Goal: Use online tool/utility: Utilize a website feature to perform a specific function

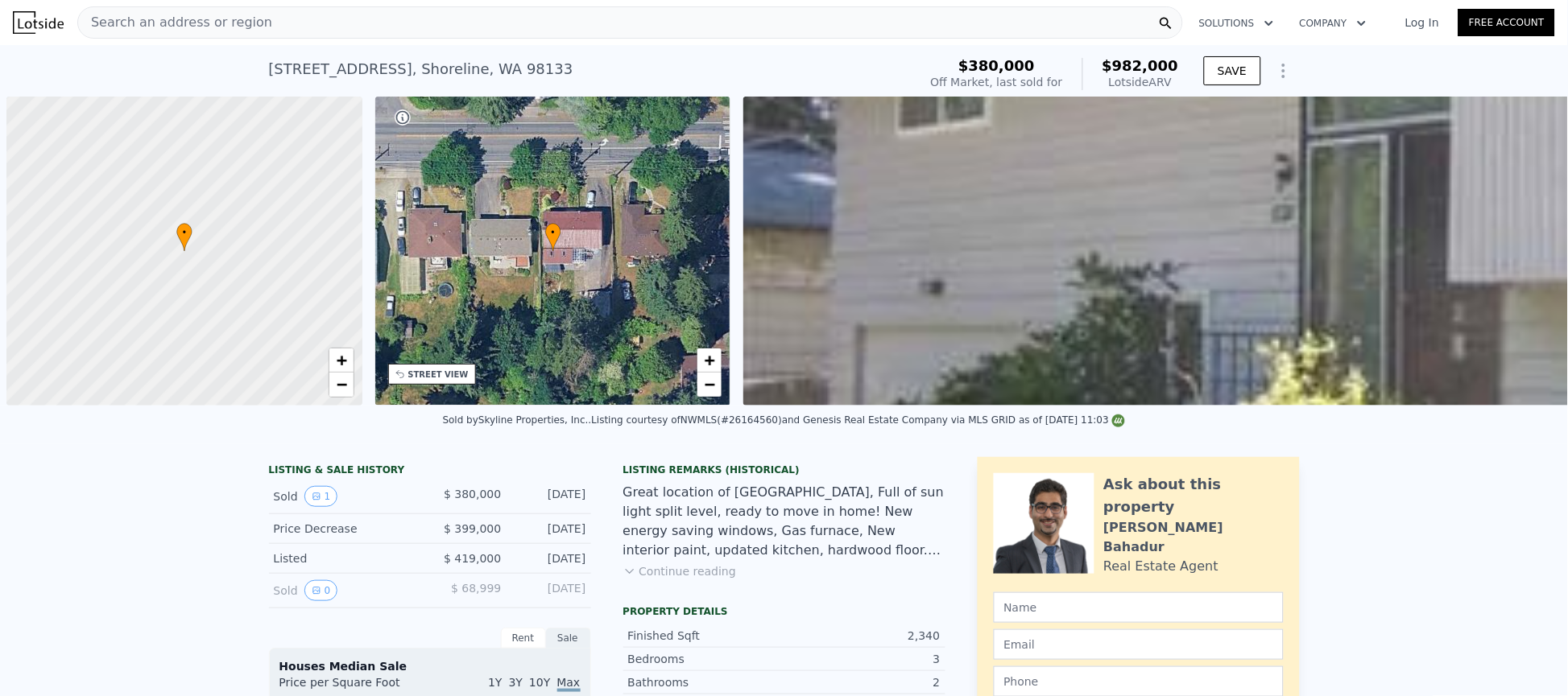
scroll to position [0, 7]
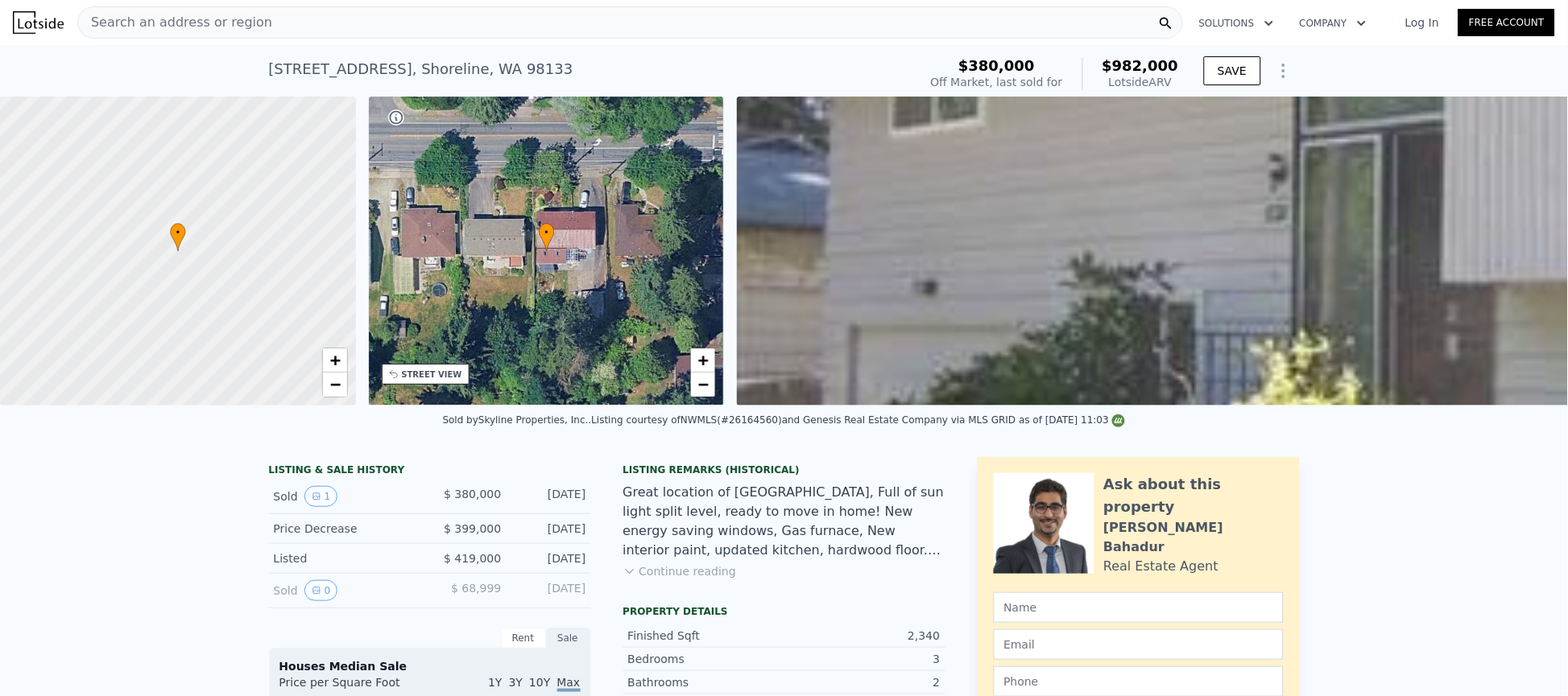
click at [206, 31] on span "Search an address or region" at bounding box center [175, 22] width 194 height 19
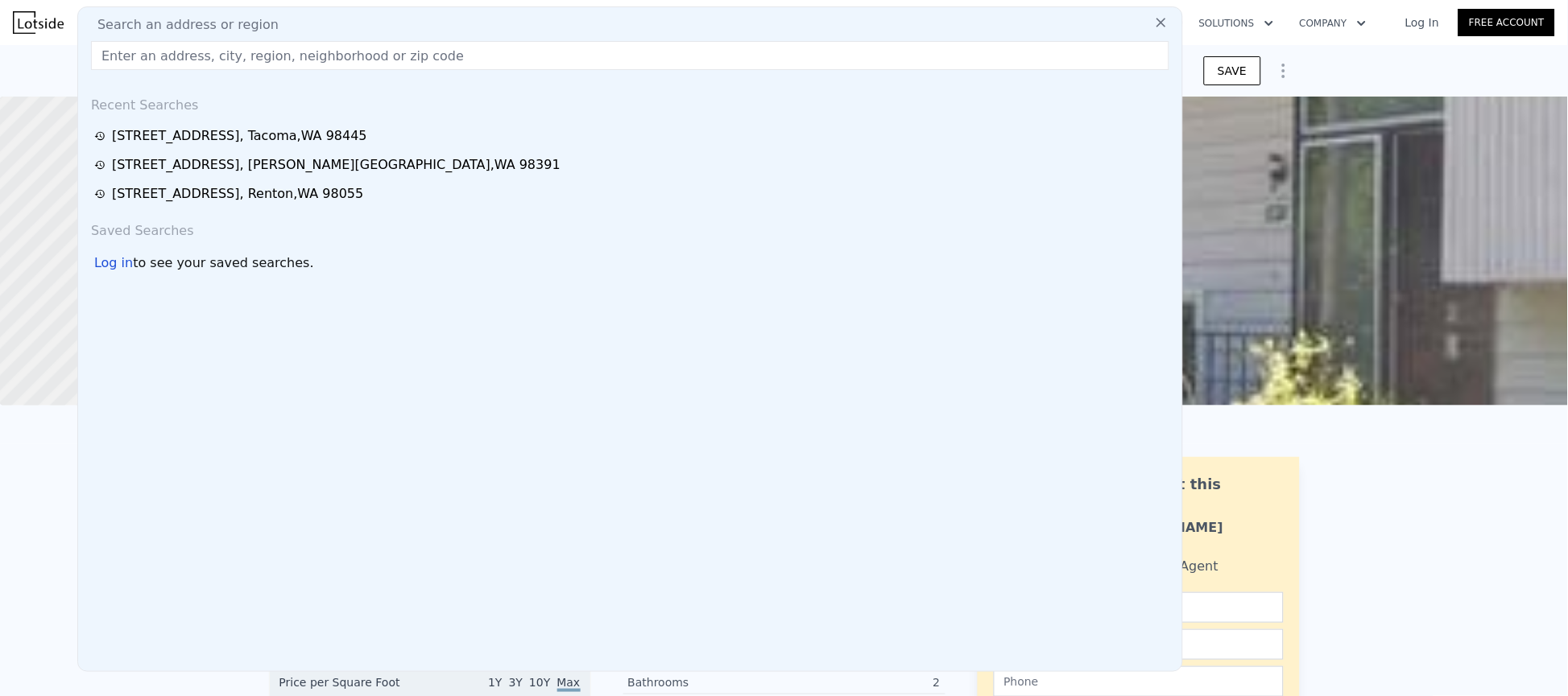
type input "[URL][DOMAIN_NAME]"
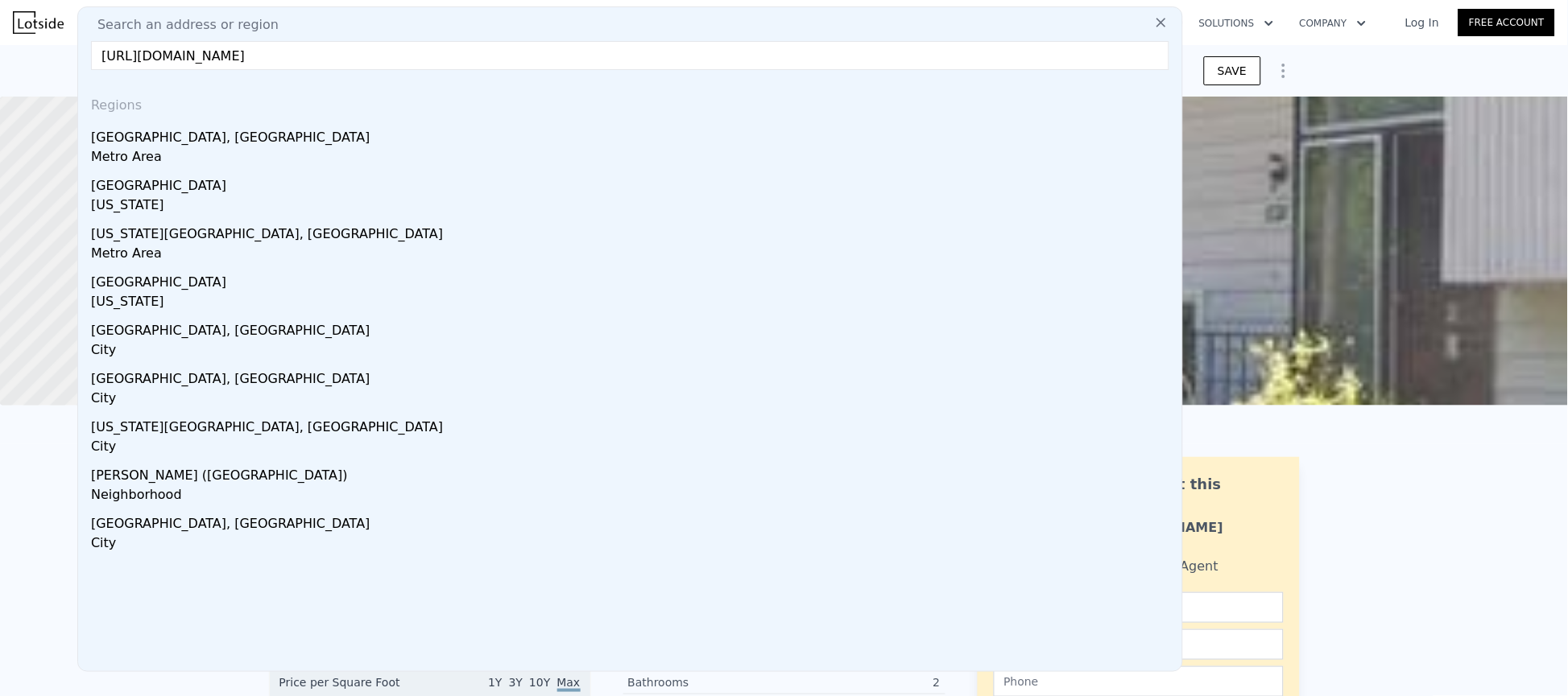
click at [451, 56] on input "[URL][DOMAIN_NAME]" at bounding box center [630, 55] width 1078 height 29
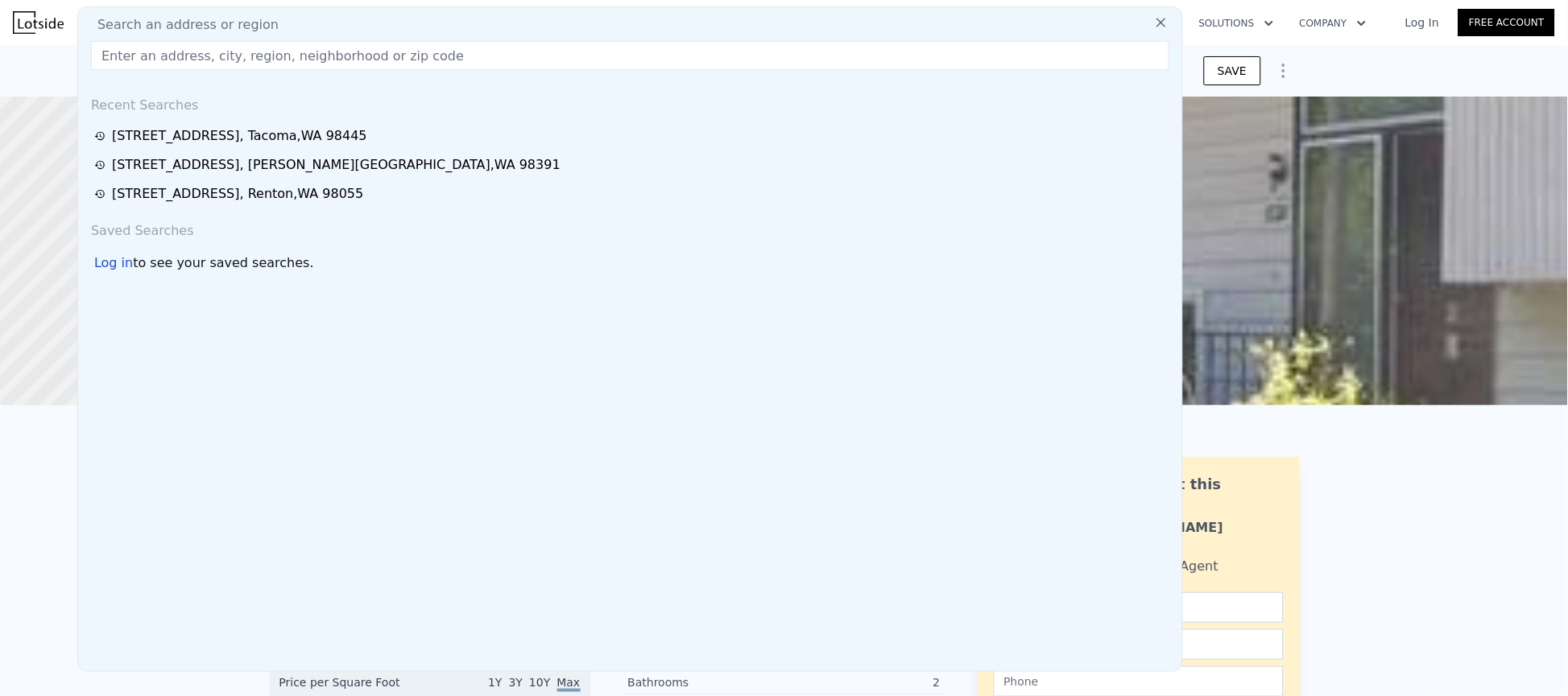
click at [173, 48] on input "text" at bounding box center [630, 55] width 1078 height 29
paste input "[STREET_ADDRESS][PERSON_NAME]"
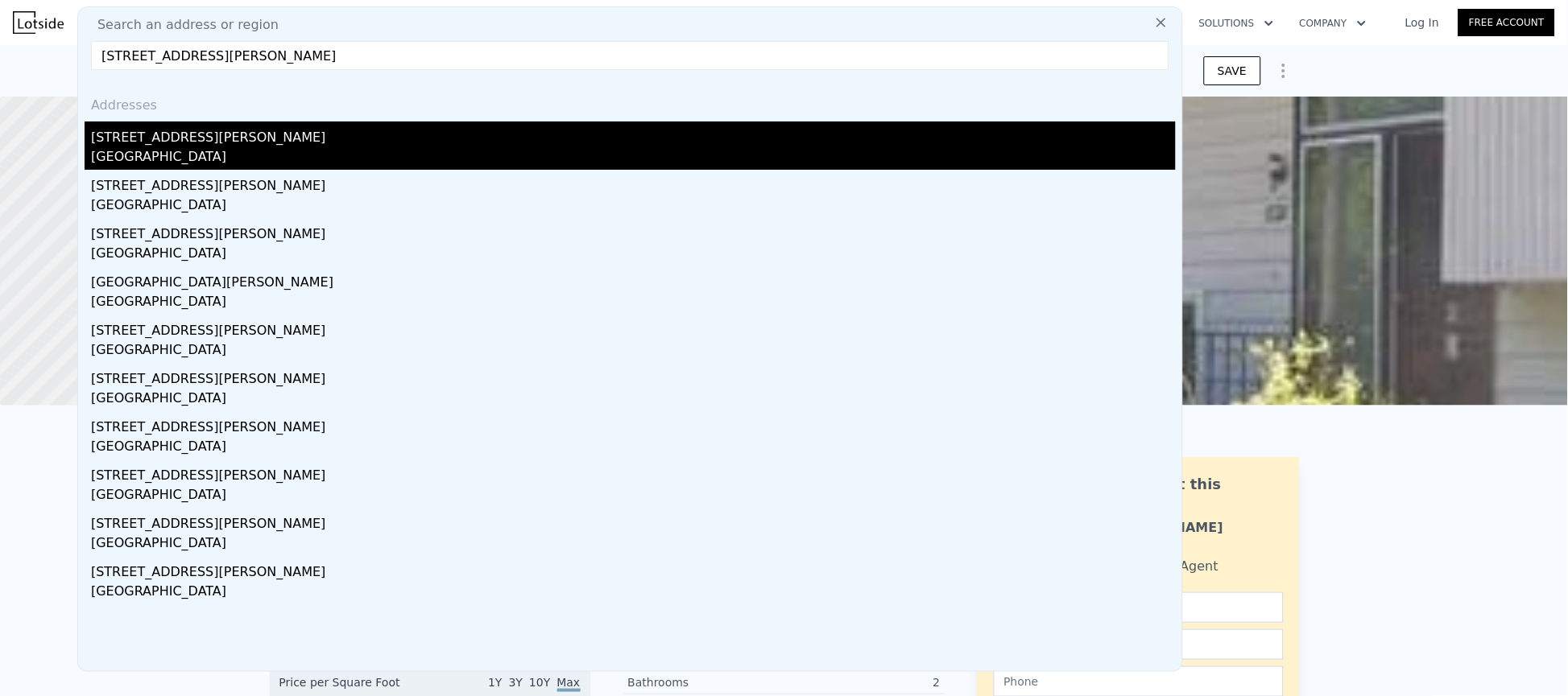
type input "[STREET_ADDRESS][PERSON_NAME]"
click at [182, 146] on div "[STREET_ADDRESS][PERSON_NAME]" at bounding box center [633, 134] width 1084 height 26
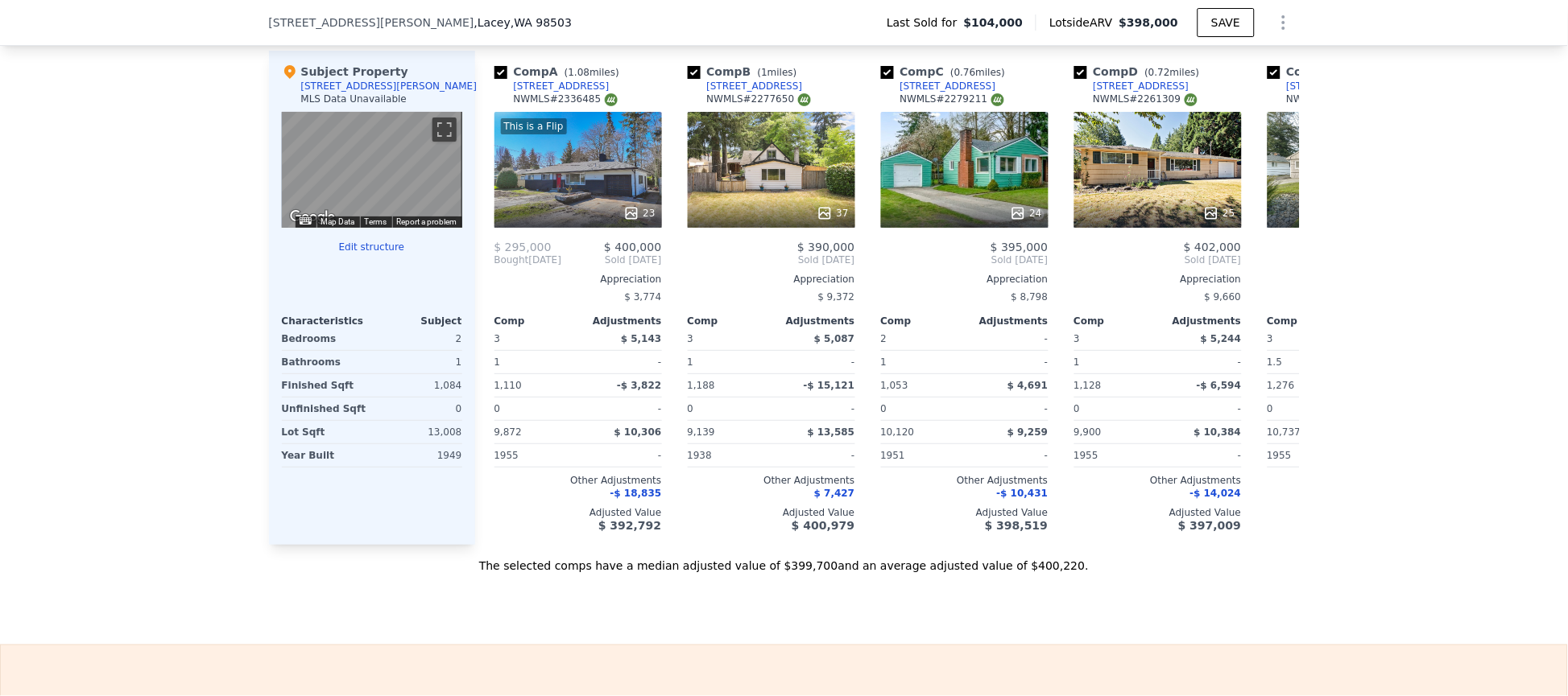
scroll to position [2047, 0]
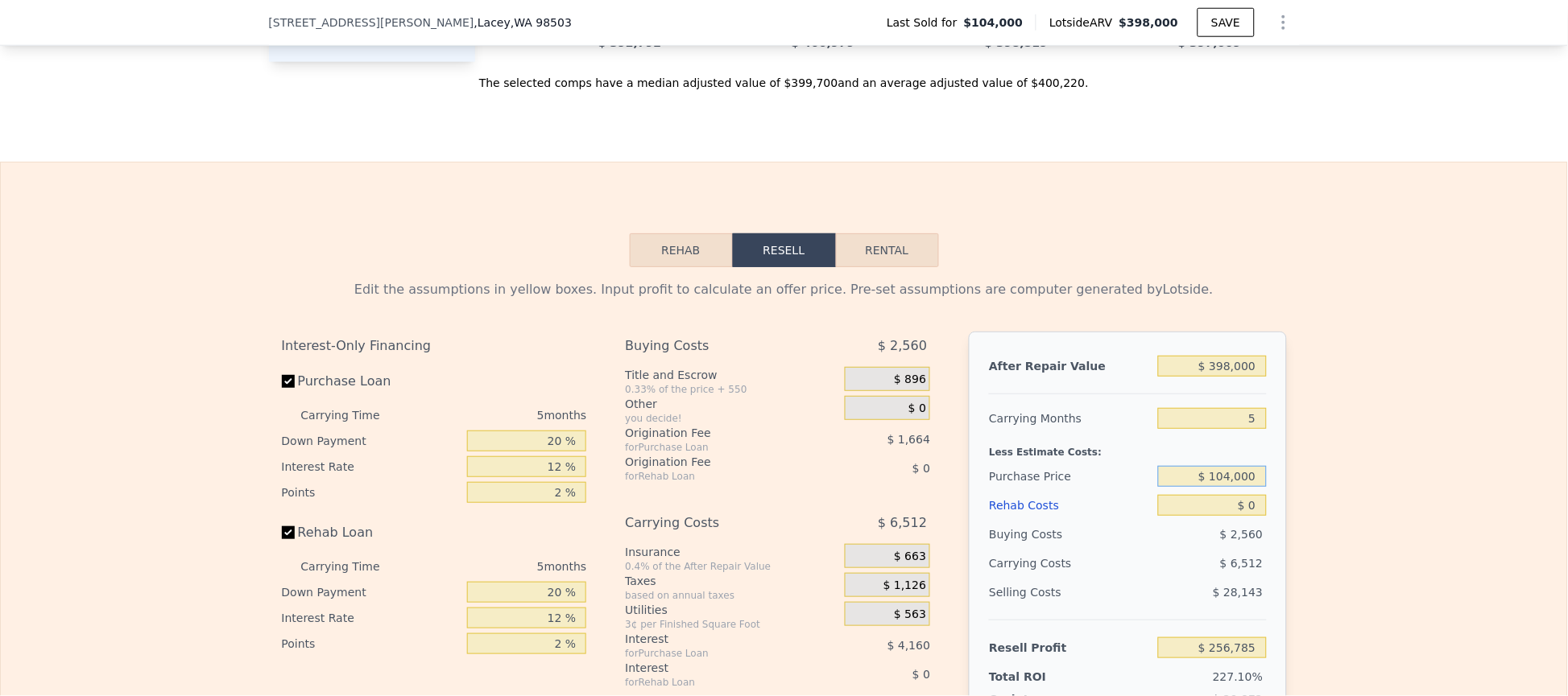
click at [1247, 487] on input "$ 104,000" at bounding box center [1212, 476] width 108 height 21
type input "$ 300,000"
click at [1183, 549] on div "$ 2,560" at bounding box center [1212, 534] width 109 height 29
type input "$ 49,156"
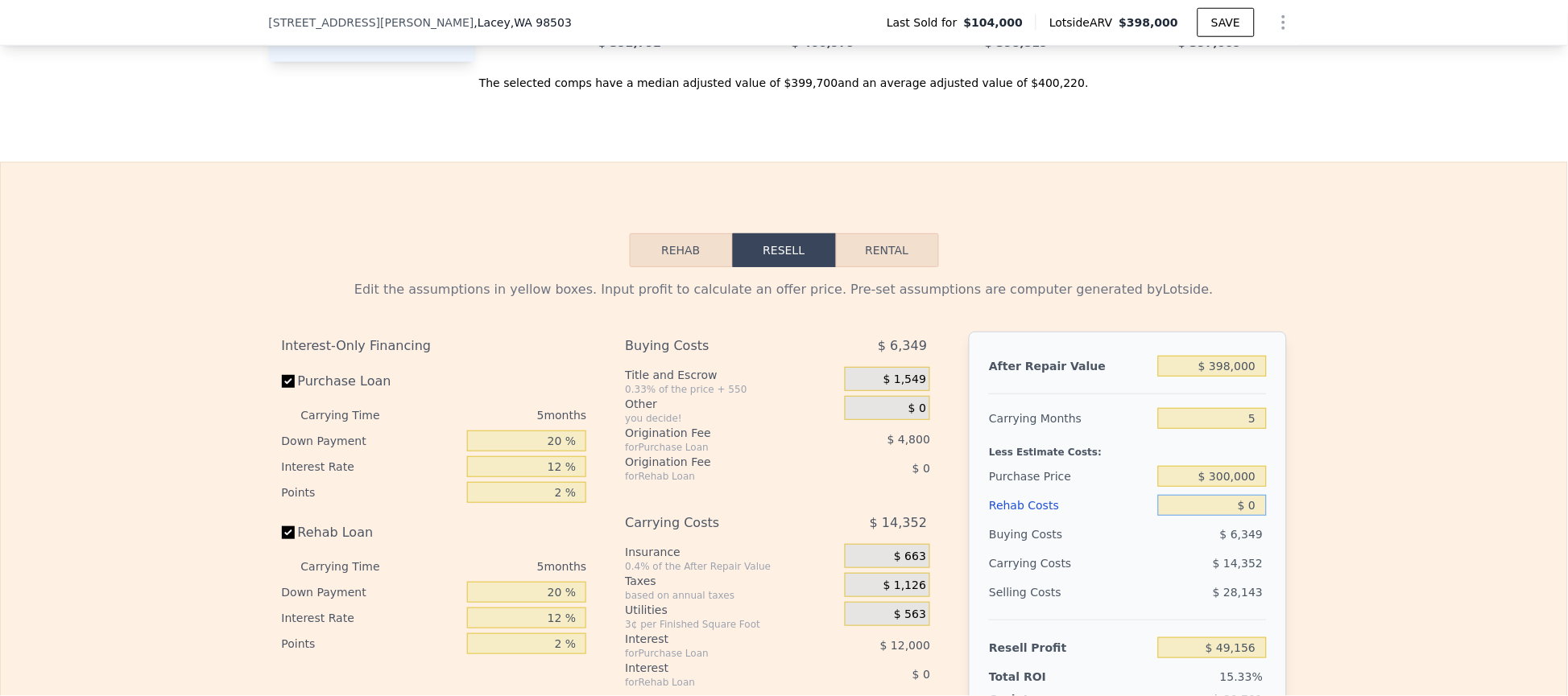
click at [1201, 516] on input "$ 0" at bounding box center [1212, 505] width 108 height 21
type input "$ 20"
type input "$ 49,136"
type input "$ 200"
type input "$ 48,943"
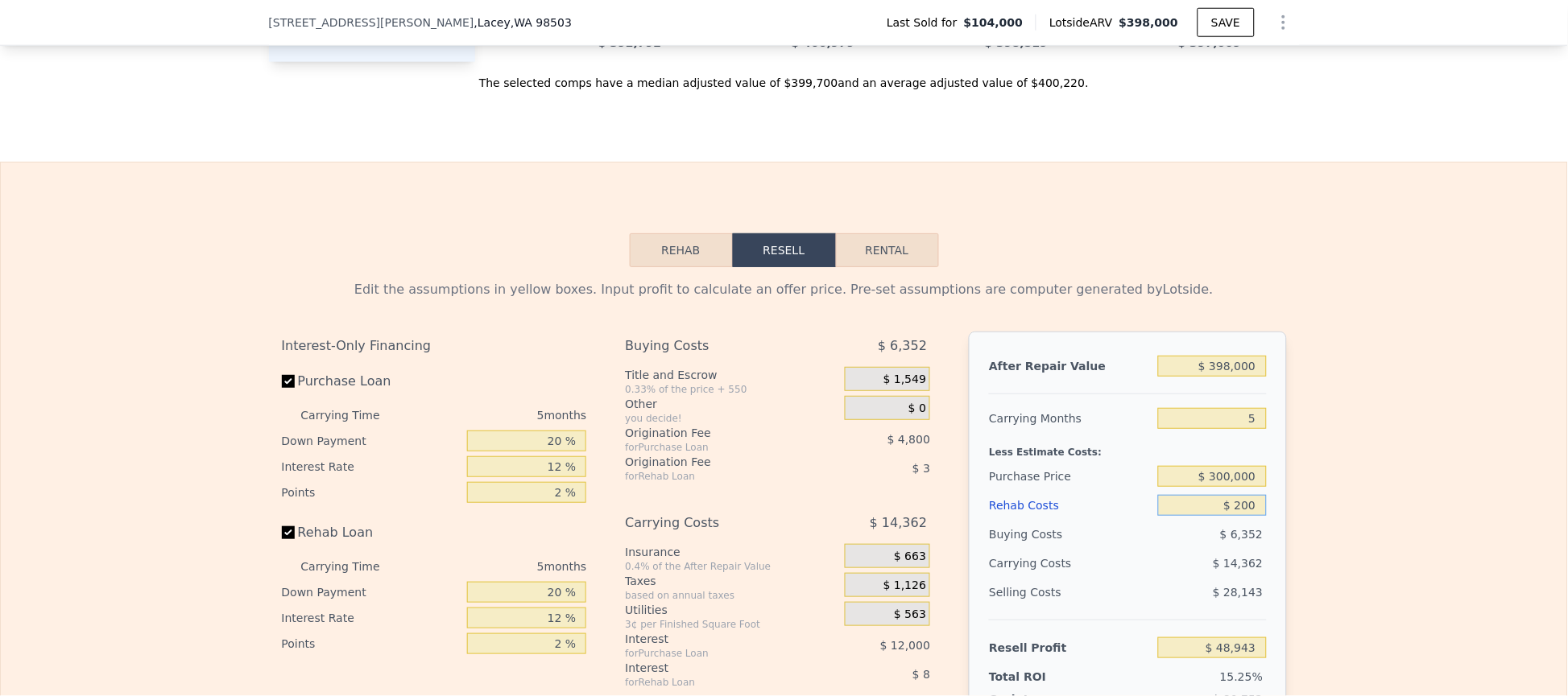
type input "$ 2,000"
type input "$ 47,044"
type input "$ 20,000"
type input "$ 28,036"
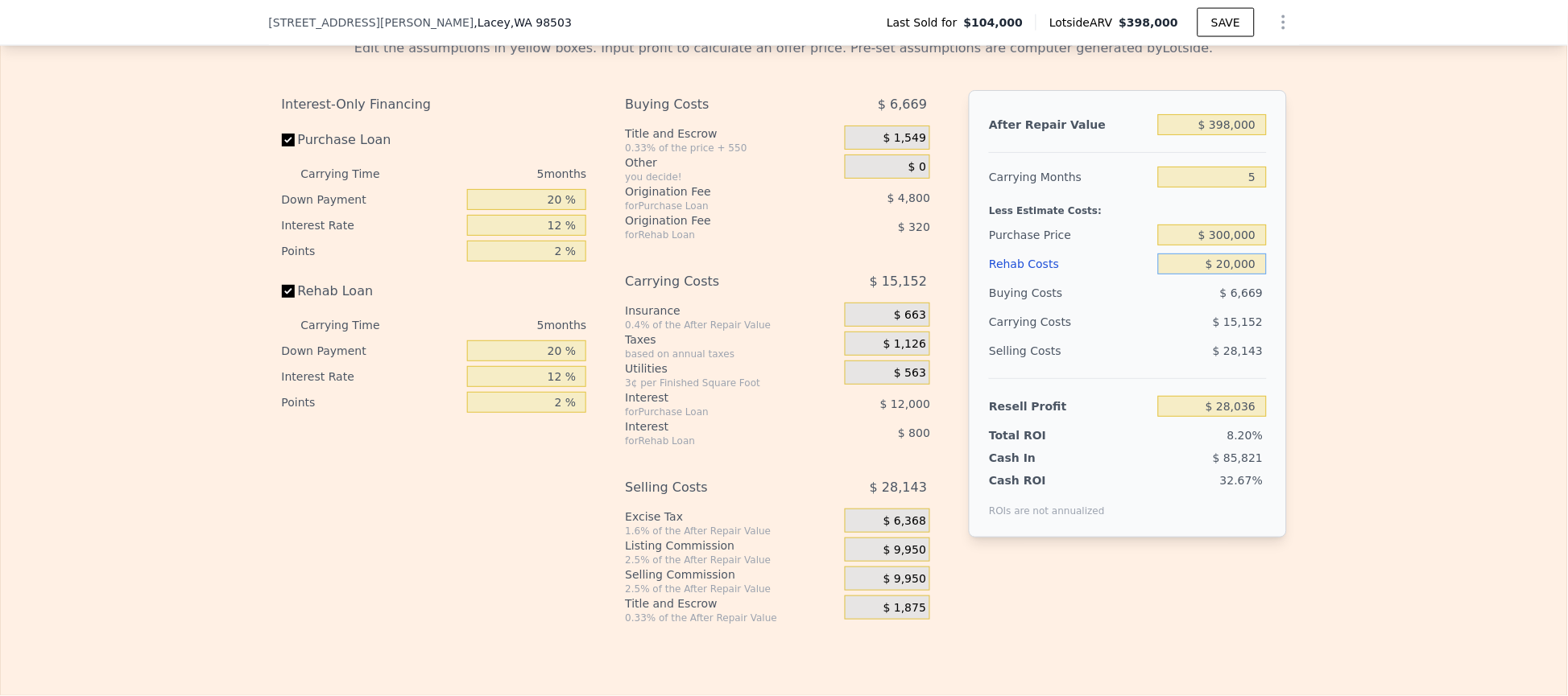
type input "$ 20,000"
click at [1427, 461] on div "Edit the assumptions in yellow boxes. Input profit to calculate an offer price.…" at bounding box center [784, 325] width 1566 height 599
click at [1257, 434] on div "After Repair Value $ 398,000 Carrying Months 5 Less Estimate Costs: Purchase Pr…" at bounding box center [1127, 314] width 317 height 448
click at [1249, 417] on input "$ 28,036" at bounding box center [1212, 406] width 108 height 21
click at [1239, 246] on input "$ 300,000" at bounding box center [1212, 235] width 108 height 21
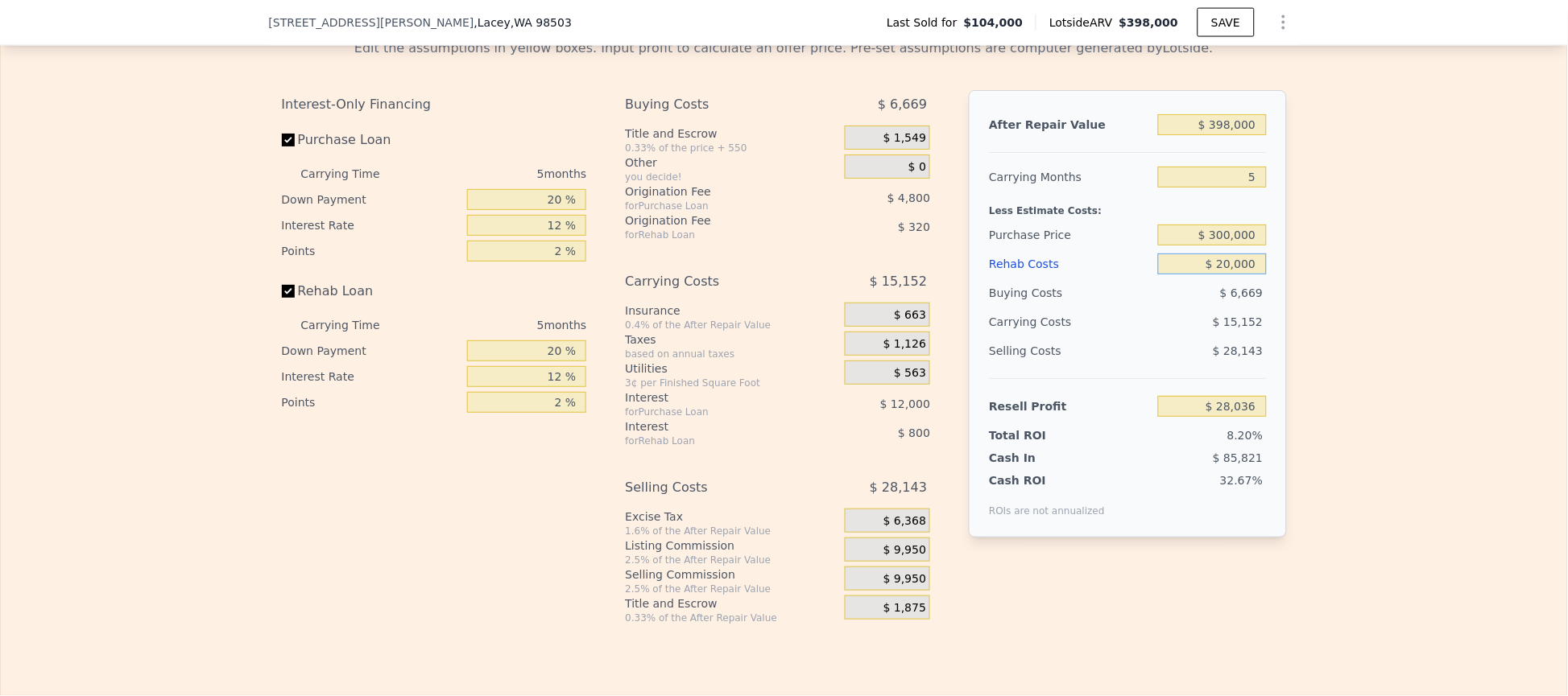
click at [1251, 275] on input "$ 20,000" at bounding box center [1212, 264] width 108 height 21
click at [1248, 275] on input "$ 20,000" at bounding box center [1212, 264] width 108 height 21
click at [1242, 187] on input "5" at bounding box center [1212, 177] width 108 height 21
type input "3"
type input "$ 34,096"
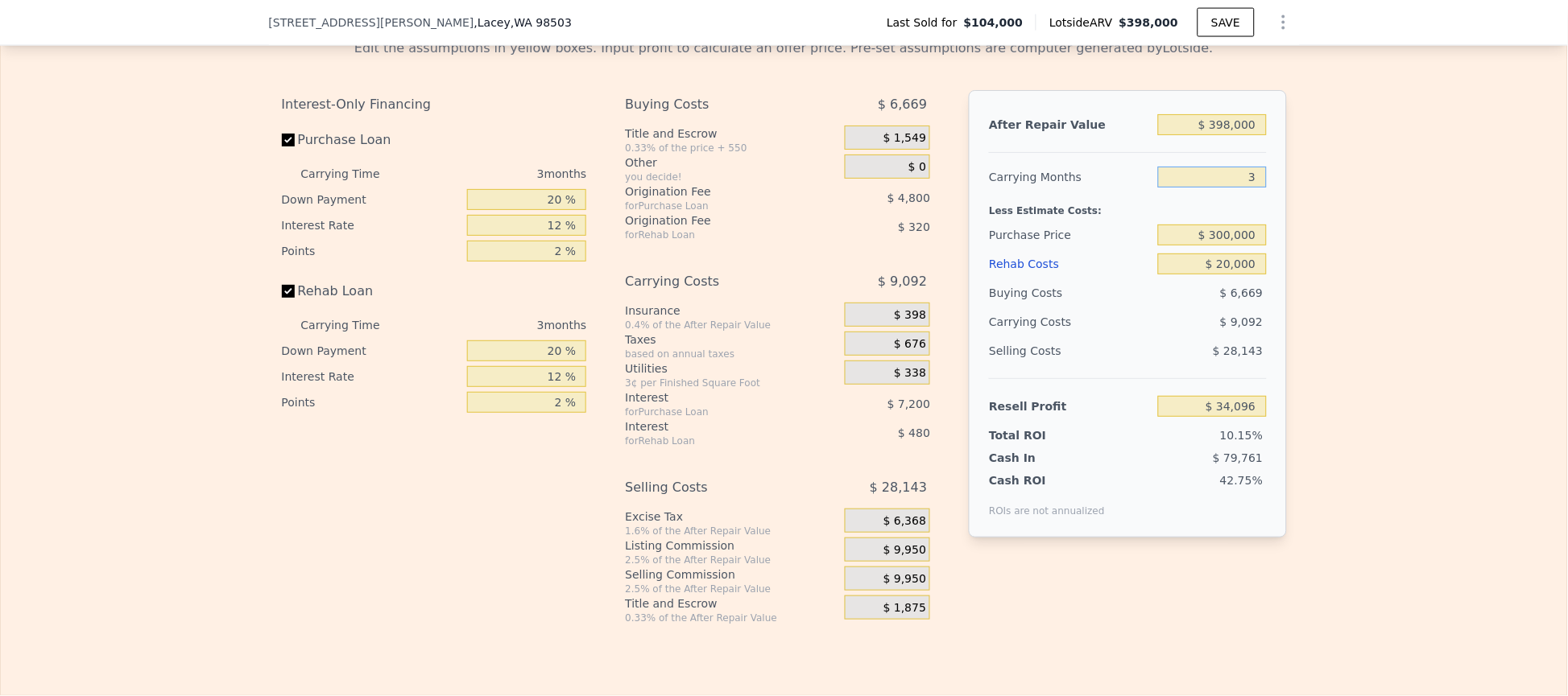
type input "3"
click at [1251, 246] on input "$ 300,000" at bounding box center [1212, 235] width 108 height 21
type input "$ 285,000"
click at [1297, 273] on div "Edit the assumptions in yellow boxes. Input profit to calculate an offer price.…" at bounding box center [784, 325] width 1566 height 599
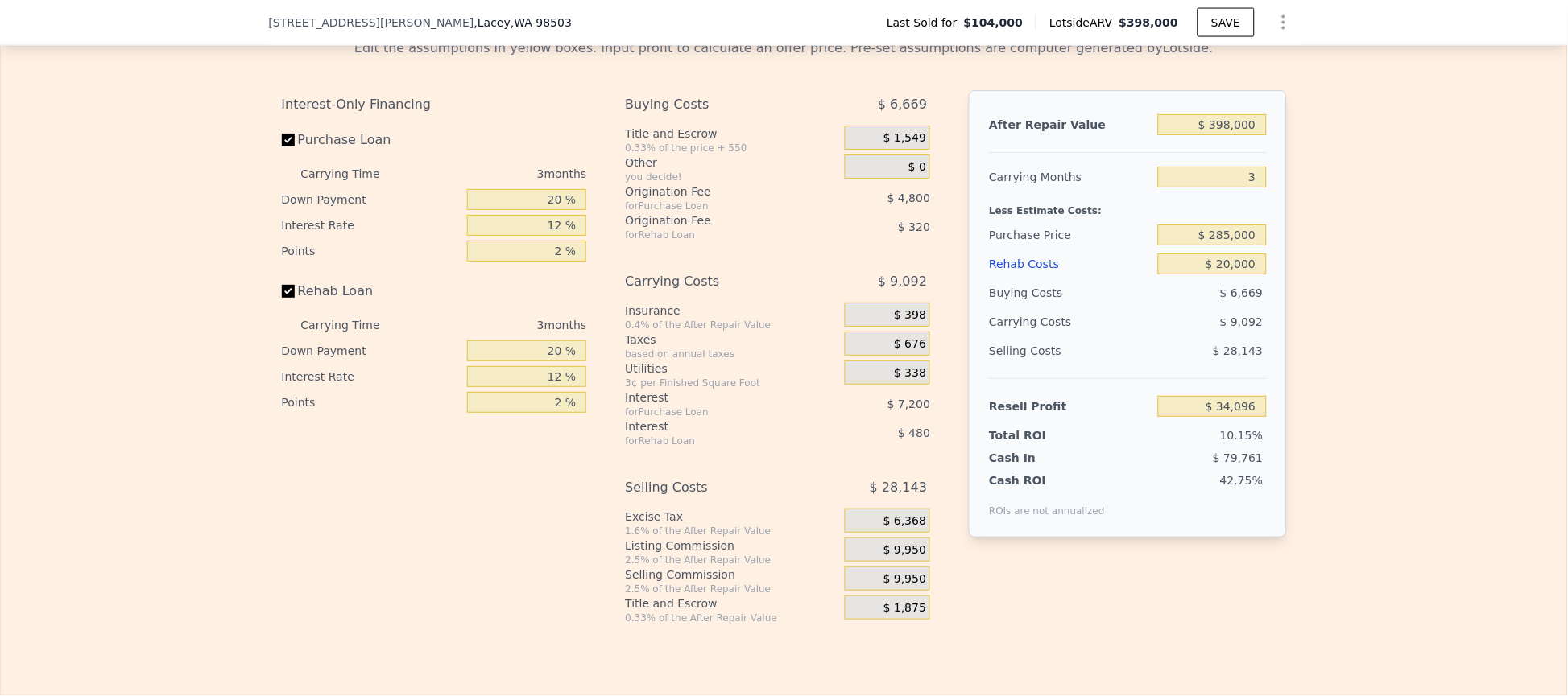
type input "$ 49,746"
click at [1252, 246] on input "$ 285,000" at bounding box center [1212, 235] width 108 height 21
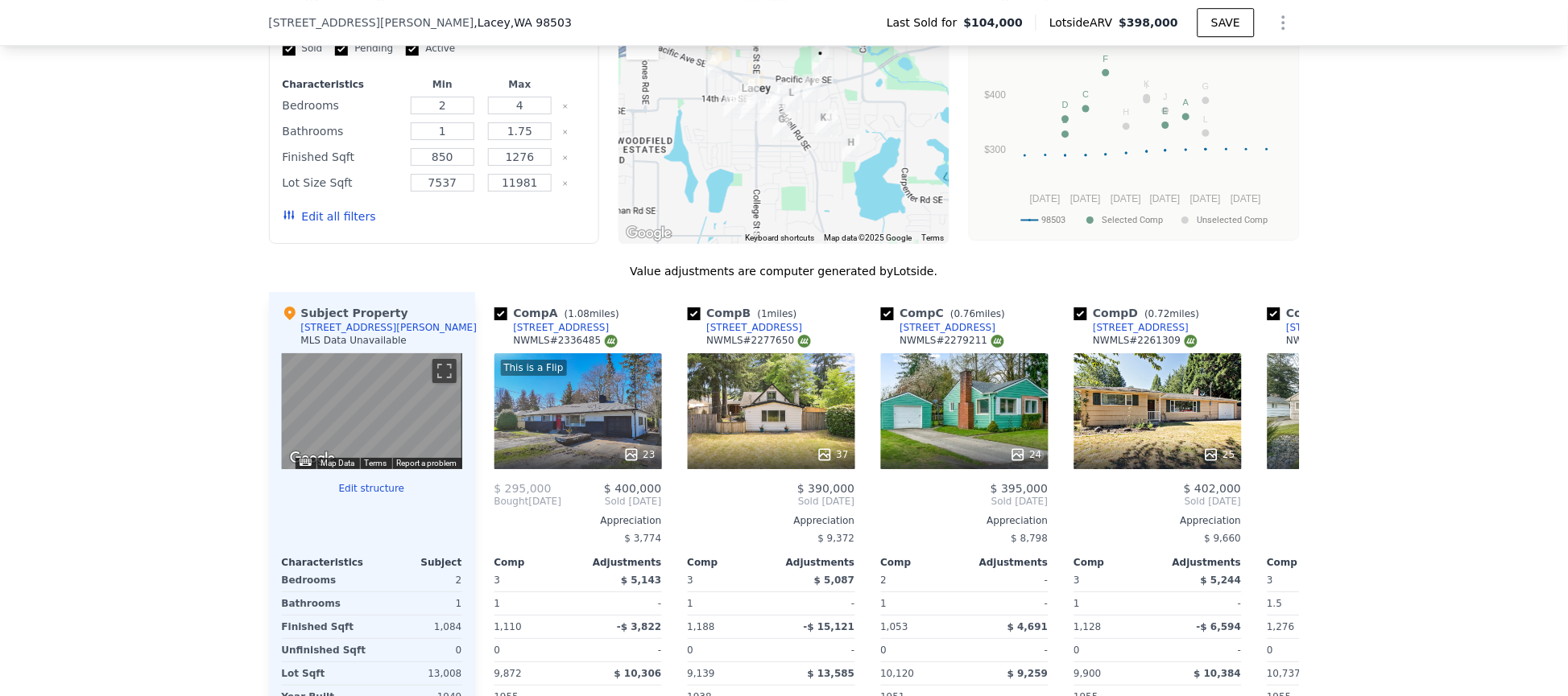
scroll to position [839, 0]
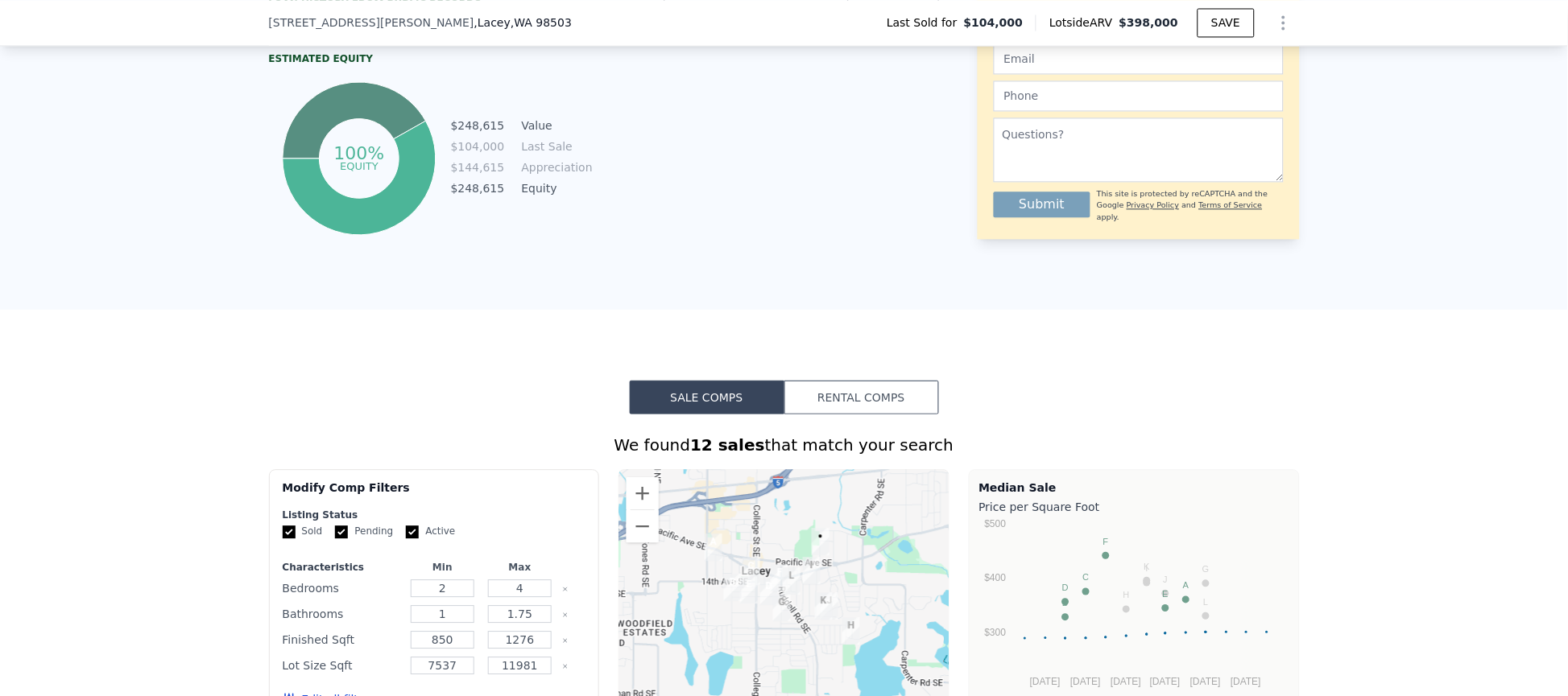
type input "5"
type input "$ 0"
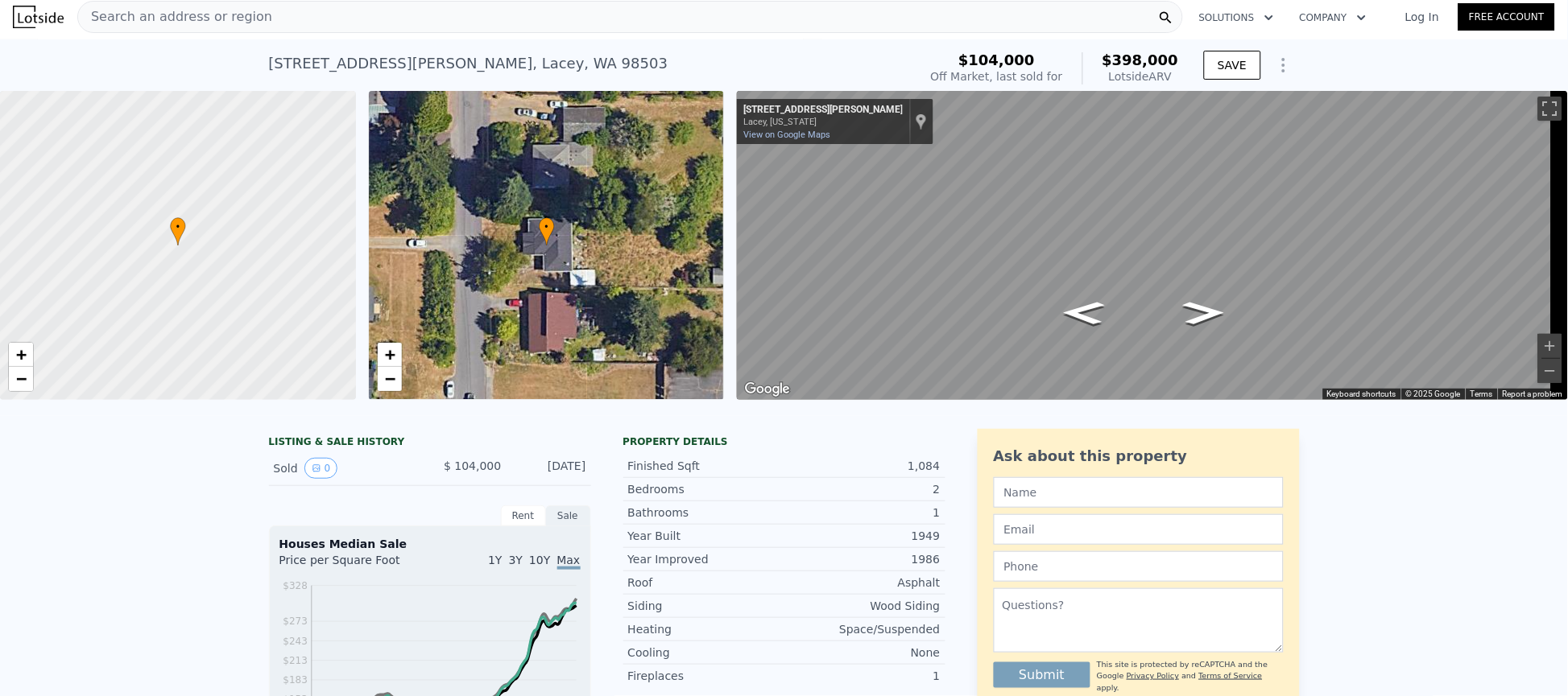
scroll to position [0, 0]
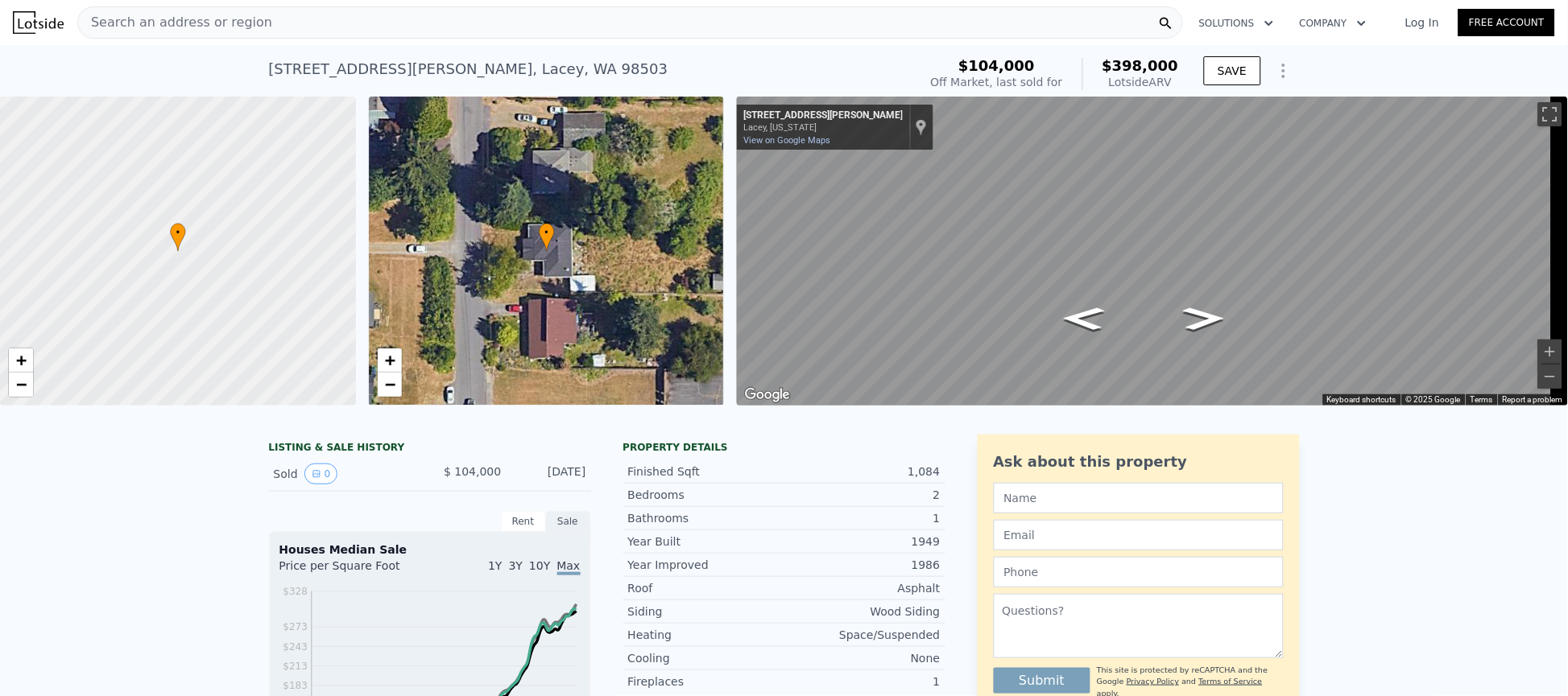
click at [444, 12] on div "Search an address or region" at bounding box center [630, 22] width 1105 height 32
type input "$ 65,046"
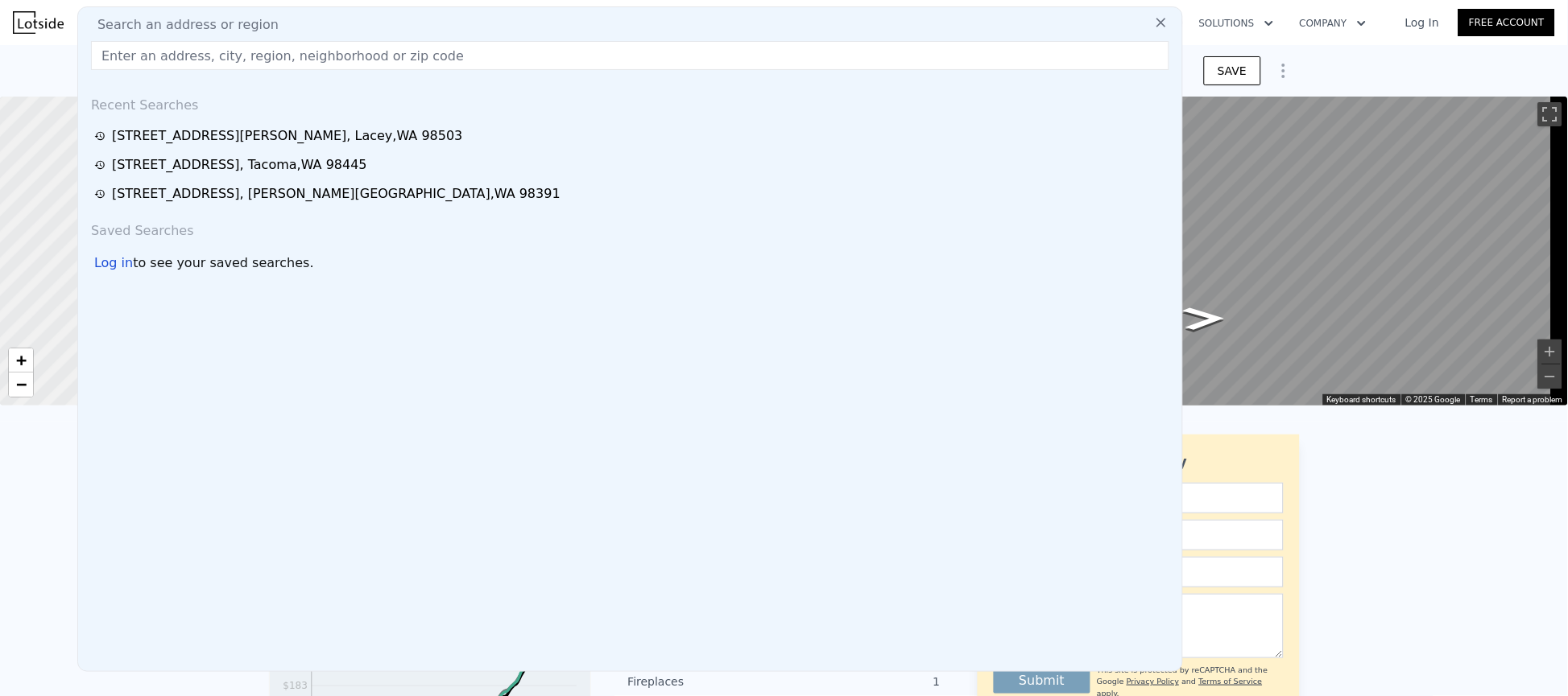
click at [444, 12] on div "Search an address or region Recent Searches [STREET_ADDRESS][PERSON_NAME] [STRE…" at bounding box center [630, 339] width 1105 height 666
click at [453, 61] on input "text" at bounding box center [630, 55] width 1078 height 29
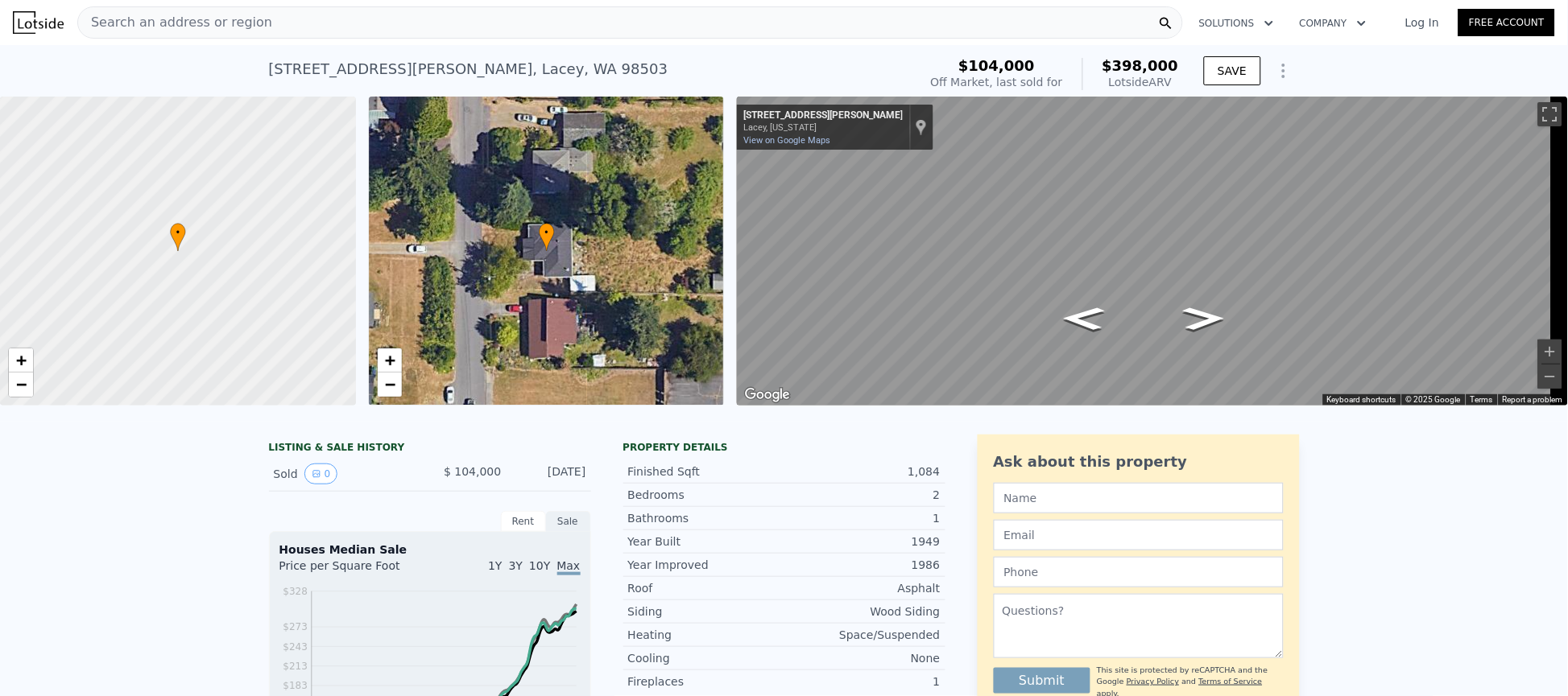
click at [398, 29] on div "Search an address or region" at bounding box center [630, 22] width 1105 height 32
click at [231, 24] on span "Search an address or region" at bounding box center [175, 22] width 194 height 19
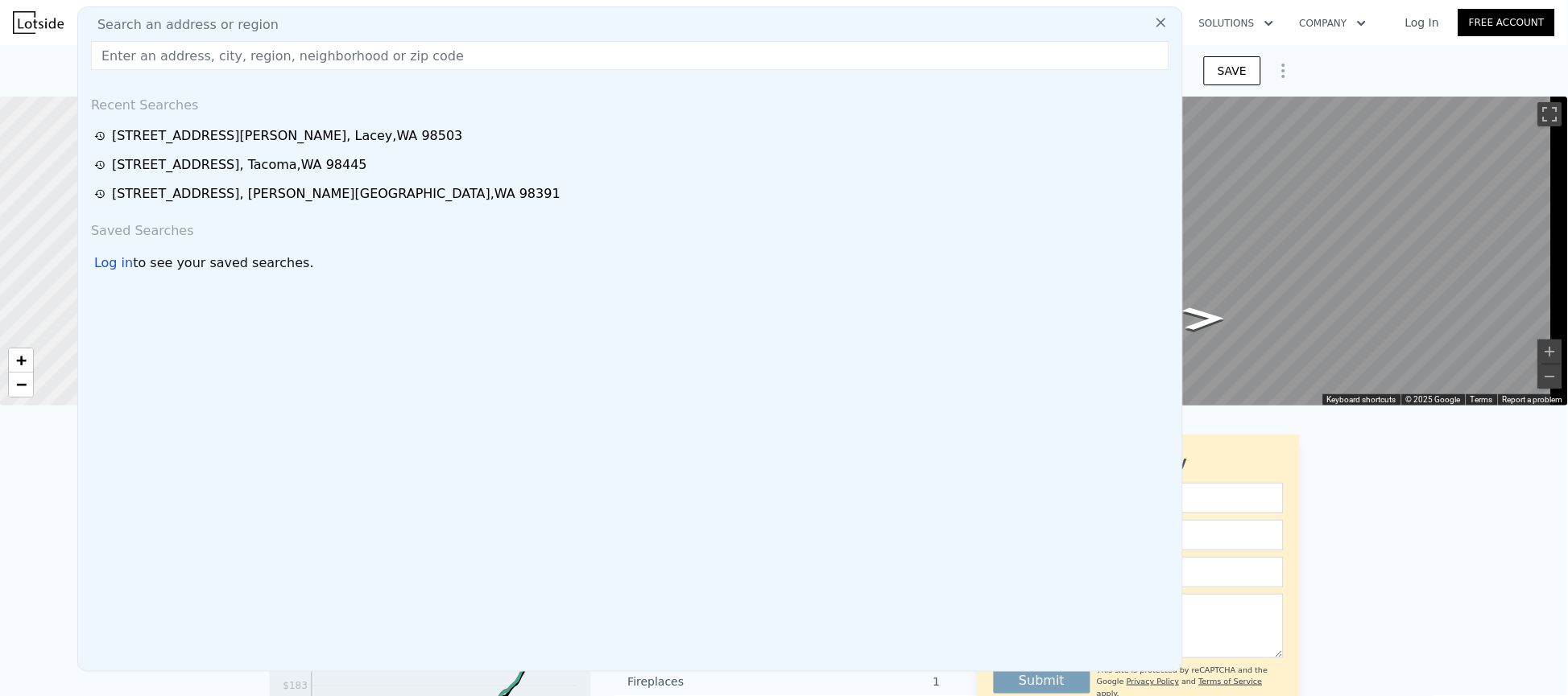
drag, startPoint x: 1420, startPoint y: 552, endPoint x: 1376, endPoint y: 537, distance: 46.5
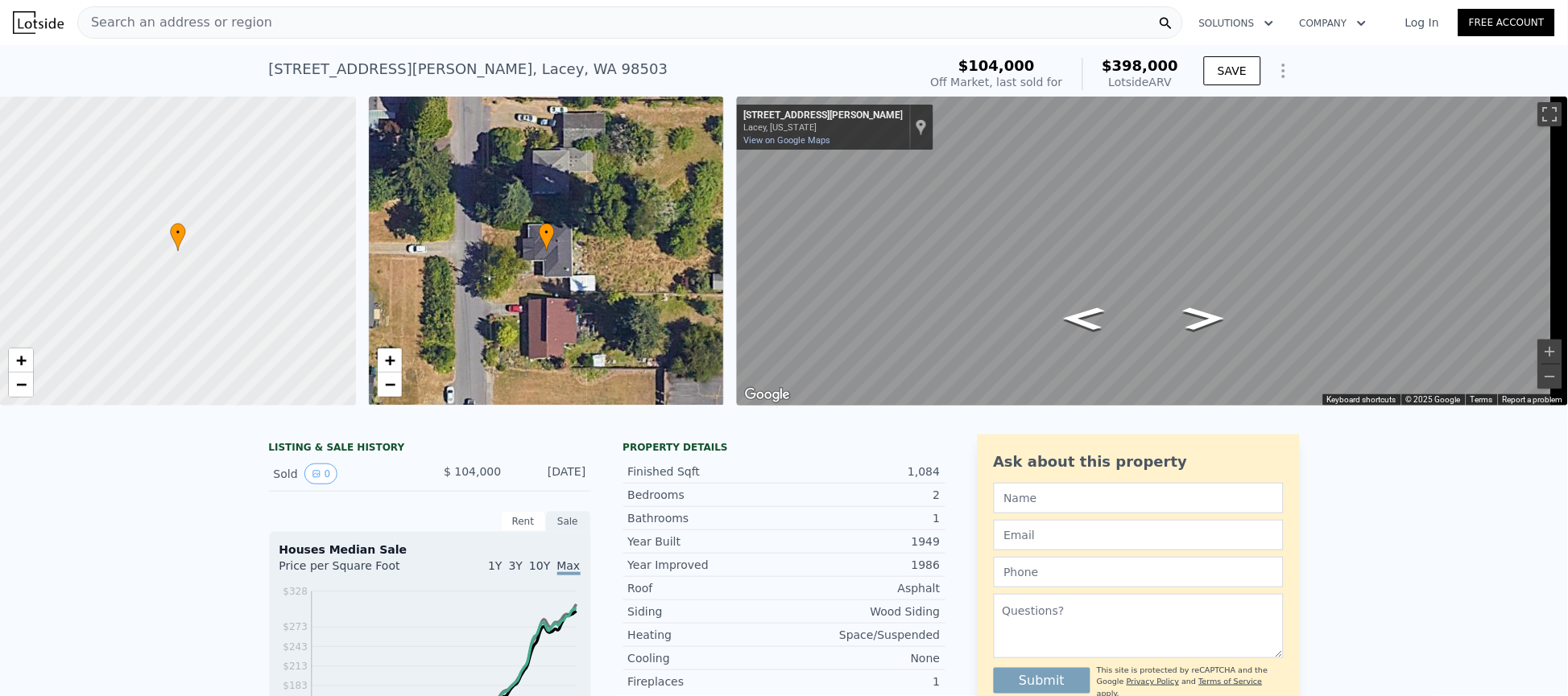
click at [448, 14] on div "Search an address or region" at bounding box center [630, 22] width 1105 height 32
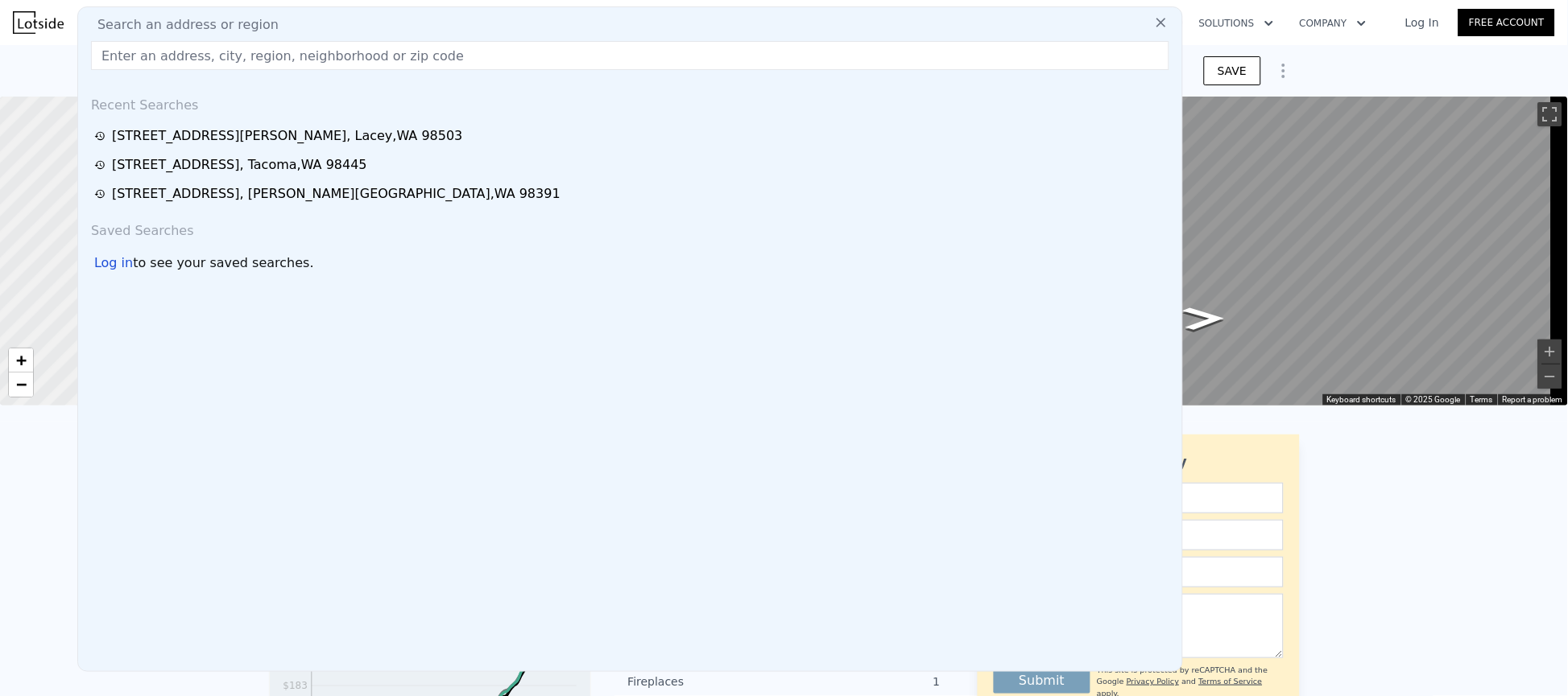
click at [426, 66] on input "text" at bounding box center [630, 55] width 1078 height 29
click at [180, 58] on input "text" at bounding box center [630, 55] width 1078 height 29
click at [62, 57] on div "[STREET_ADDRESS][PERSON_NAME] Sold [DATE] for $104k (~ARV $398k ) $104,000 Off …" at bounding box center [784, 71] width 1568 height 51
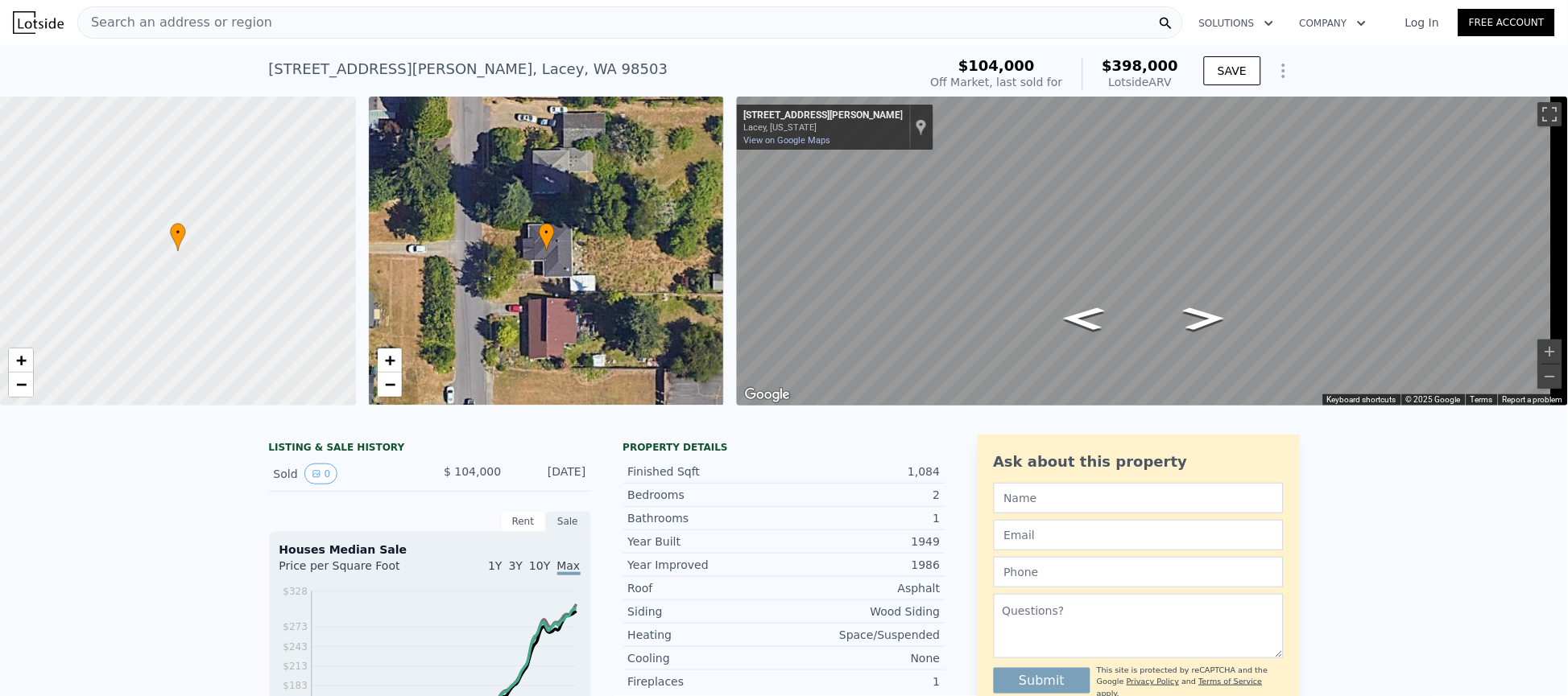
click at [109, 17] on span "Search an address or region" at bounding box center [175, 22] width 194 height 19
click at [41, 68] on div "[STREET_ADDRESS][PERSON_NAME] Sold [DATE] for $104k (~ARV $398k ) $104,000 Off …" at bounding box center [784, 71] width 1568 height 51
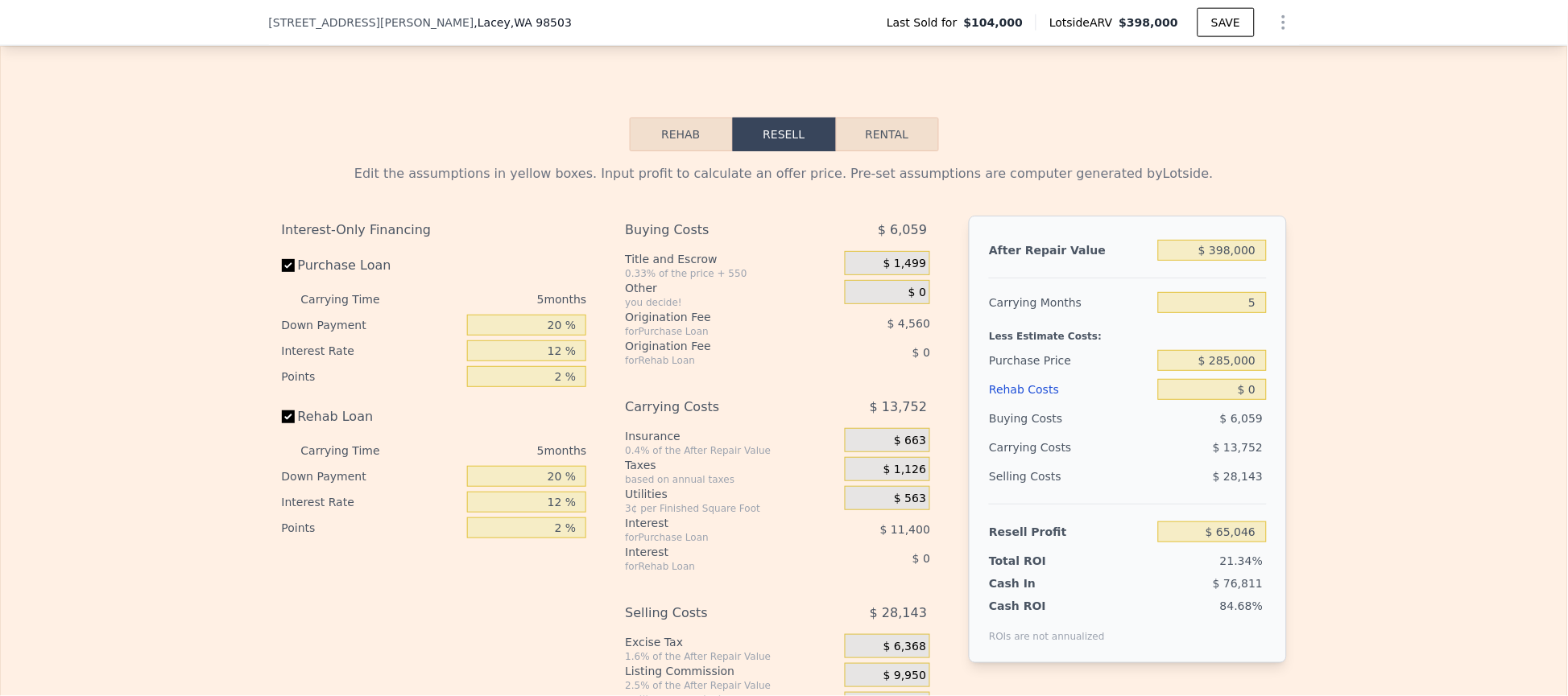
scroll to position [2168, 0]
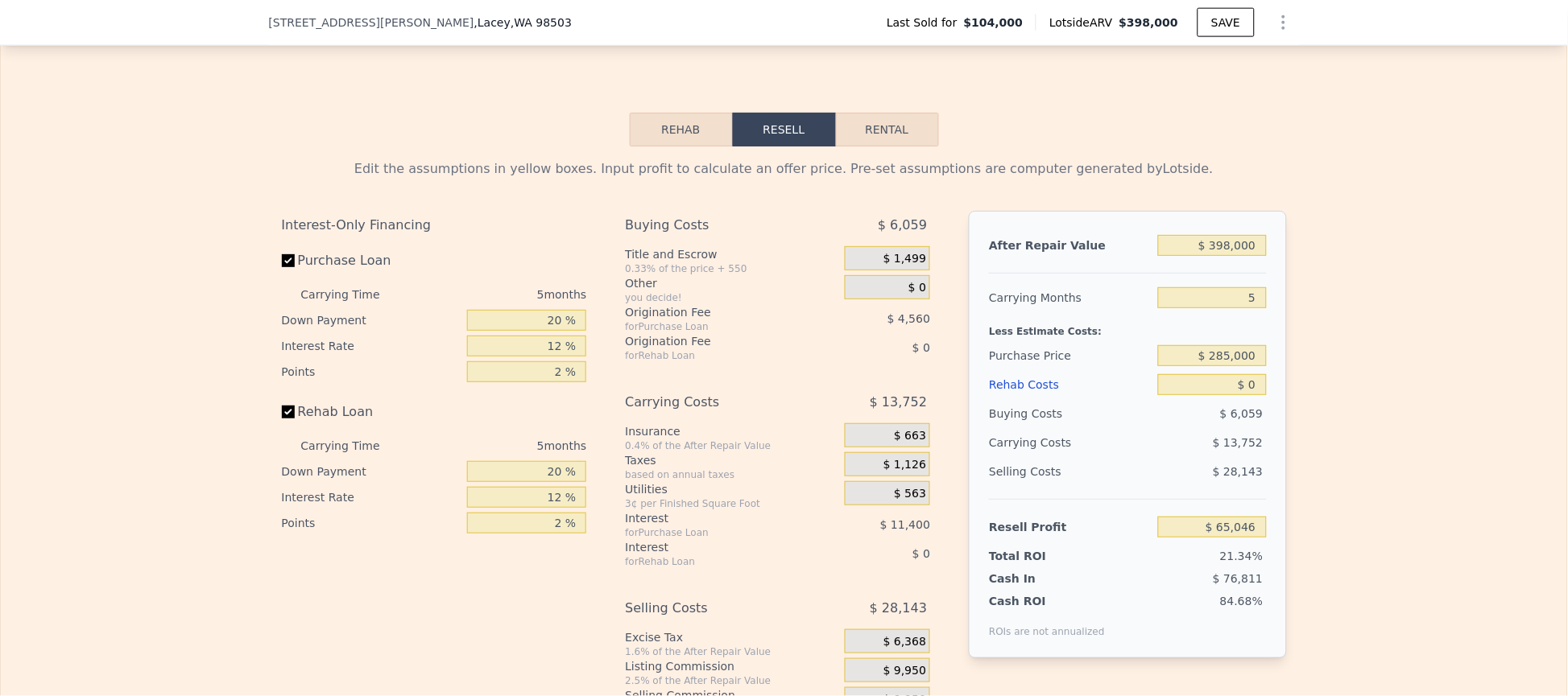
click at [1210, 313] on div "5" at bounding box center [1212, 298] width 108 height 29
click at [1210, 309] on input "5" at bounding box center [1212, 297] width 108 height 21
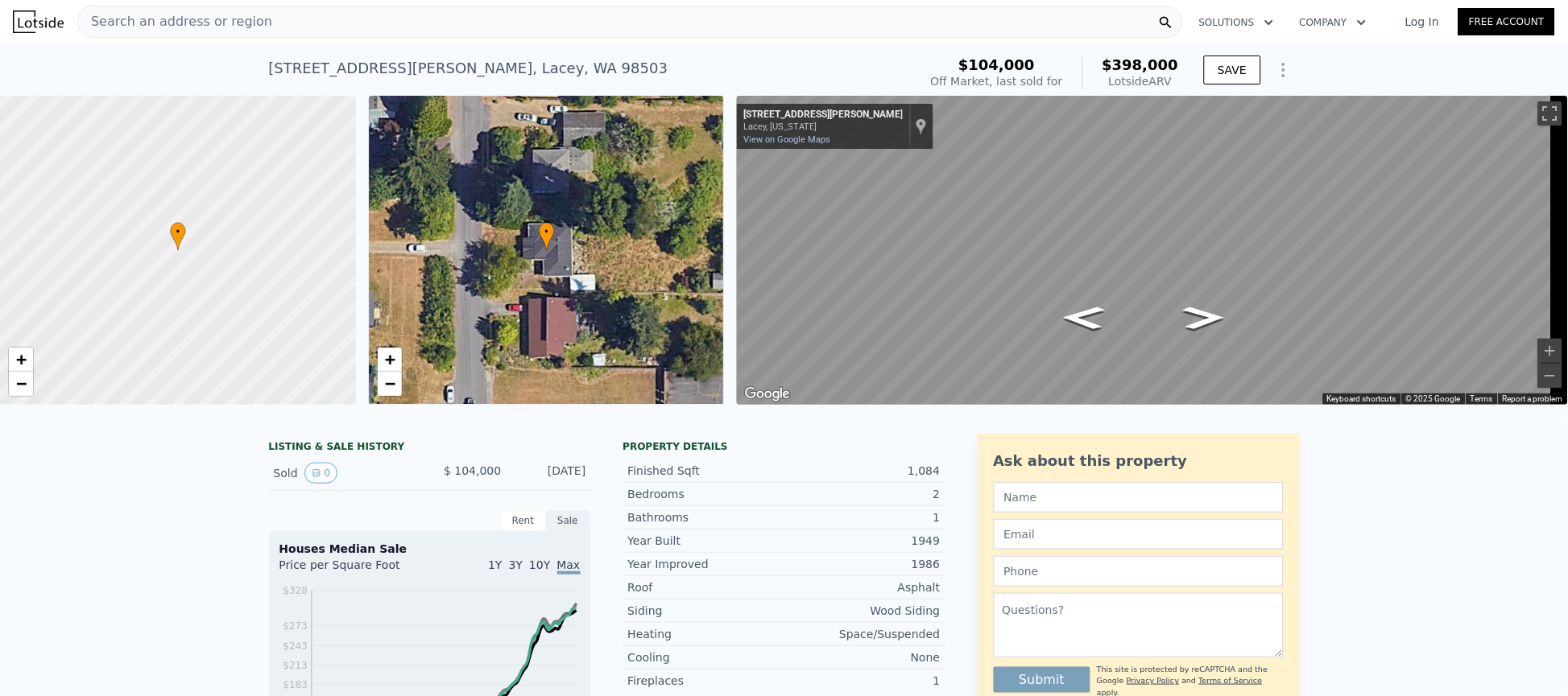
scroll to position [0, 0]
click at [523, 26] on div "Search an address or region" at bounding box center [630, 22] width 1105 height 32
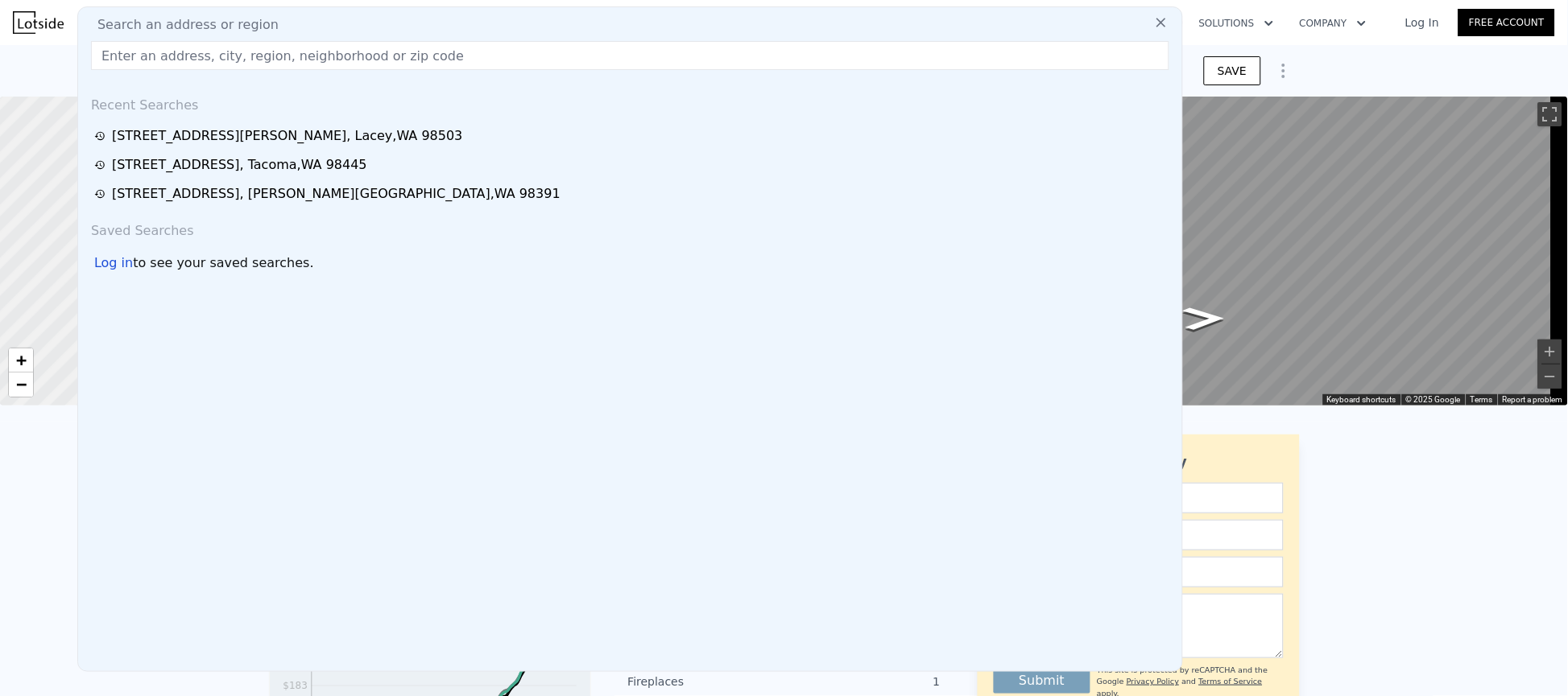
click at [1157, 22] on icon at bounding box center [1161, 22] width 10 height 10
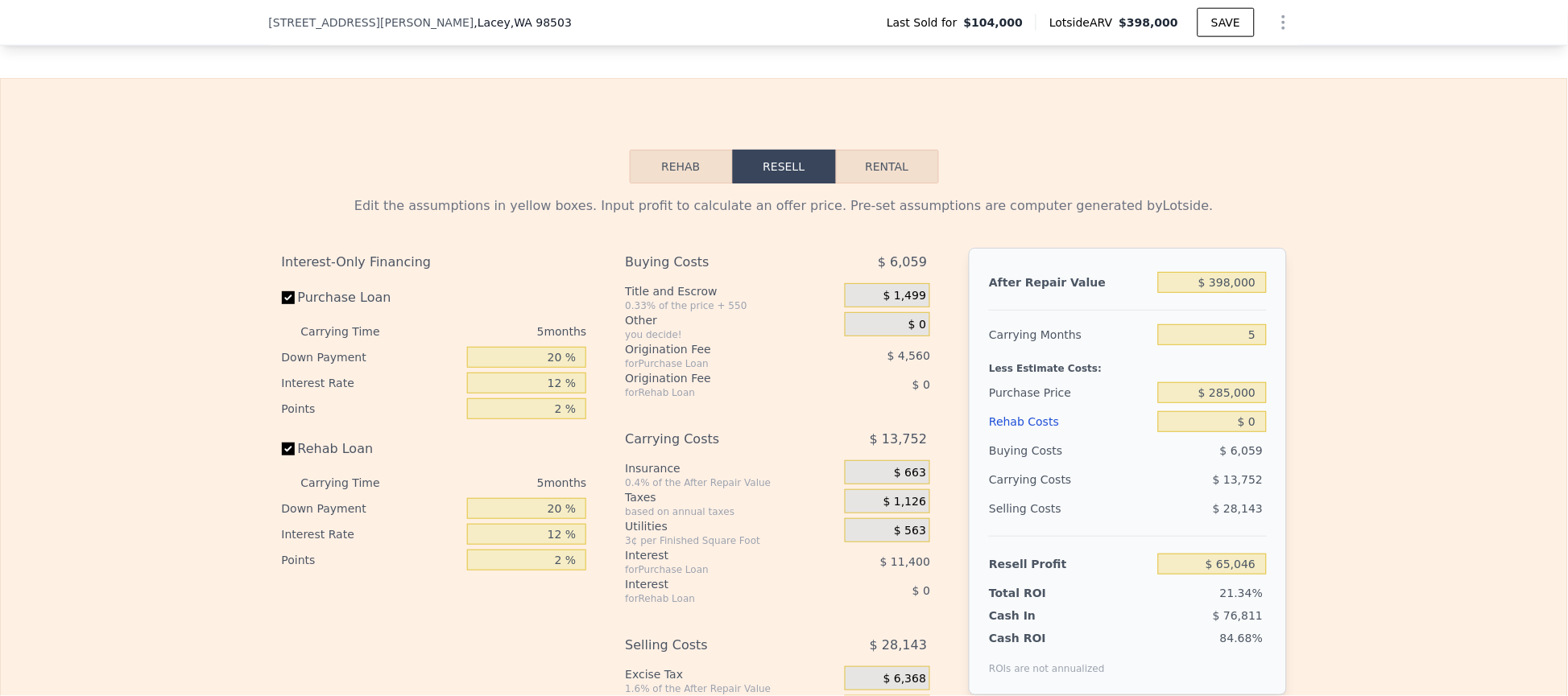
scroll to position [2168, 0]
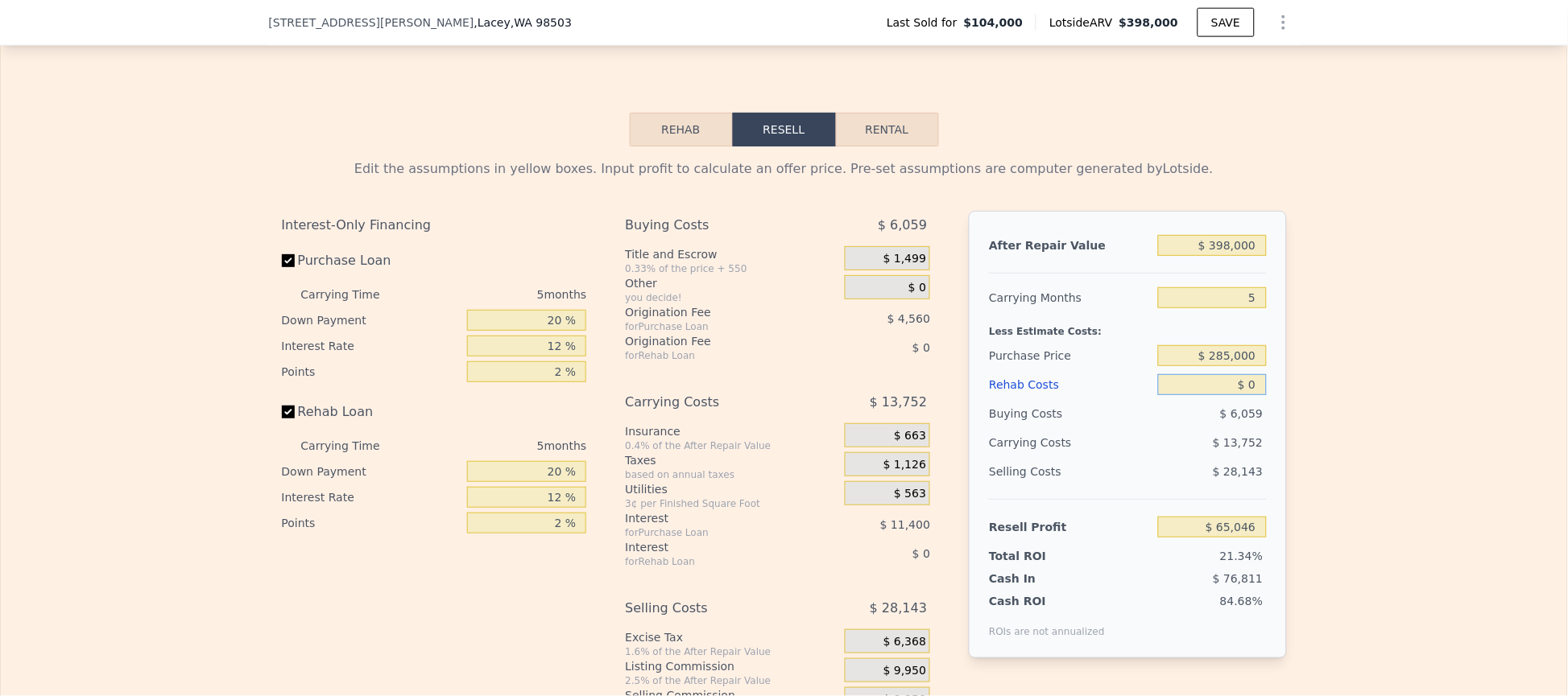
click at [1236, 396] on input "$ 0" at bounding box center [1212, 384] width 108 height 21
type input "$ 20"
type input "$ 65,026"
type input "$ 200"
type input "$ 64,833"
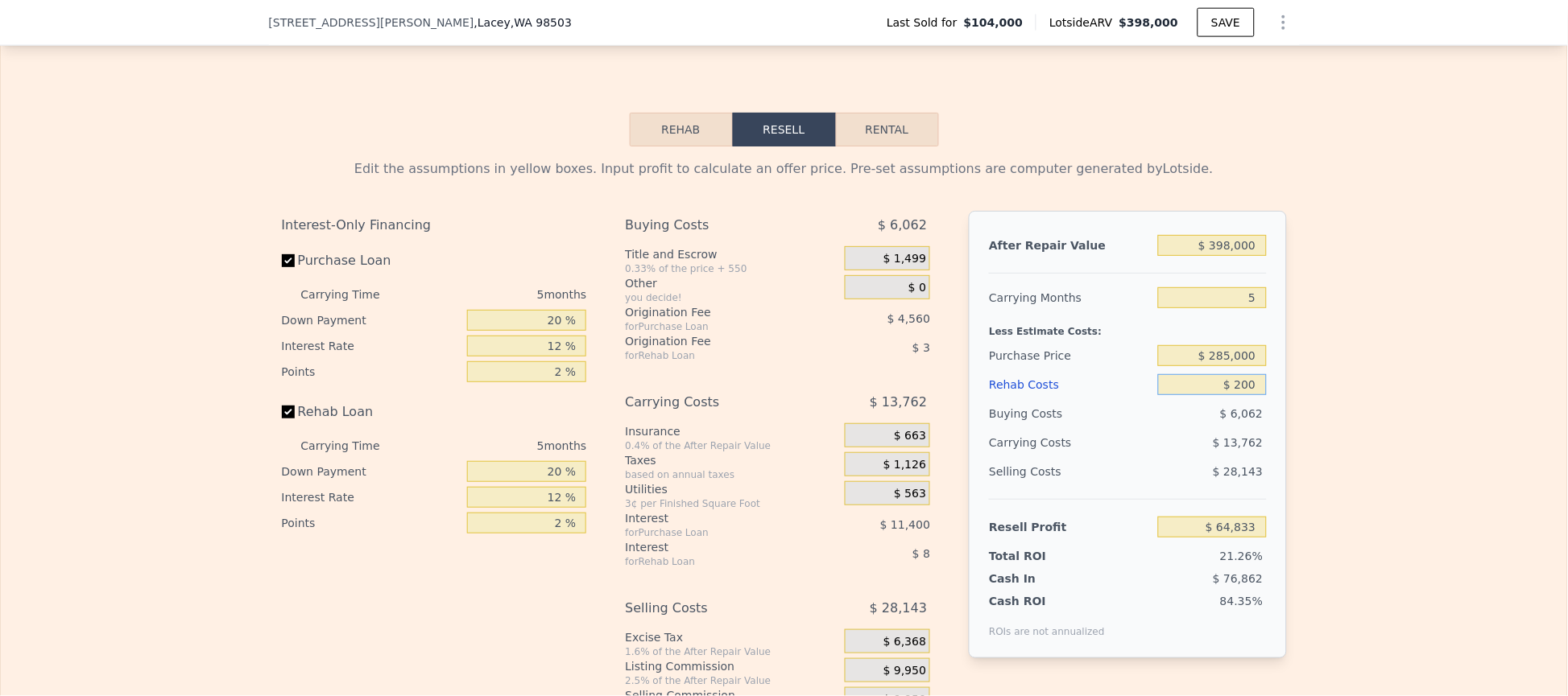
type input "$ 2,000"
type input "$ 62,934"
type input "$ 20,000"
type input "$ 43,926"
click at [1391, 363] on div "Edit the assumptions in yellow boxes. Input profit to calculate an offer price.…" at bounding box center [784, 446] width 1566 height 599
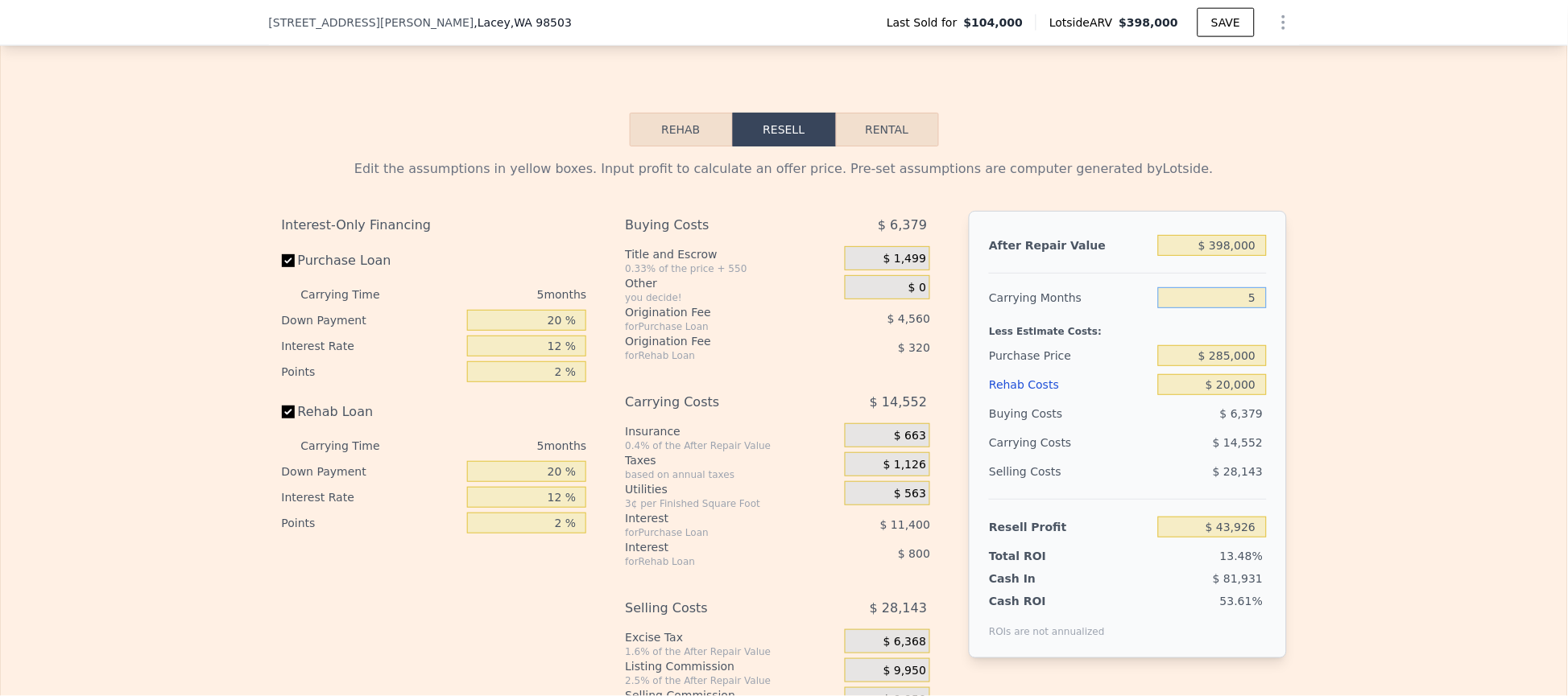
click at [1234, 309] on input "5" at bounding box center [1212, 297] width 108 height 21
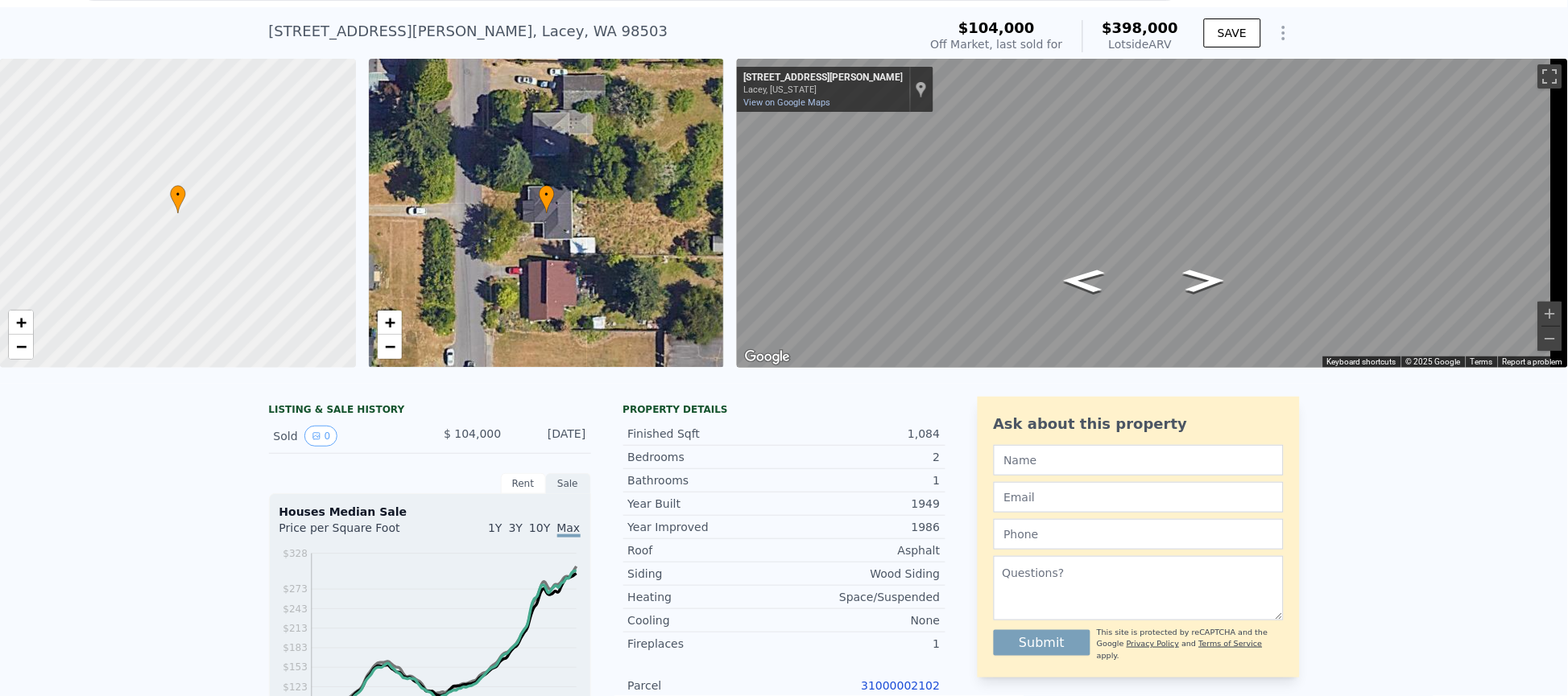
scroll to position [6, 0]
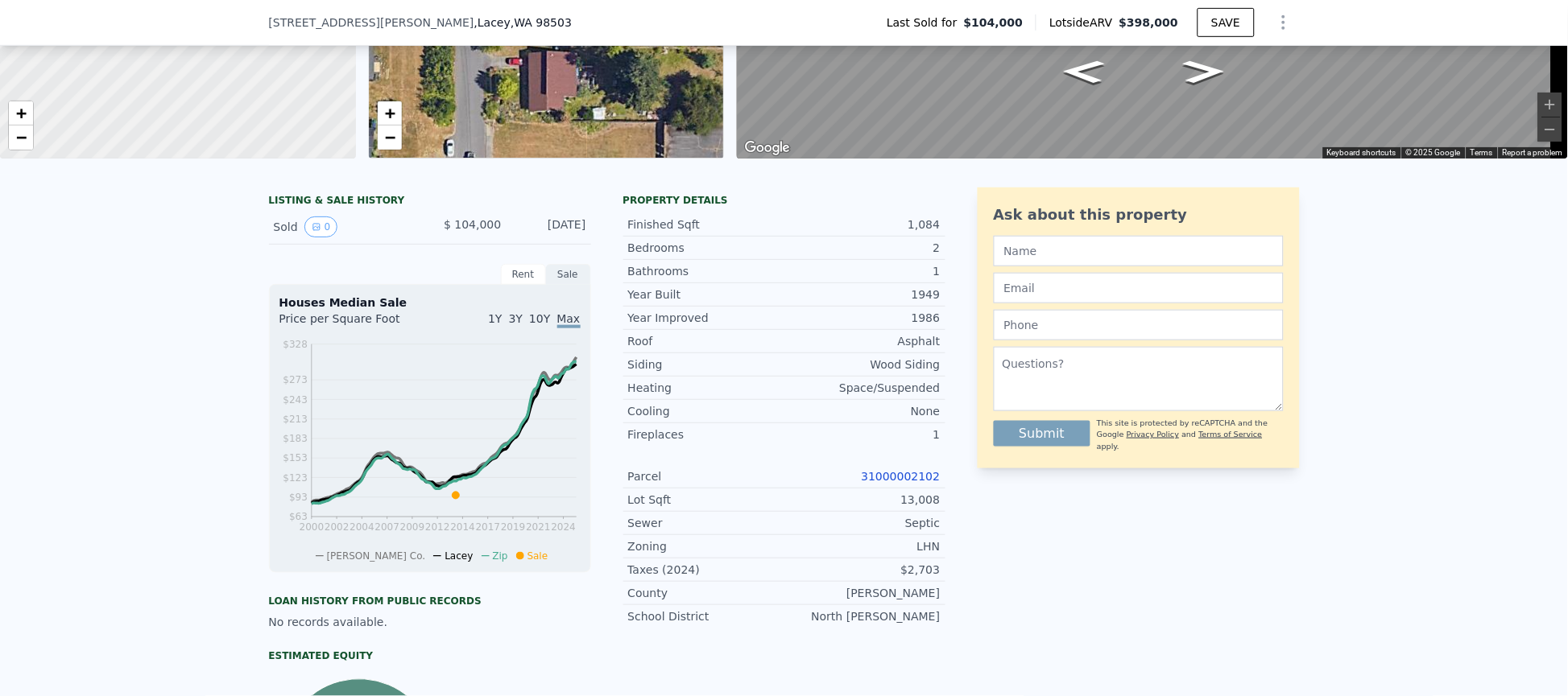
type input "$ 0"
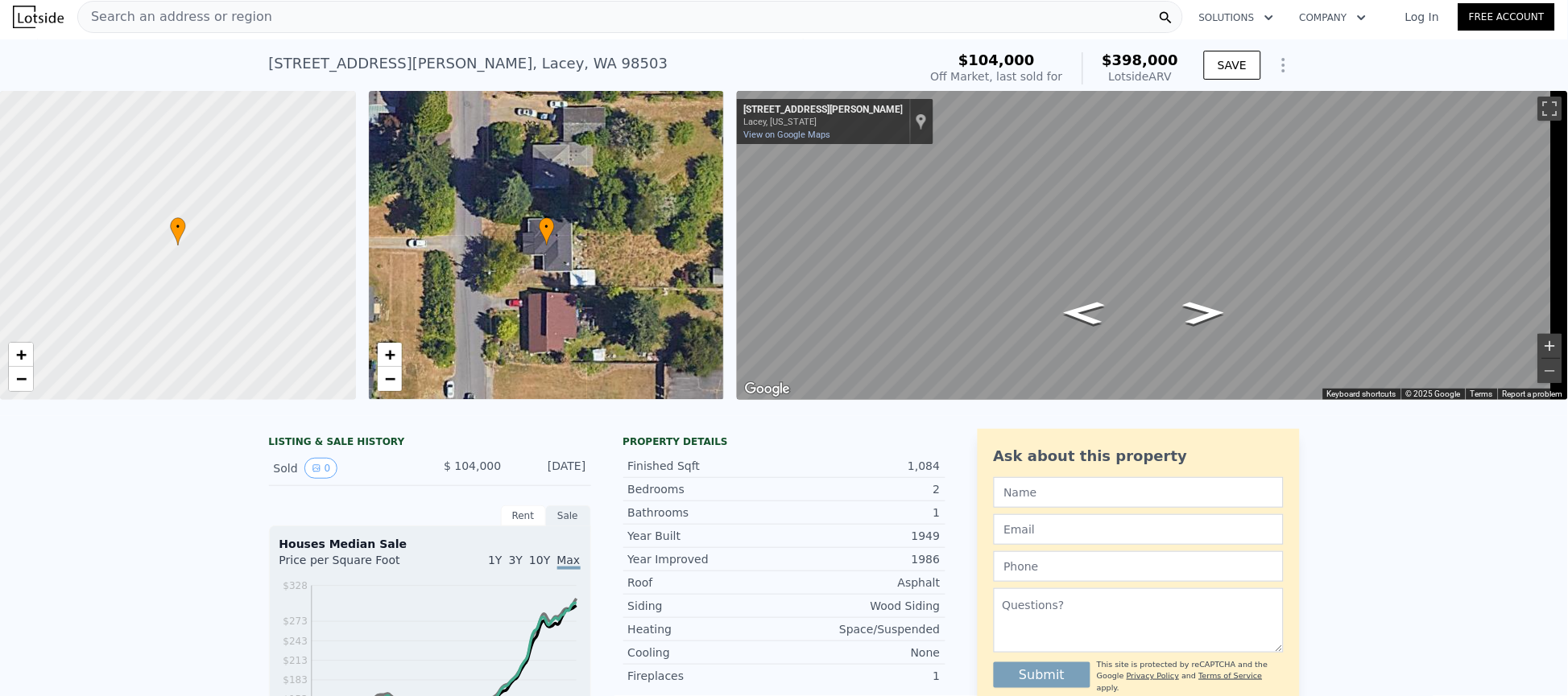
click at [1538, 341] on button "Zoom in" at bounding box center [1550, 346] width 24 height 24
click at [1538, 368] on button "Zoom out" at bounding box center [1550, 371] width 24 height 24
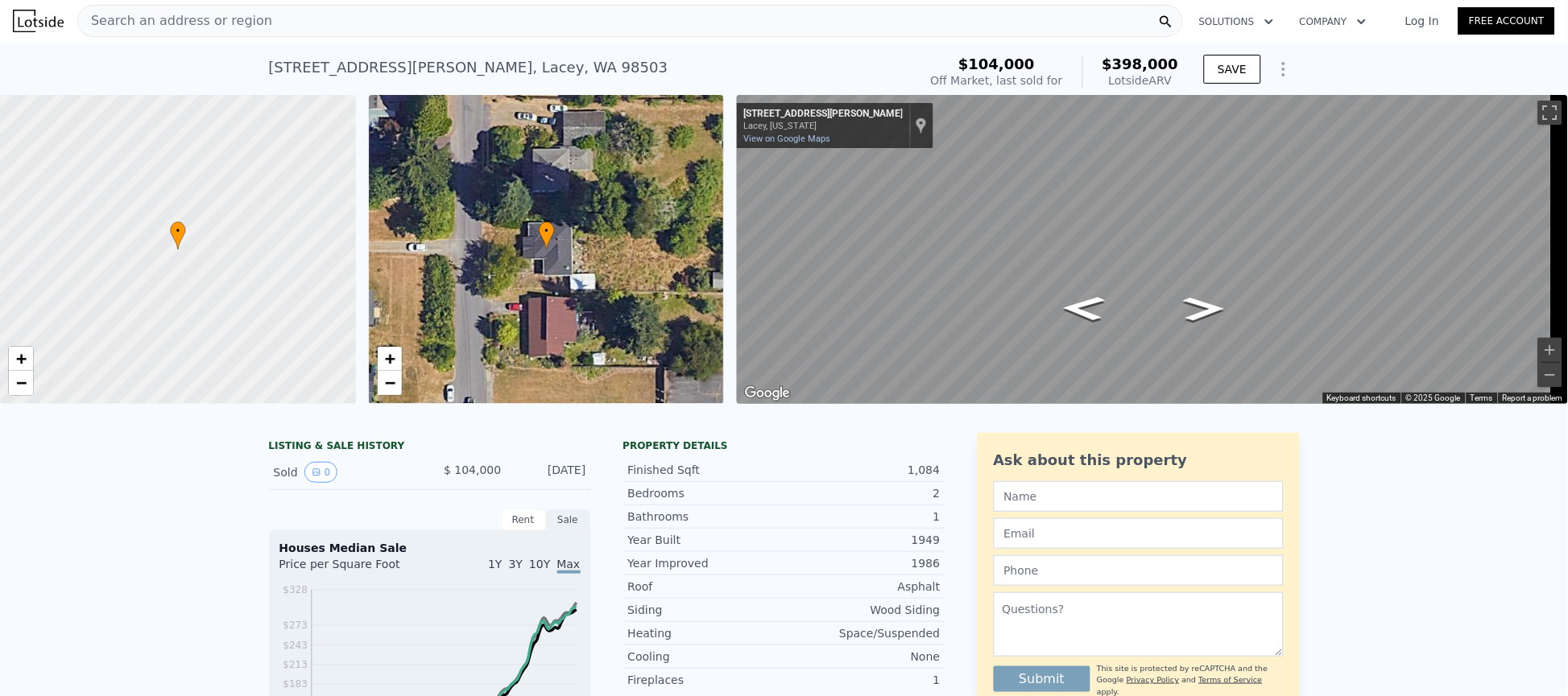
scroll to position [0, 0]
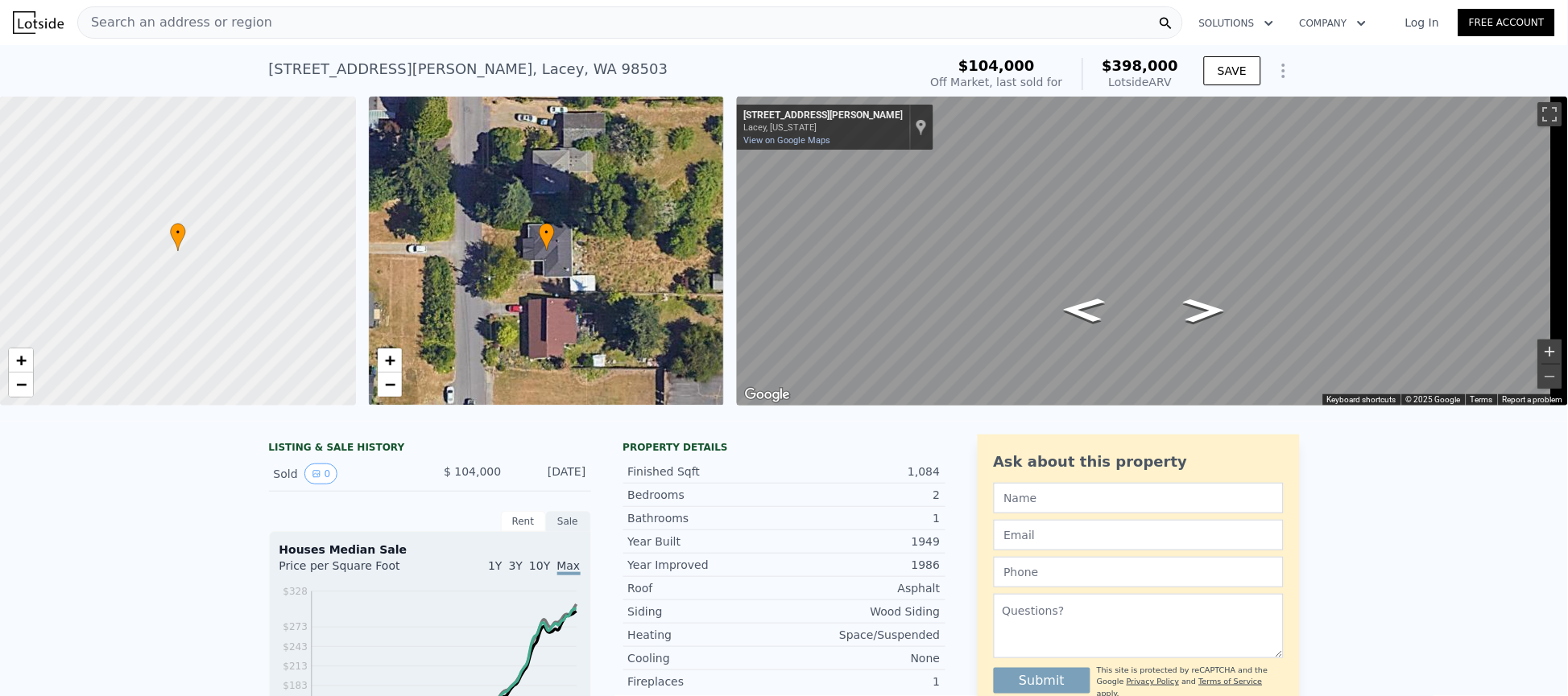
click at [1538, 343] on button "Zoom in" at bounding box center [1550, 352] width 24 height 24
click at [1538, 109] on button "Toggle fullscreen view" at bounding box center [1550, 114] width 24 height 24
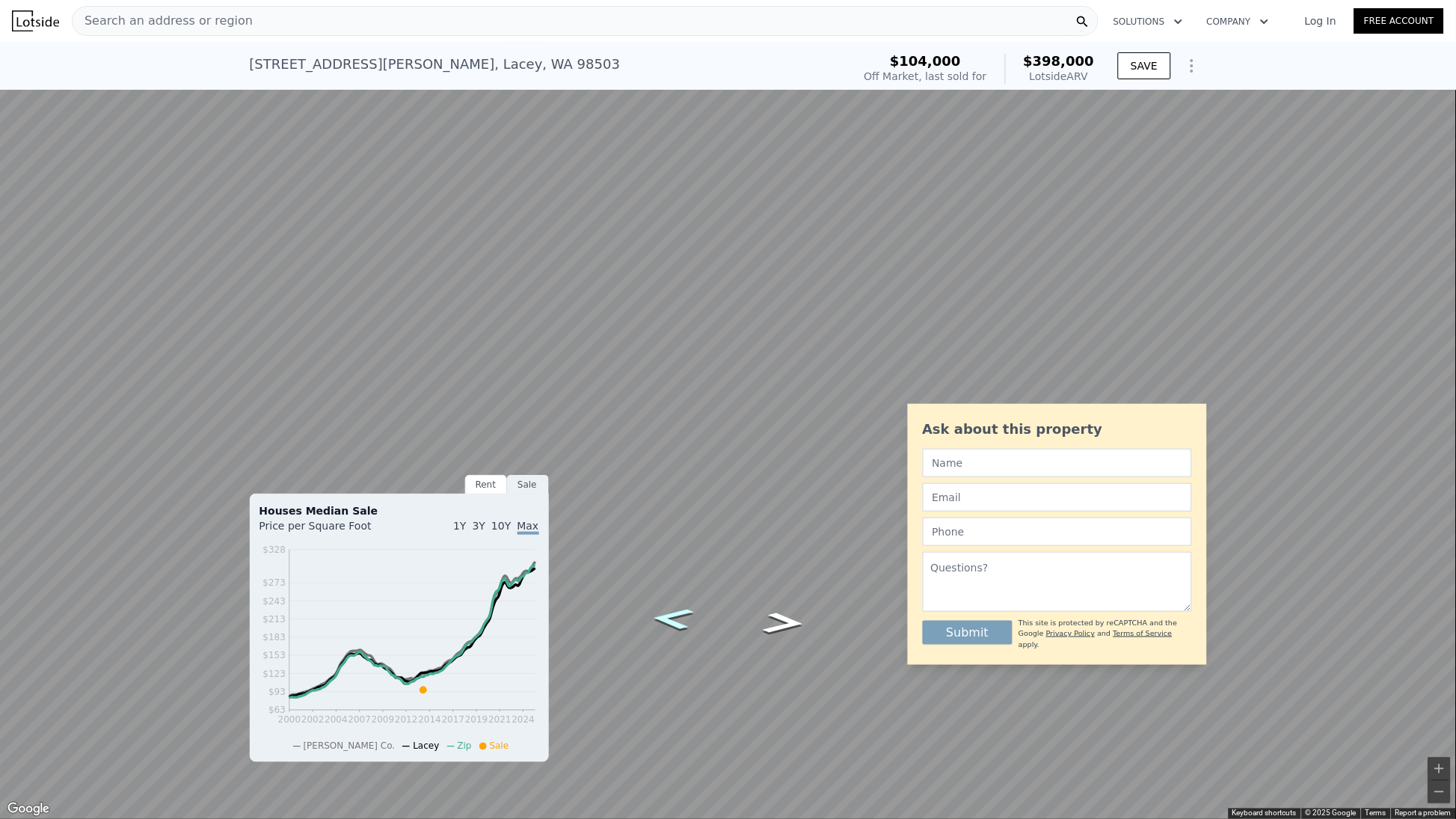
click at [659, 623] on icon "Go North, Bowker St SE" at bounding box center [673, 619] width 78 height 32
click at [679, 592] on icon "Go North, Bowker St SE" at bounding box center [673, 595] width 83 height 35
click at [769, 613] on icon "Go South, Bowker St SE" at bounding box center [783, 602] width 83 height 35
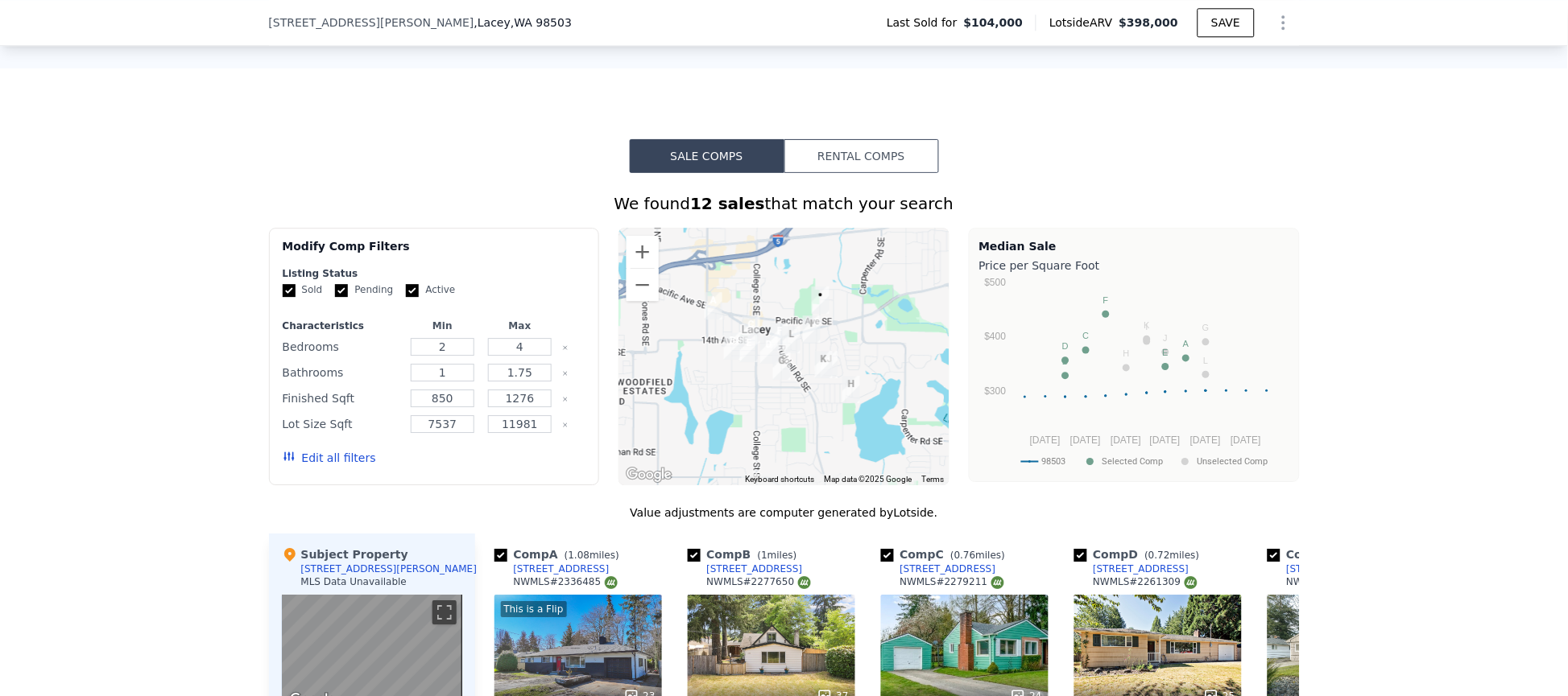
scroll to position [1443, 0]
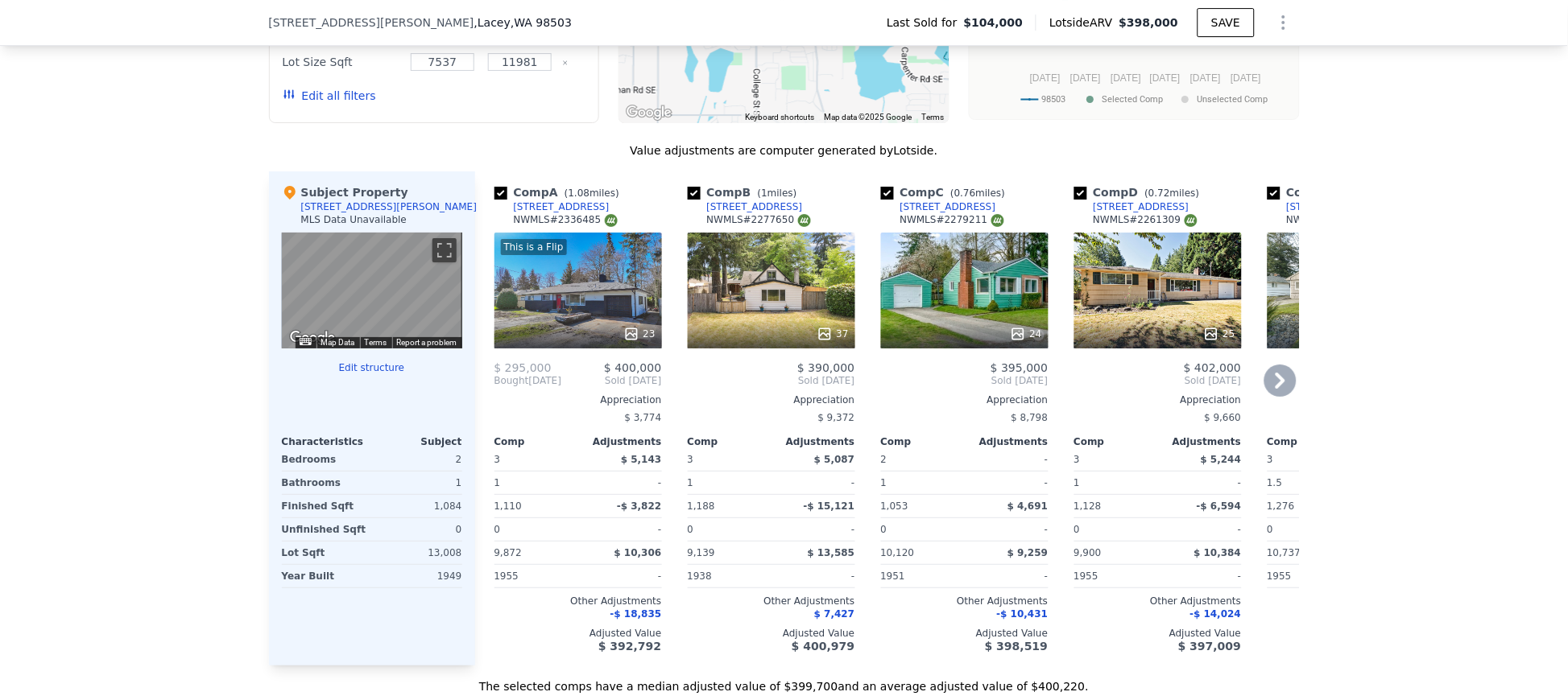
click at [587, 321] on div "This is a Flip 23" at bounding box center [578, 290] width 168 height 116
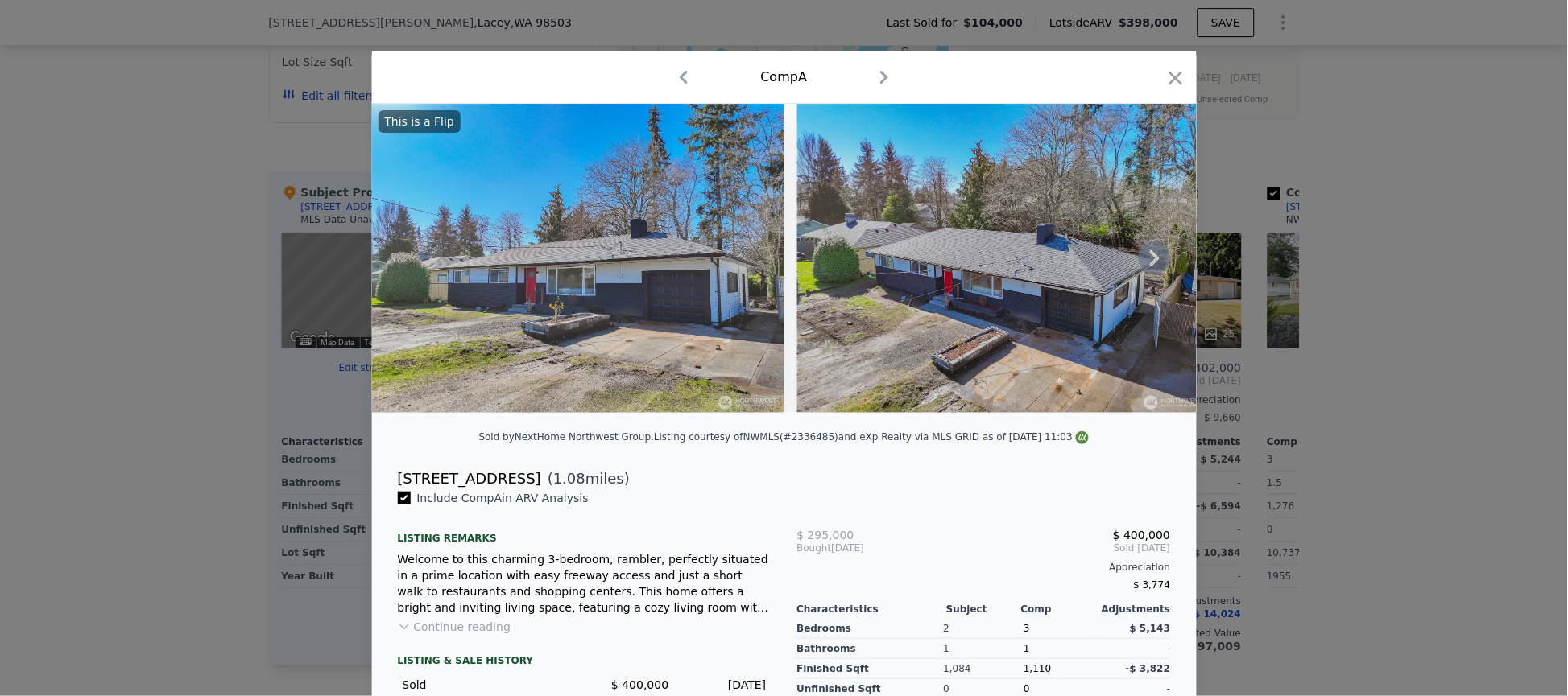
click at [1142, 275] on icon at bounding box center [1154, 258] width 32 height 32
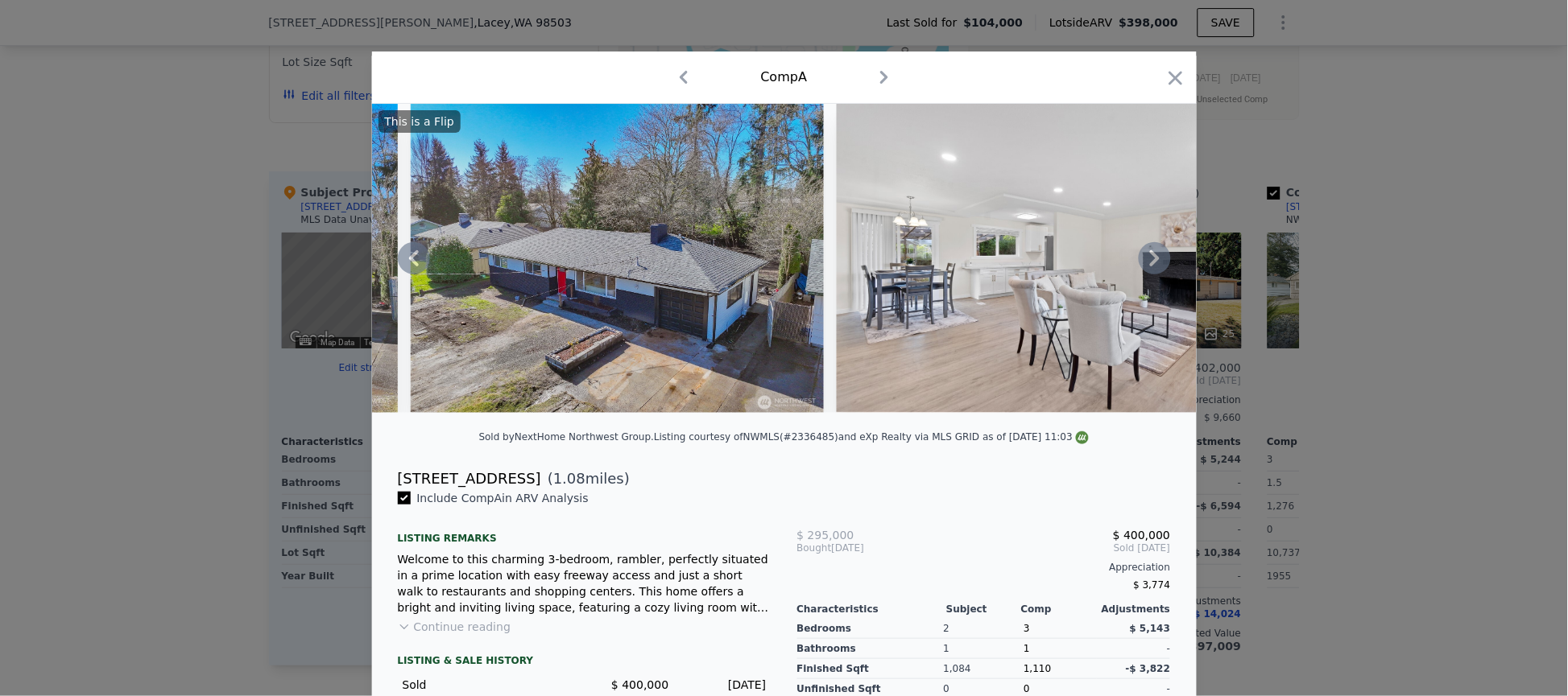
click at [1142, 275] on icon at bounding box center [1154, 258] width 32 height 32
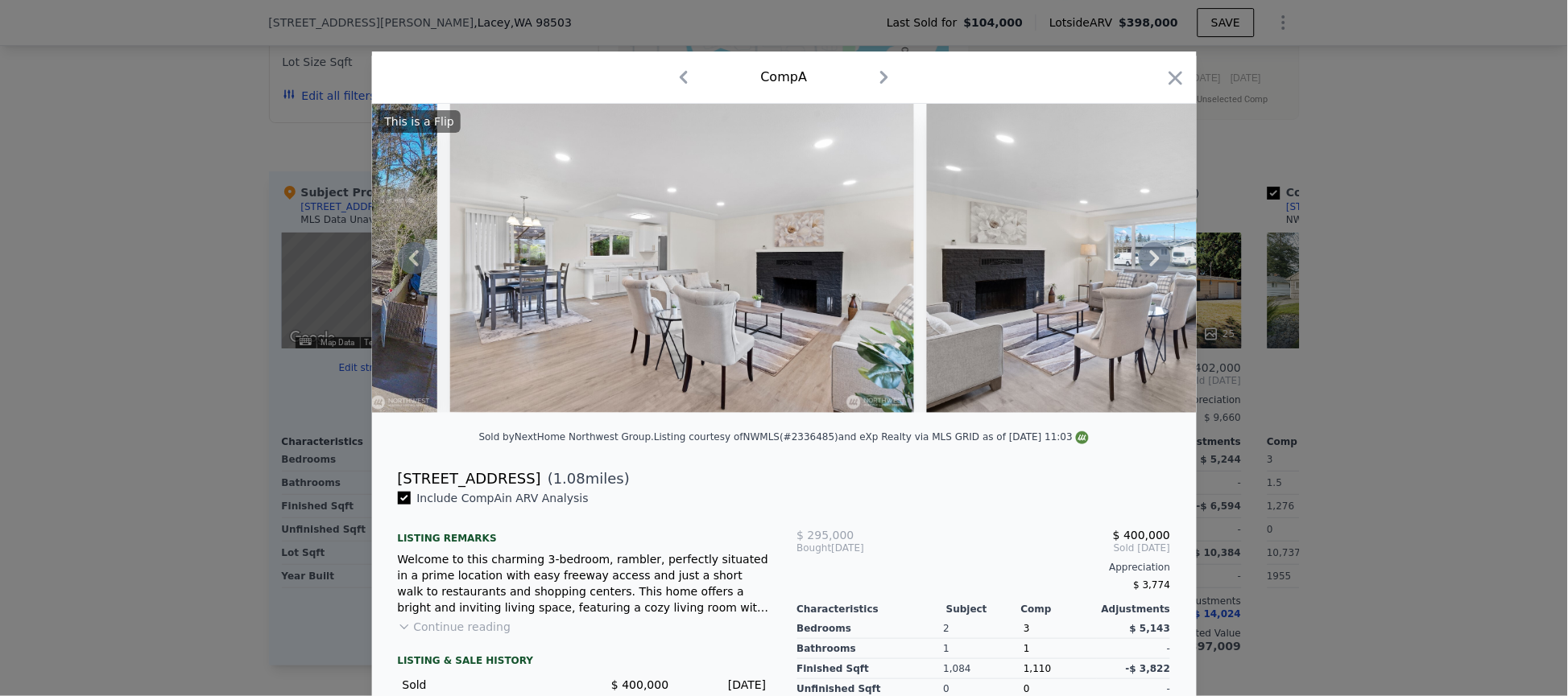
click at [1142, 275] on icon at bounding box center [1154, 258] width 32 height 32
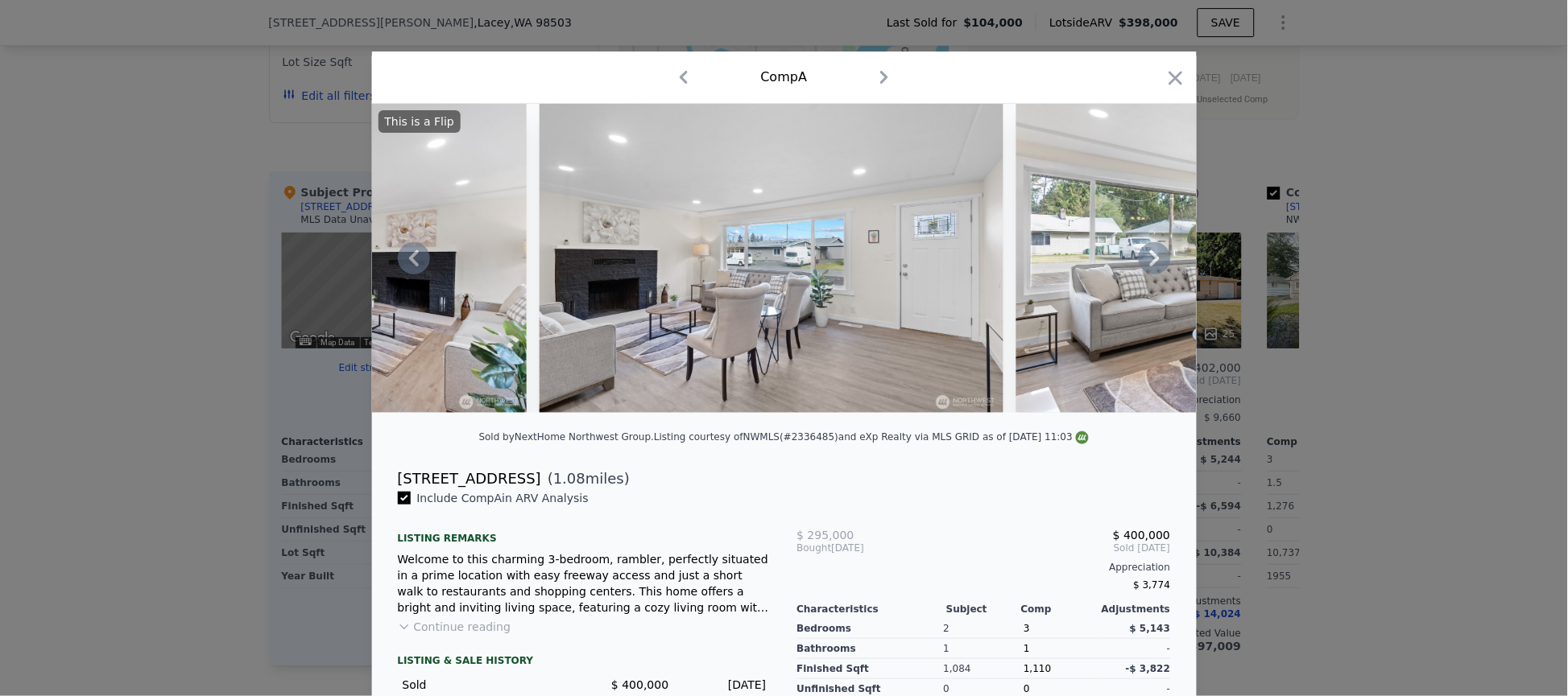
click at [1142, 275] on icon at bounding box center [1154, 258] width 32 height 32
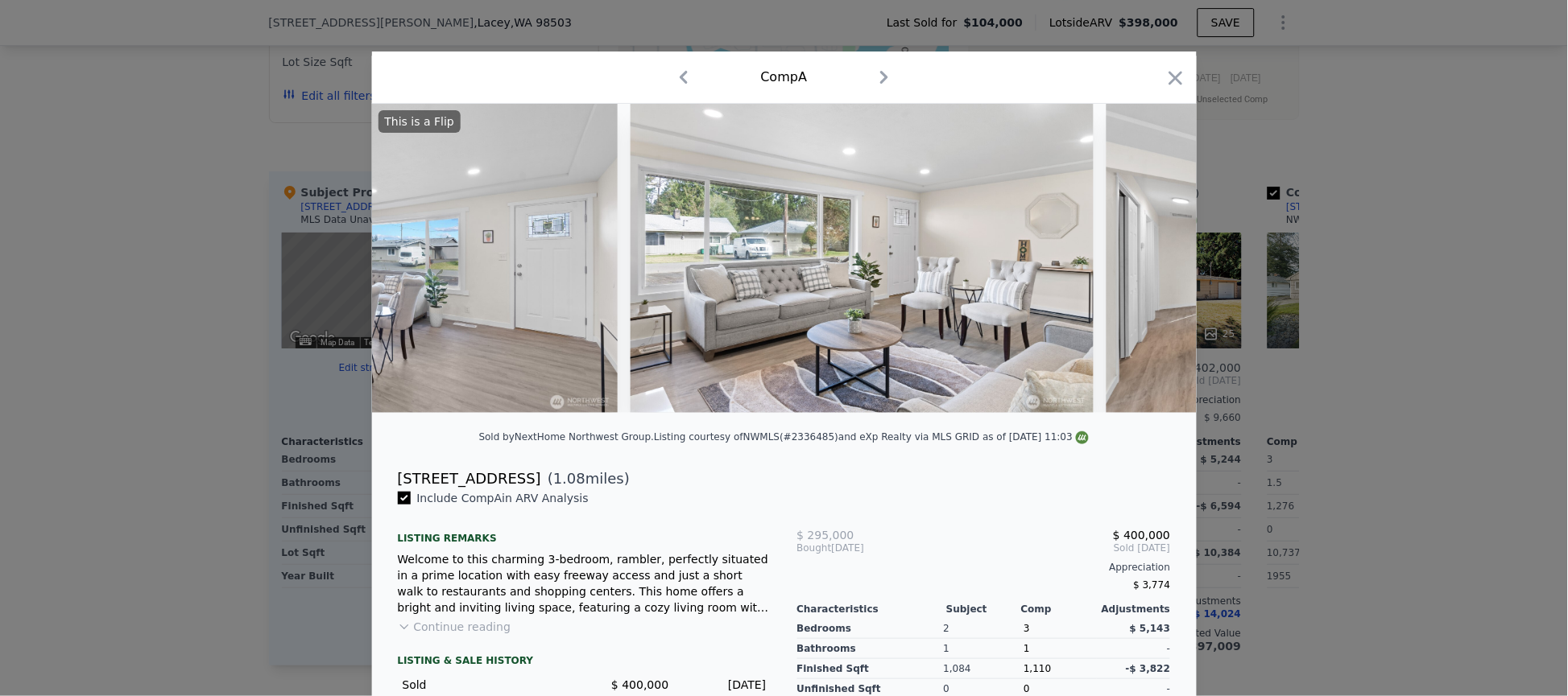
scroll to position [0, 1546]
click at [1142, 275] on div "This is a Flip" at bounding box center [784, 258] width 825 height 309
click at [1150, 266] on icon at bounding box center [1155, 258] width 10 height 16
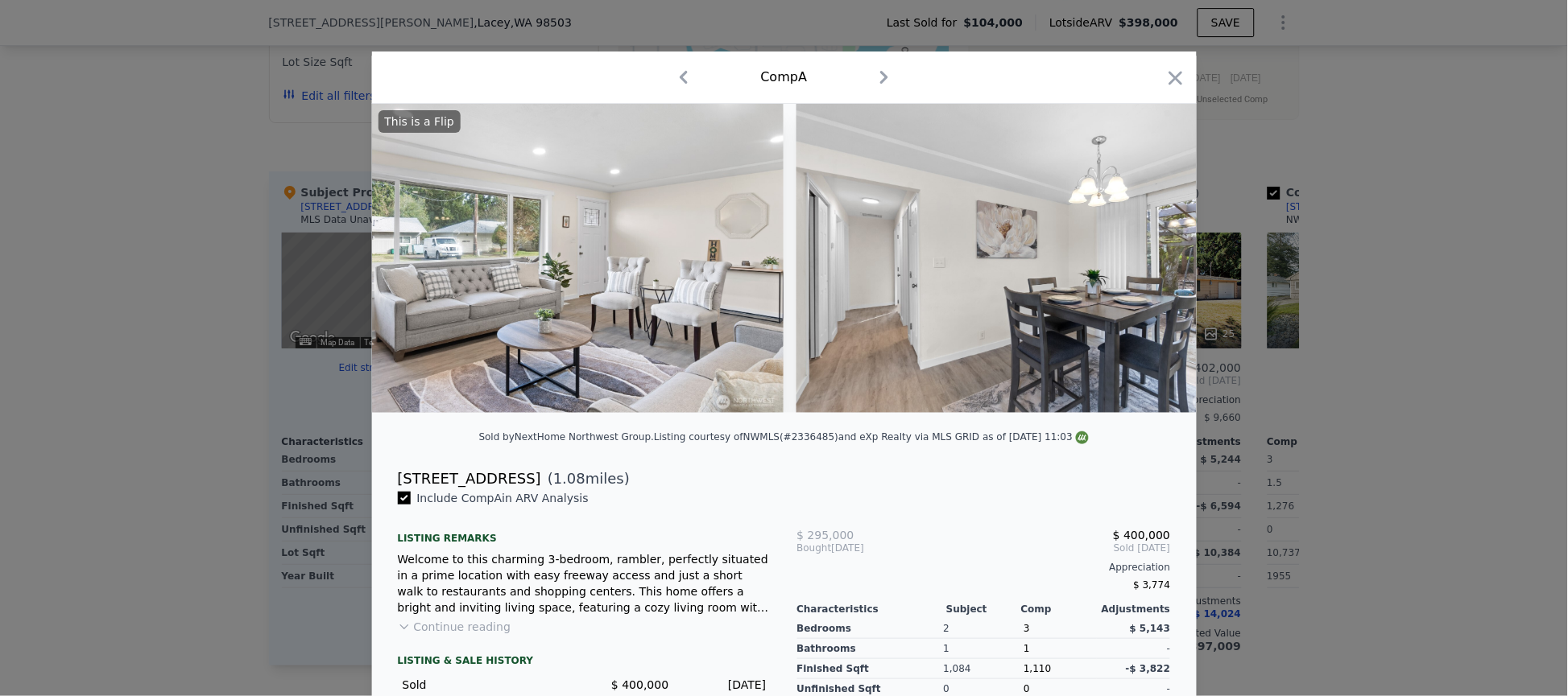
scroll to position [0, 1934]
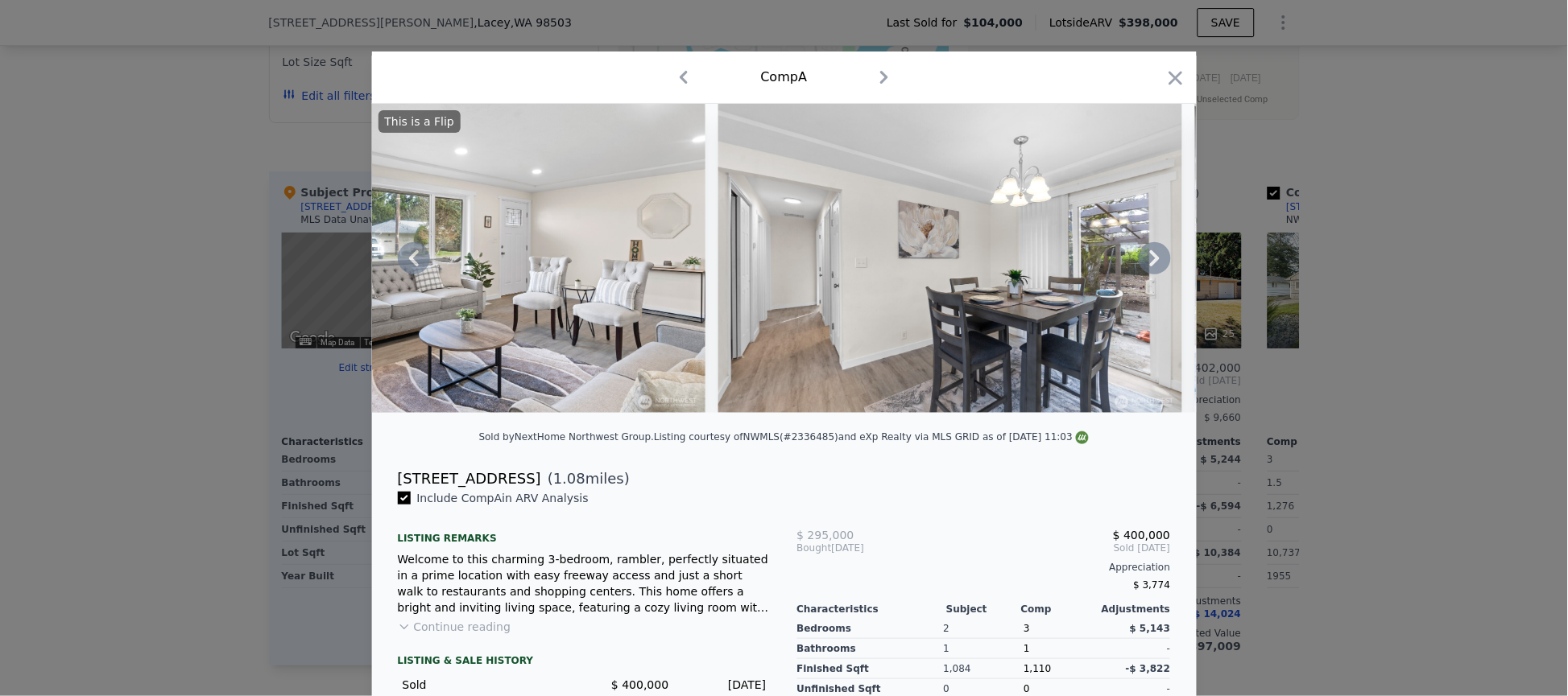
click at [1150, 266] on icon at bounding box center [1155, 258] width 10 height 16
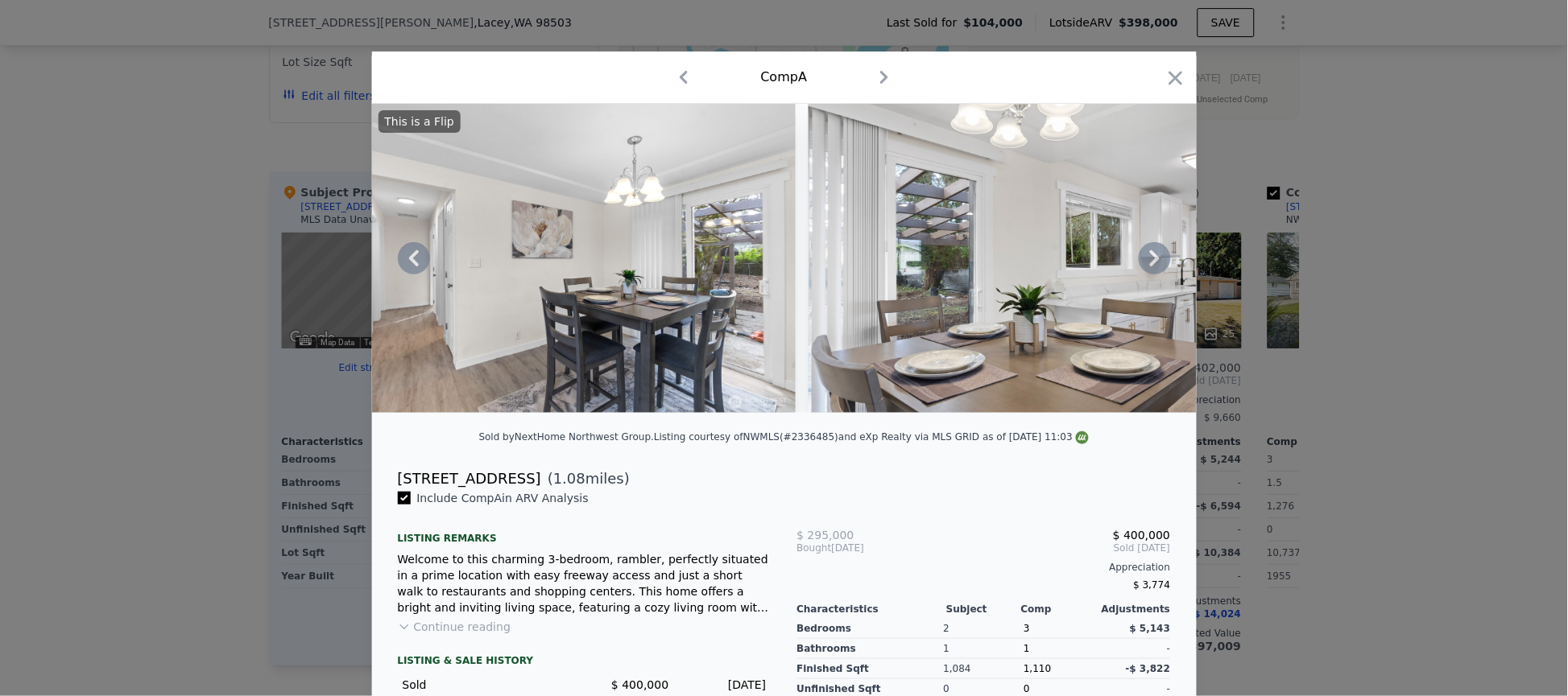
click at [1150, 266] on icon at bounding box center [1155, 258] width 10 height 16
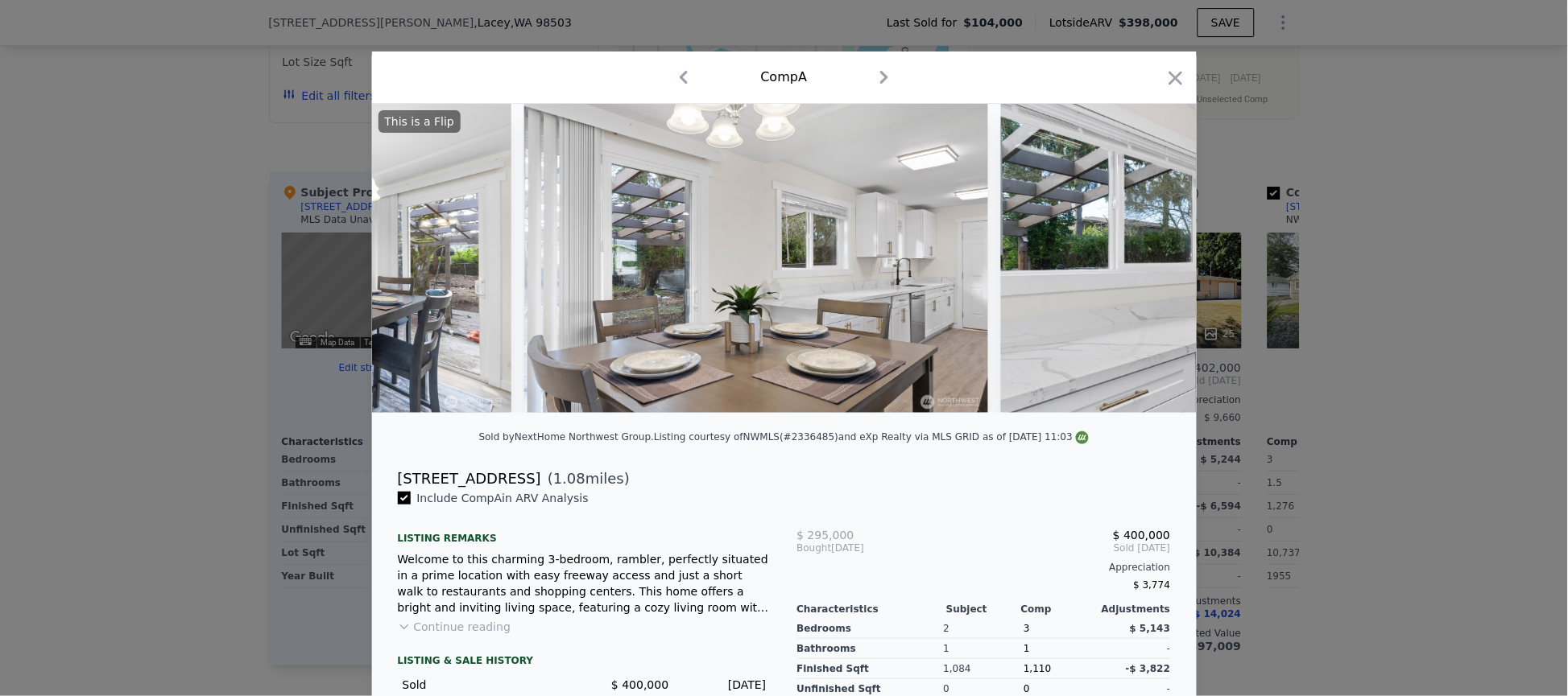
scroll to position [0, 2707]
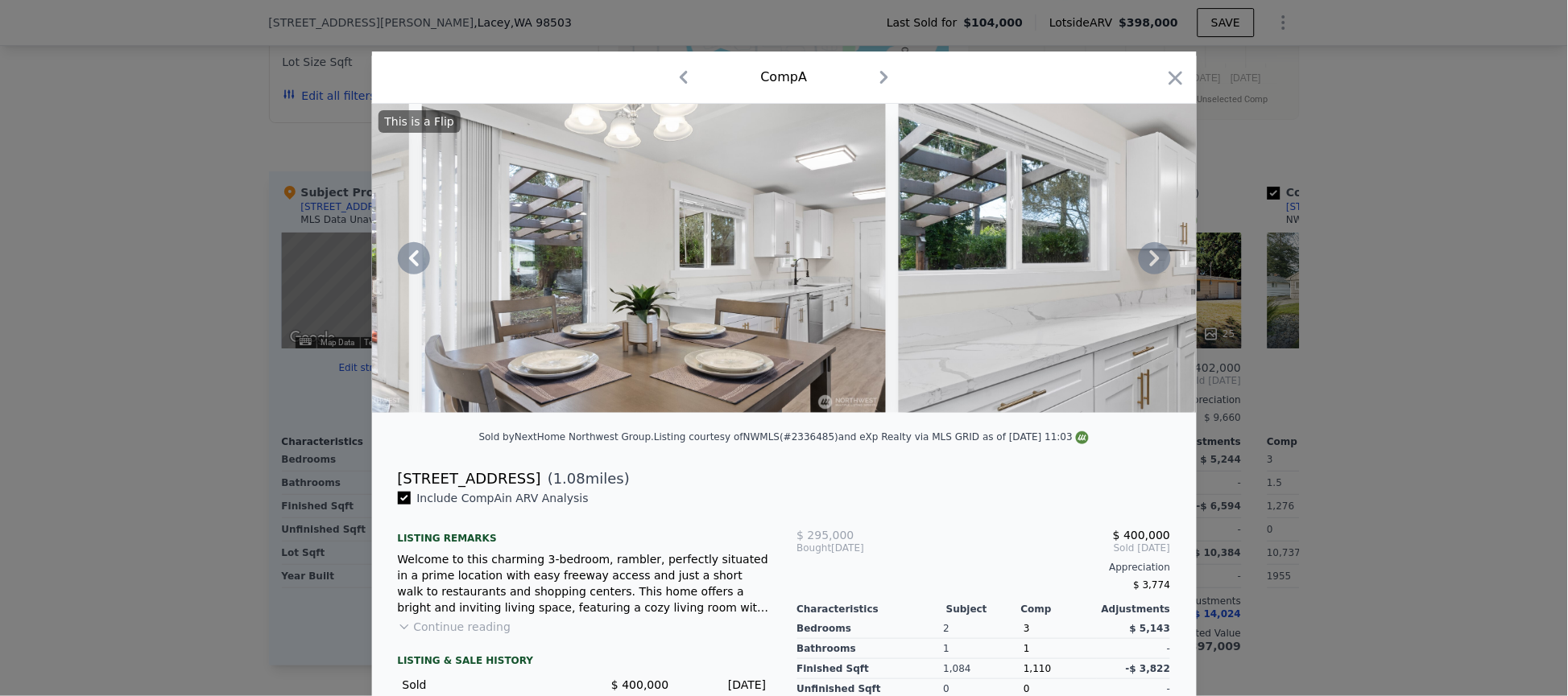
click at [1150, 266] on icon at bounding box center [1155, 258] width 10 height 16
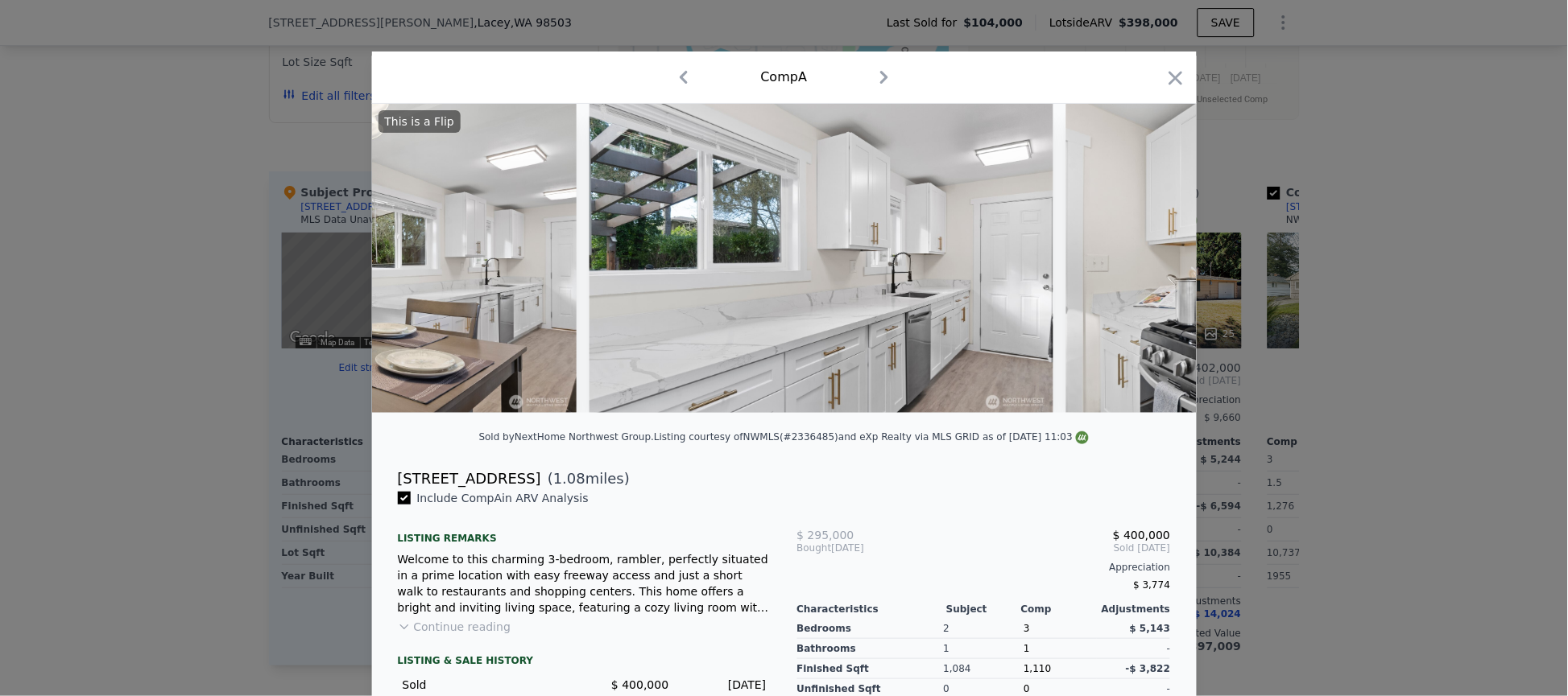
scroll to position [0, 3095]
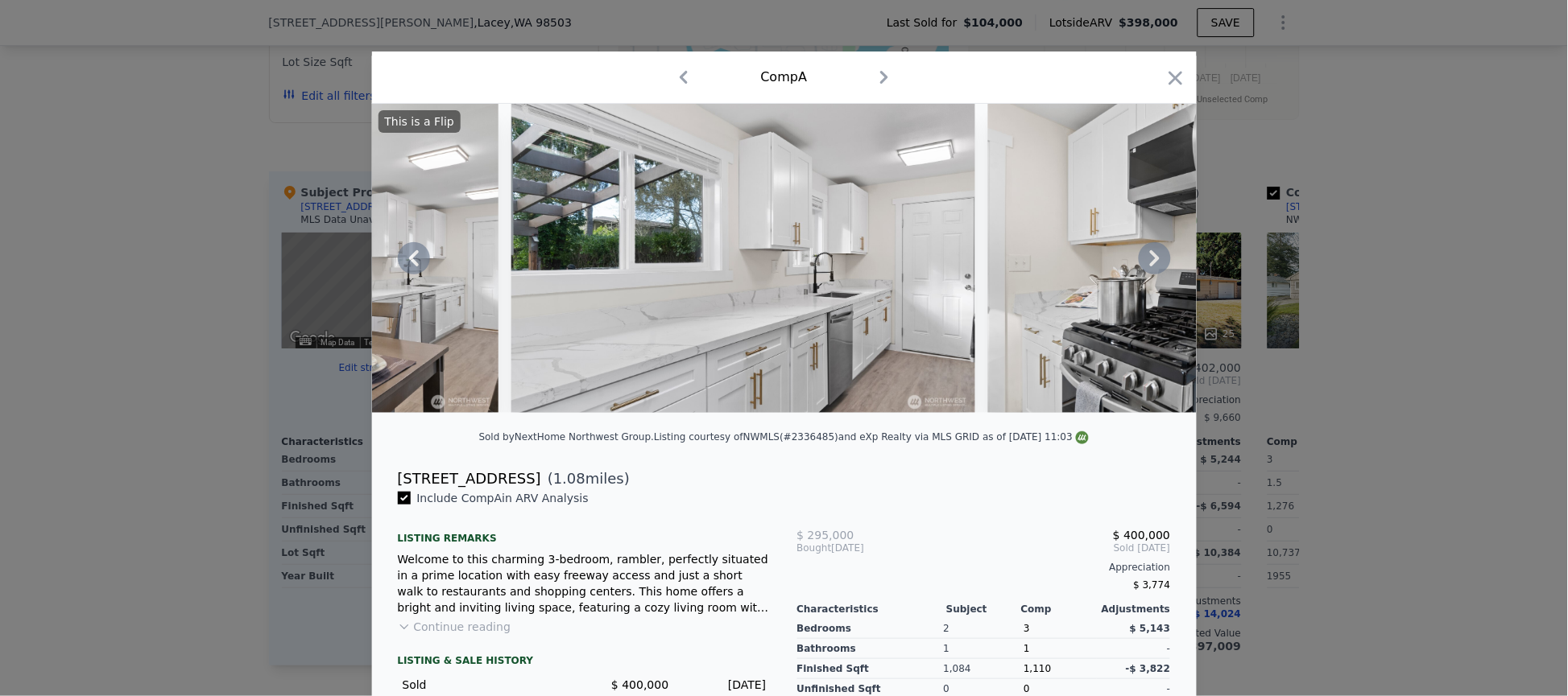
click at [1150, 266] on icon at bounding box center [1155, 258] width 10 height 16
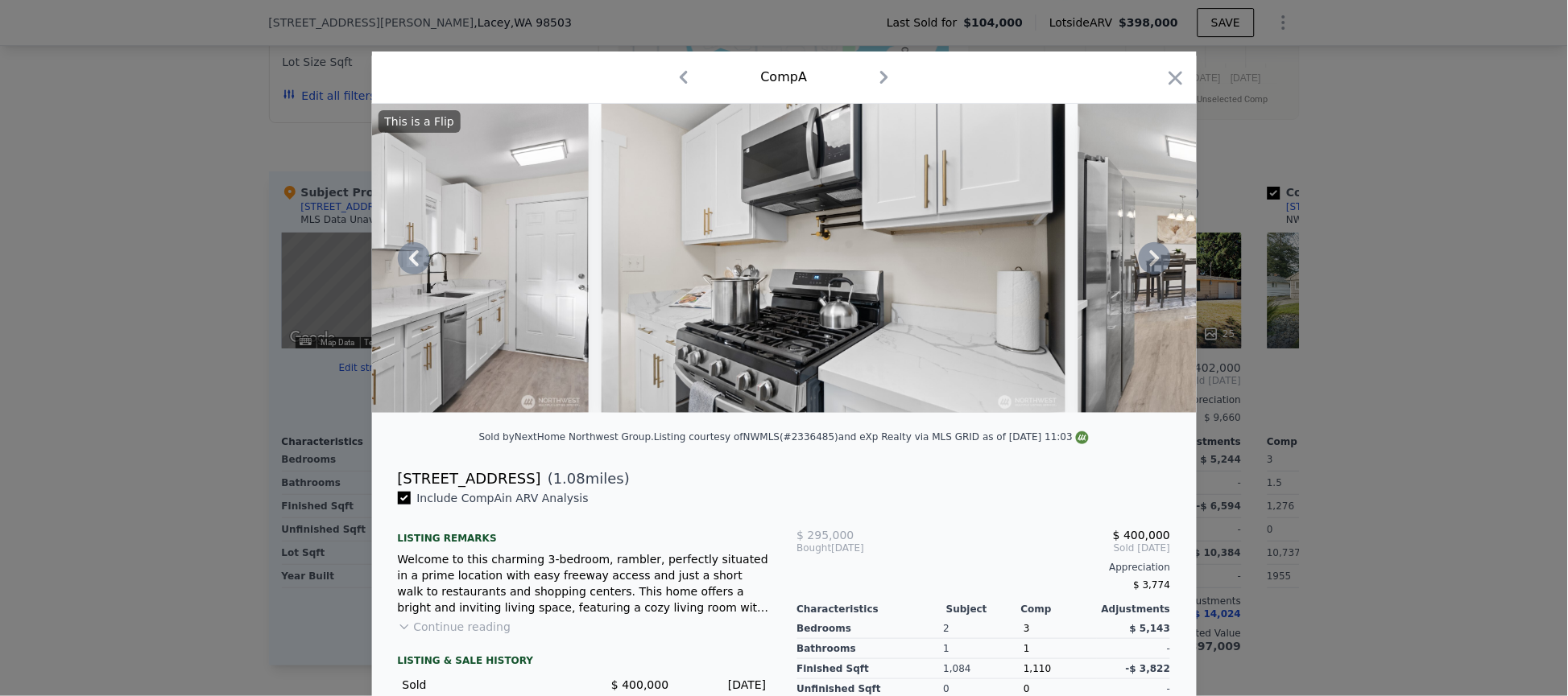
click at [1150, 266] on icon at bounding box center [1155, 258] width 10 height 16
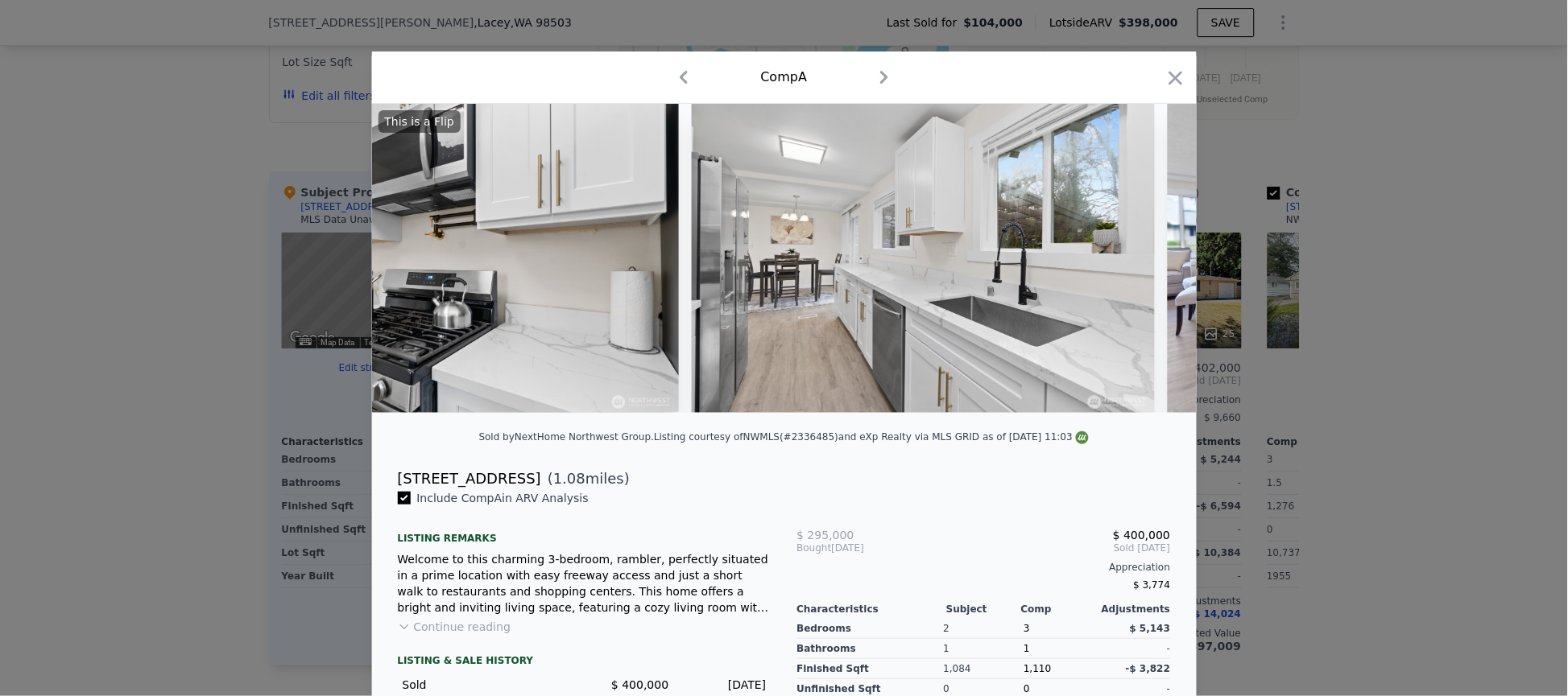
scroll to position [0, 3868]
click at [1166, 74] on icon "button" at bounding box center [1175, 78] width 22 height 22
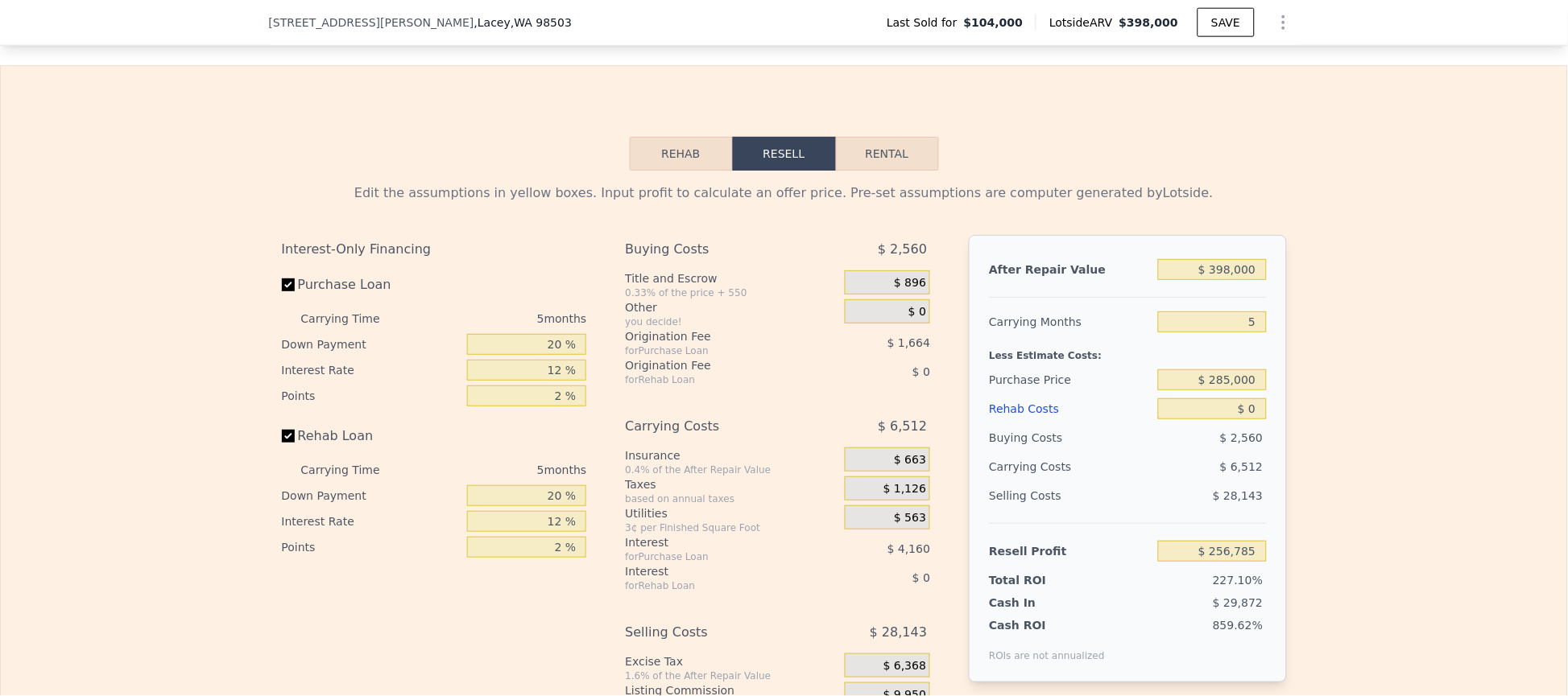
scroll to position [2168, 0]
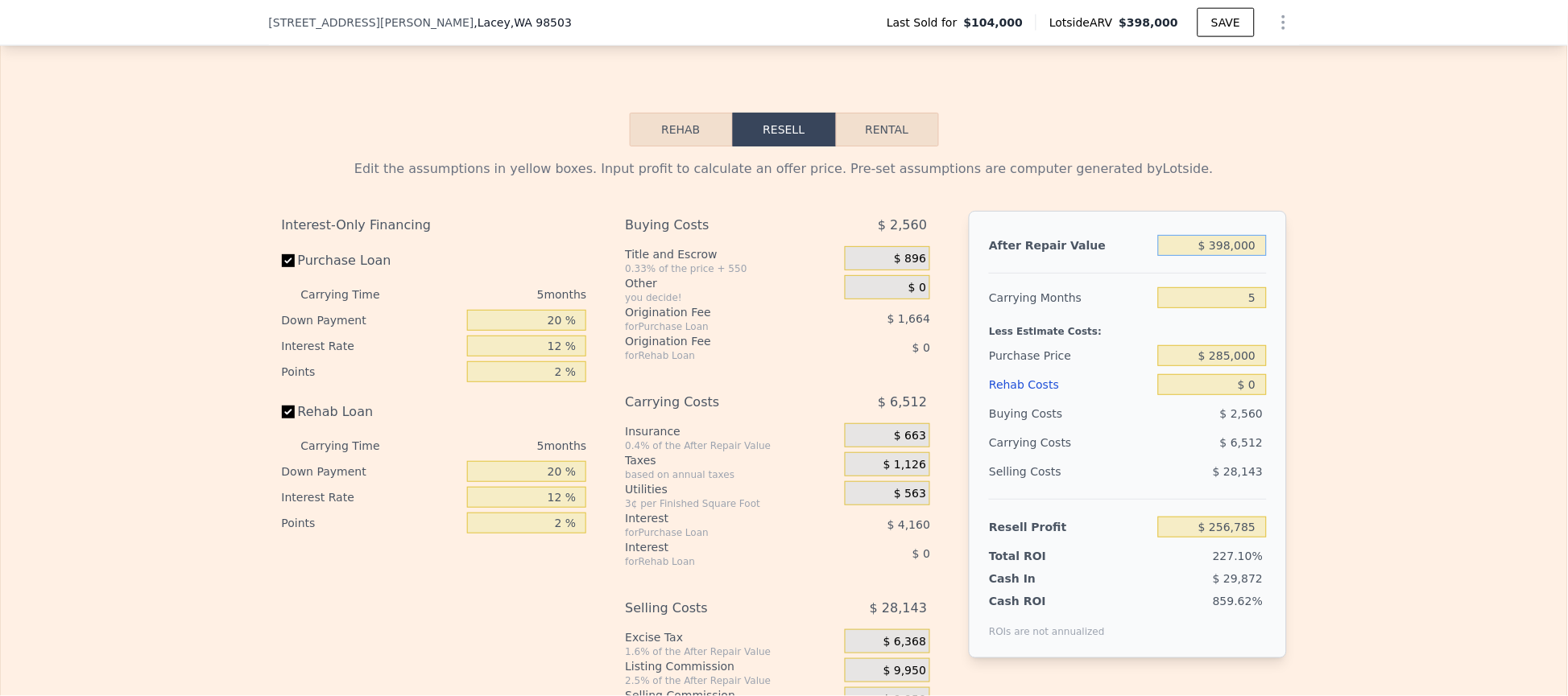
click at [1211, 256] on input "$ 398,000" at bounding box center [1212, 245] width 108 height 21
click at [1219, 309] on input "5" at bounding box center [1212, 297] width 108 height 21
click at [1221, 367] on input "$ 285,000" at bounding box center [1212, 355] width 108 height 21
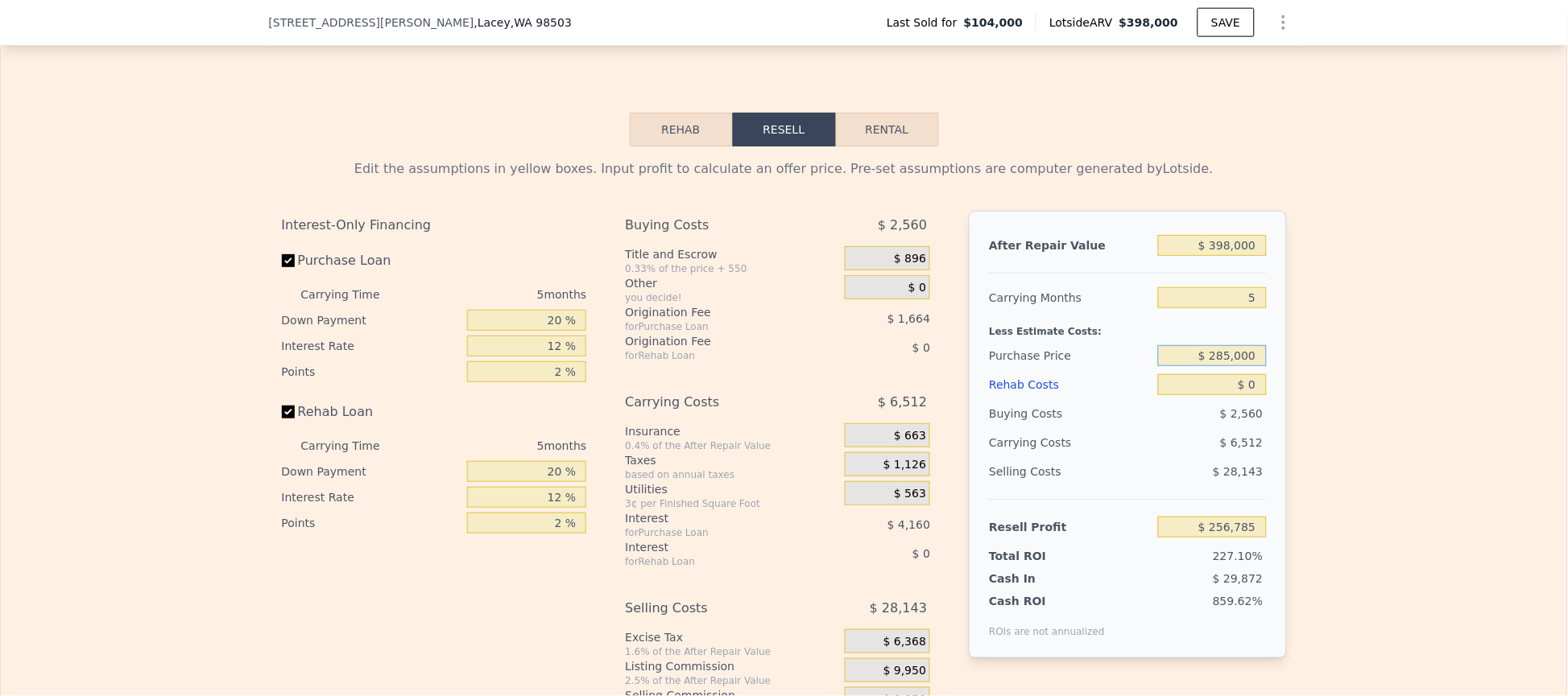
click at [1221, 367] on input "$ 285,000" at bounding box center [1212, 355] width 108 height 21
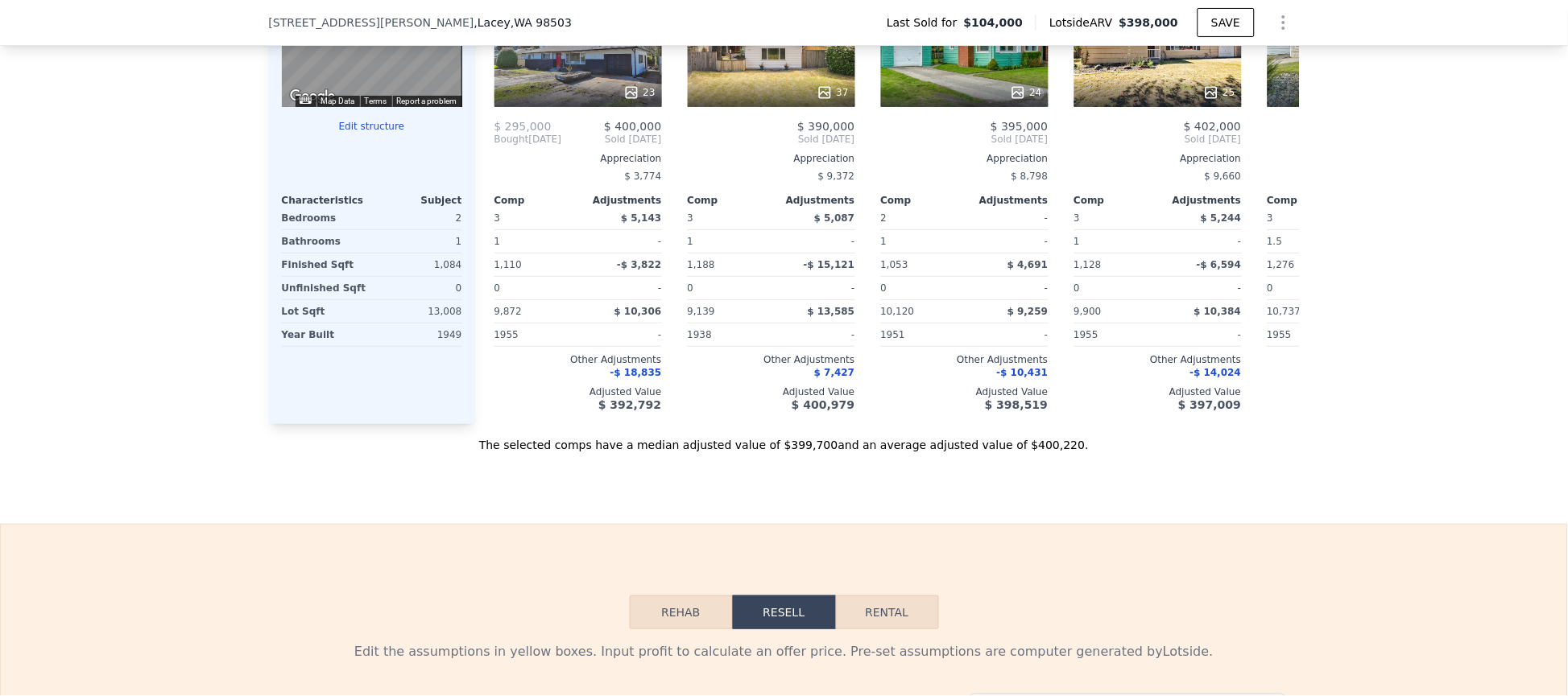
scroll to position [1322, 0]
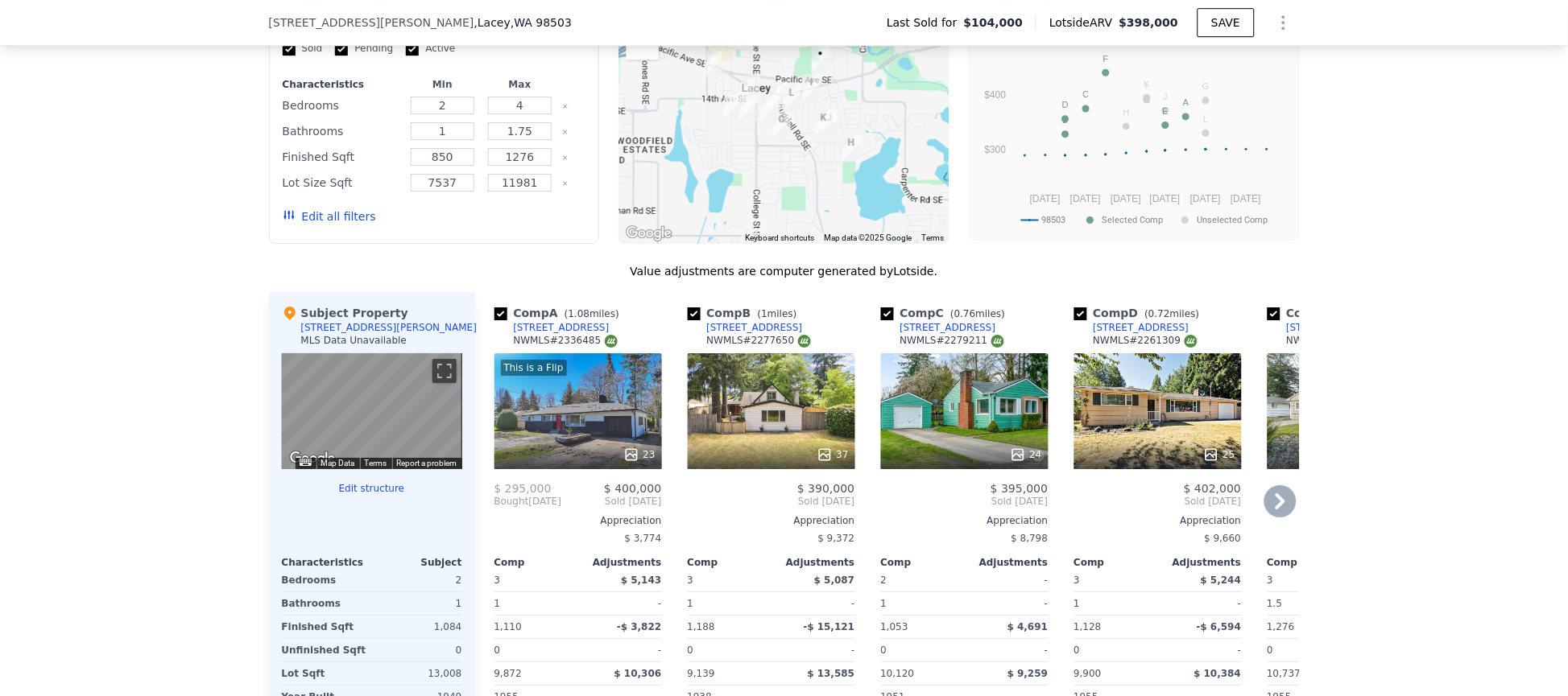
click at [1275, 509] on icon at bounding box center [1280, 501] width 10 height 16
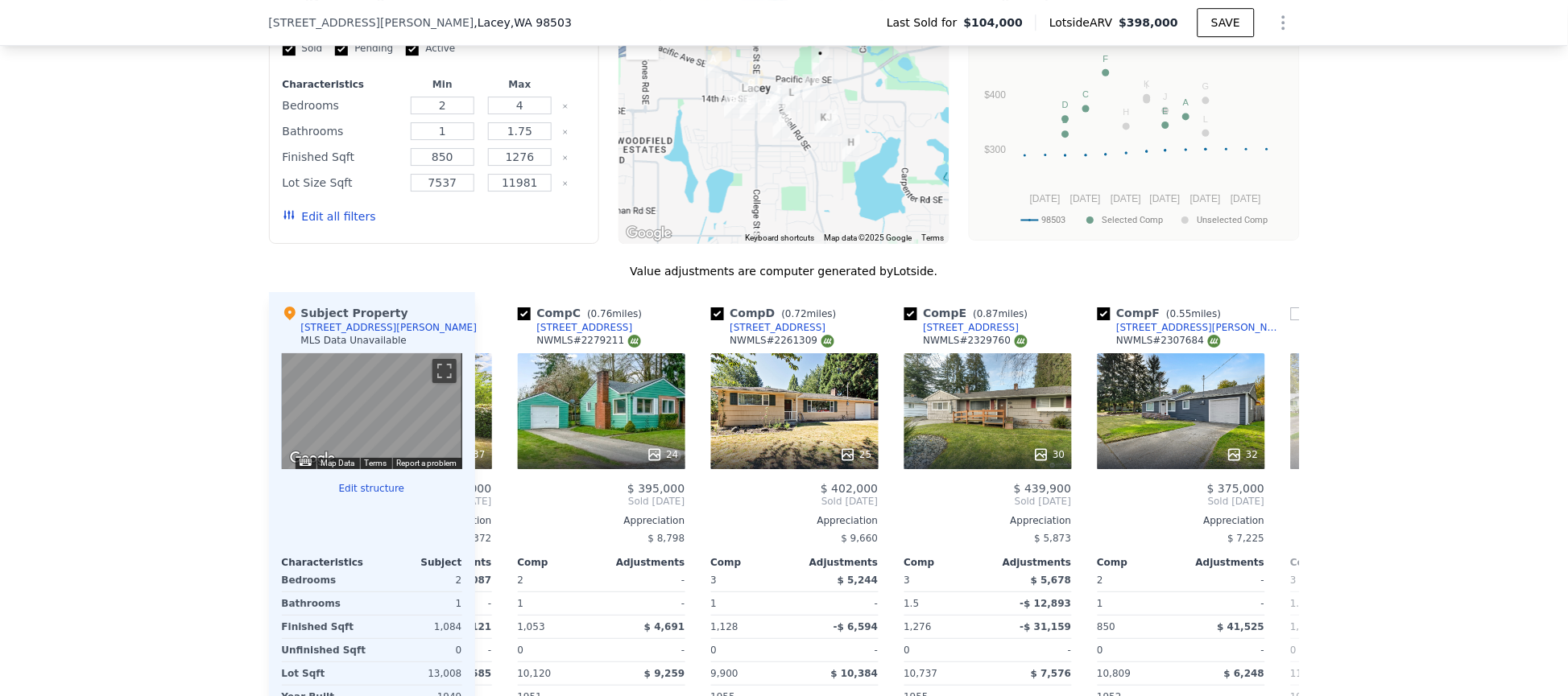
scroll to position [0, 387]
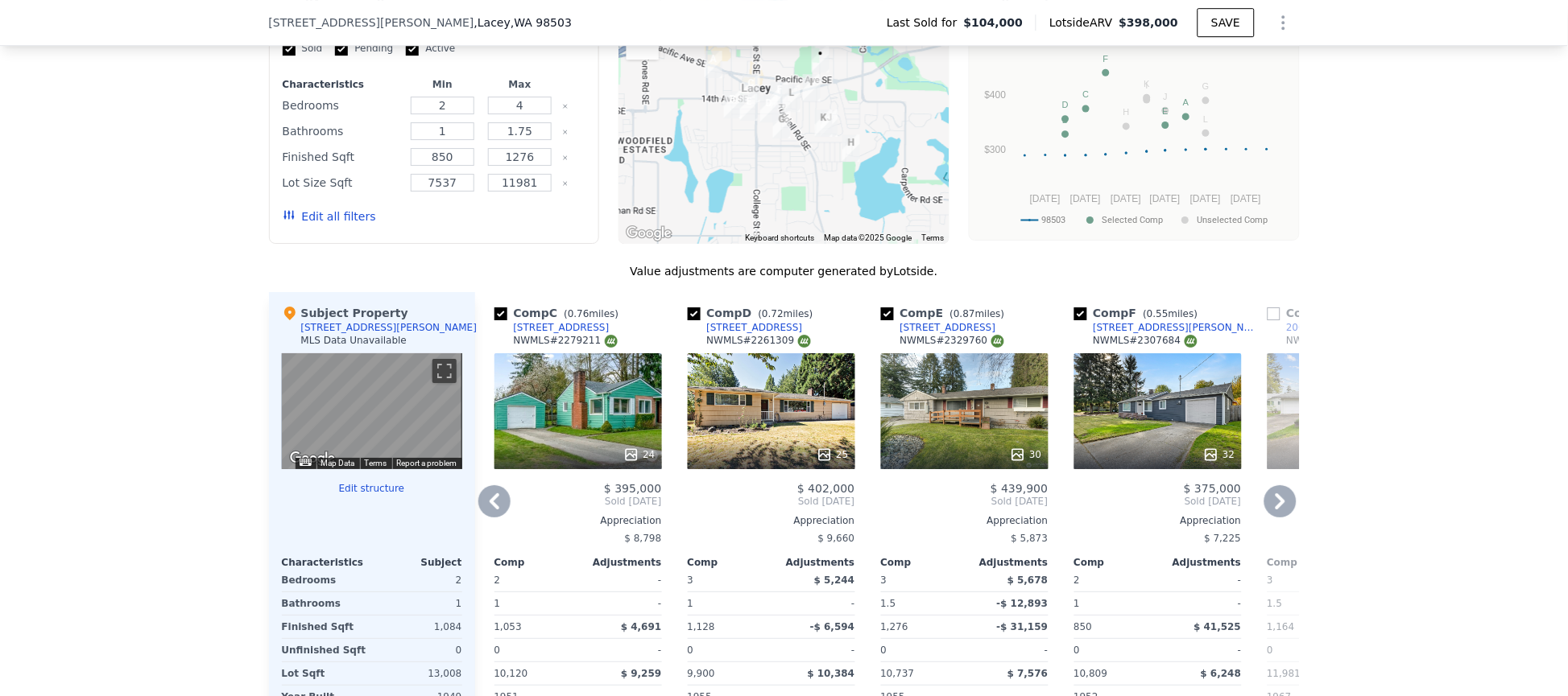
click at [1275, 509] on icon at bounding box center [1280, 501] width 10 height 16
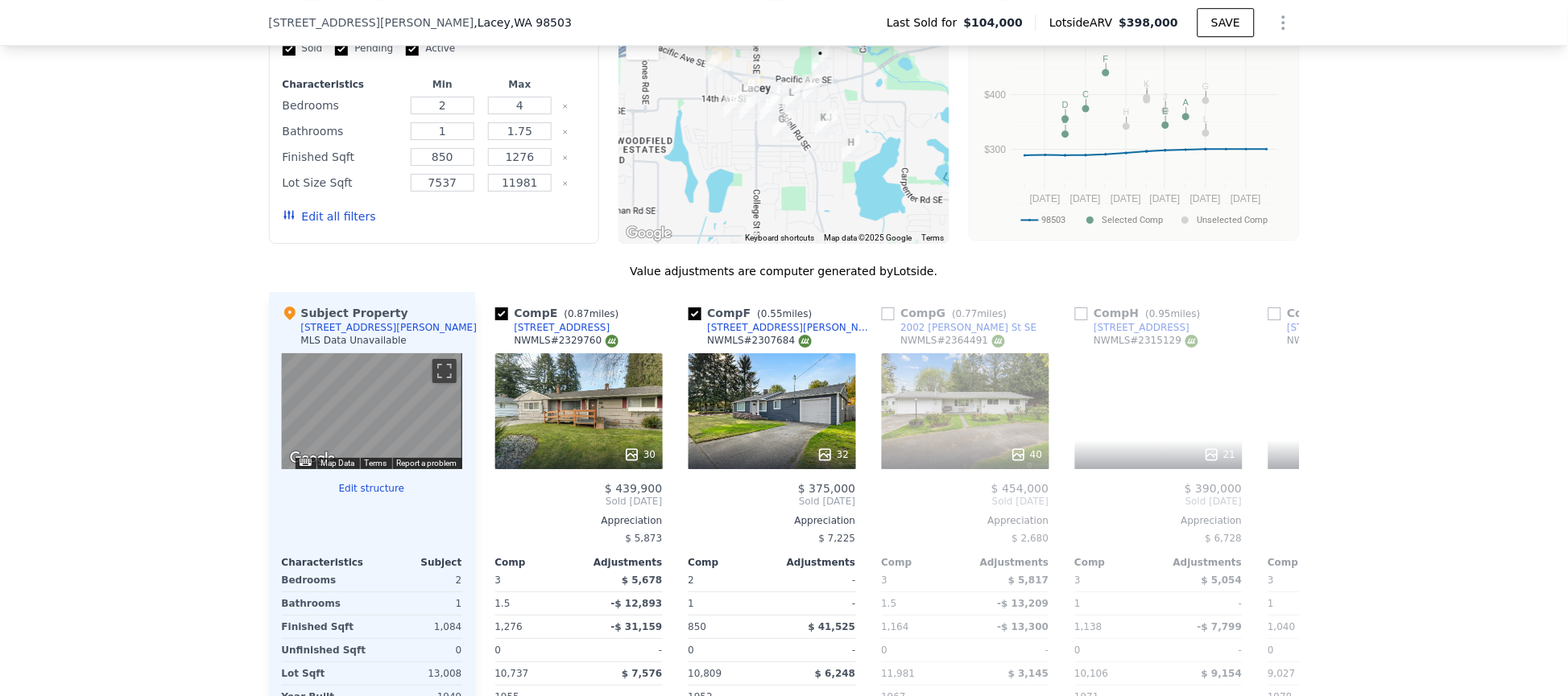
scroll to position [0, 773]
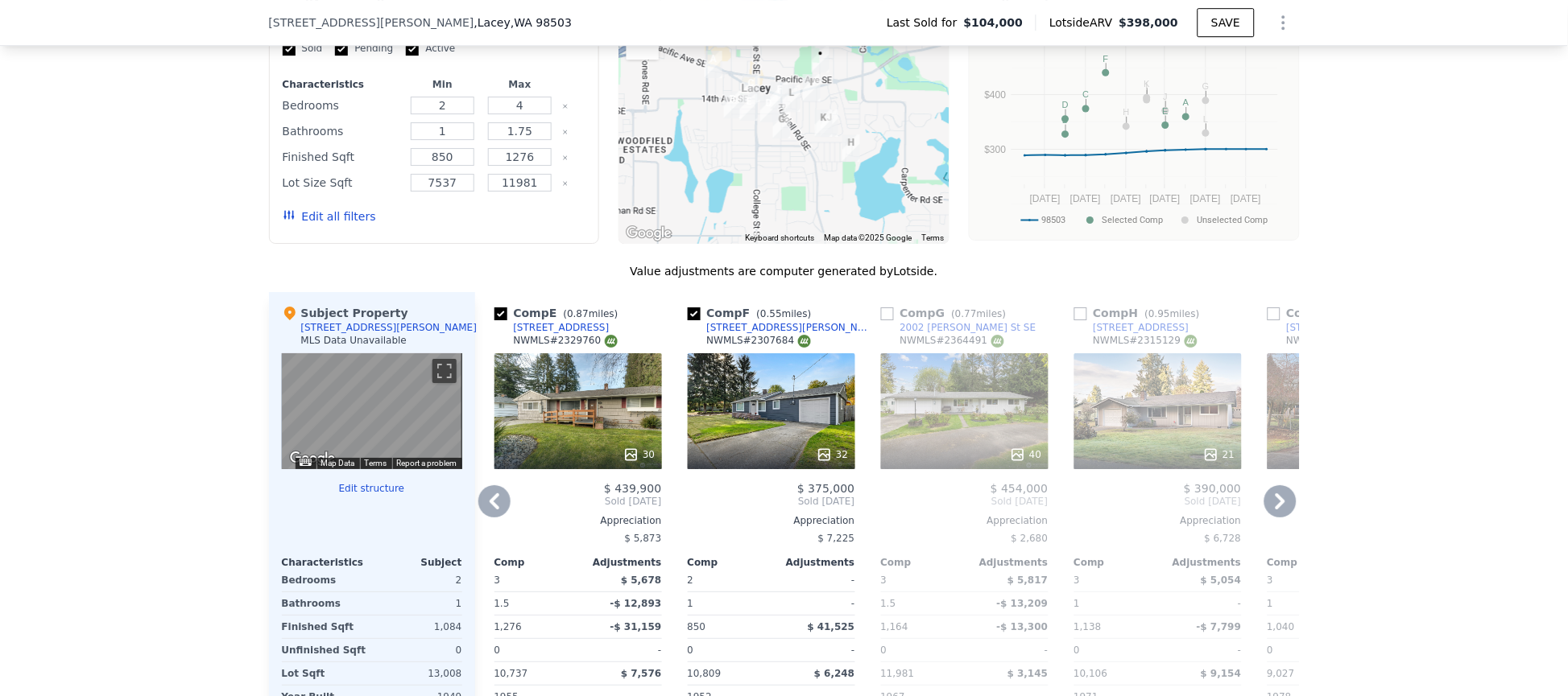
click at [495, 516] on icon at bounding box center [494, 501] width 32 height 32
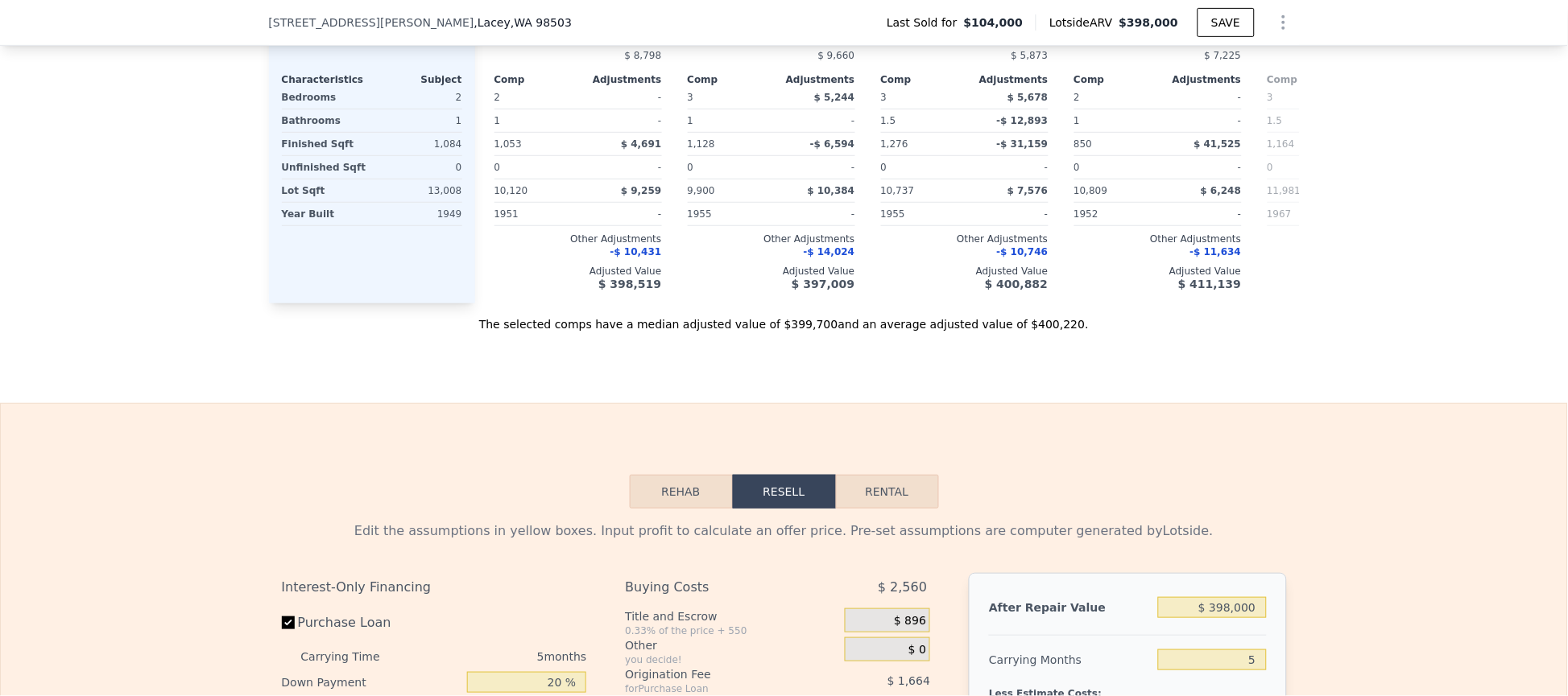
scroll to position [2168, 0]
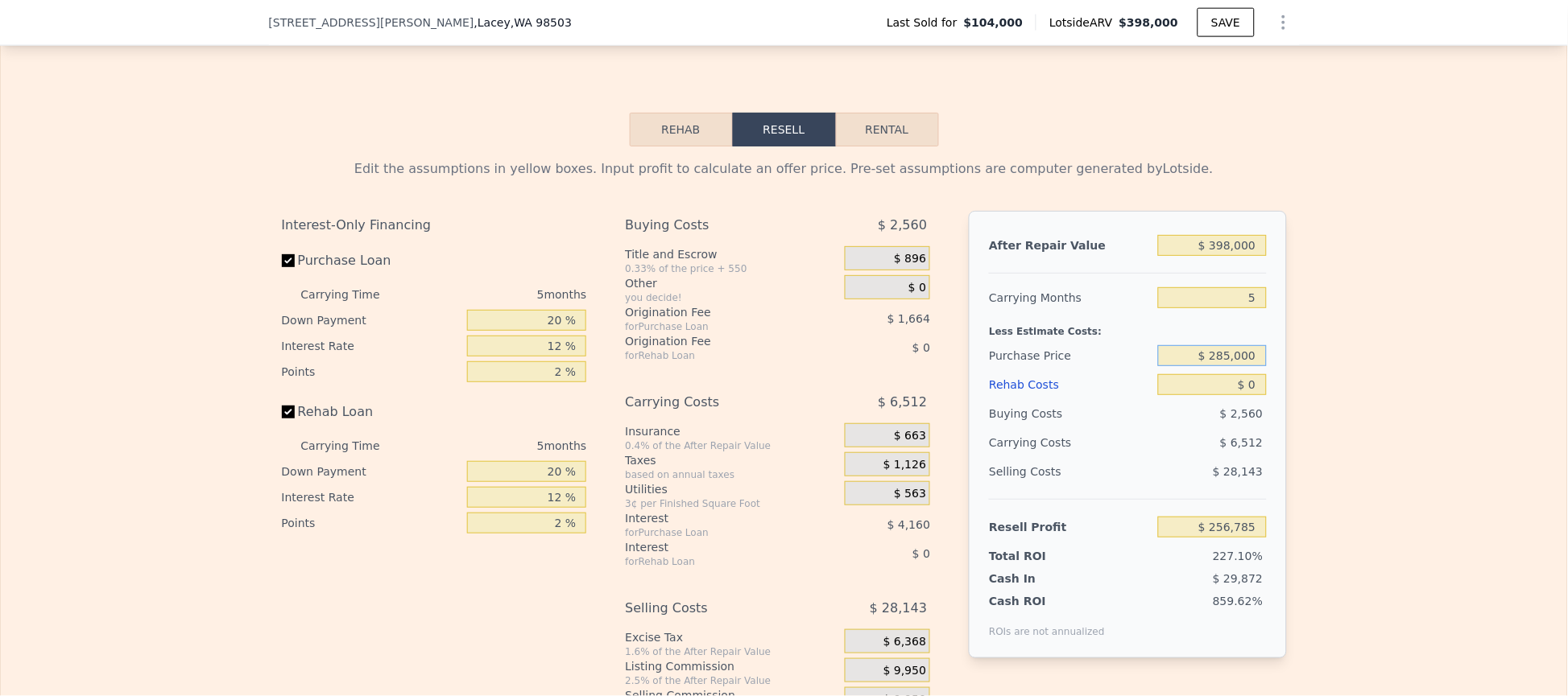
click at [1195, 367] on input "$ 285,000" at bounding box center [1212, 355] width 108 height 21
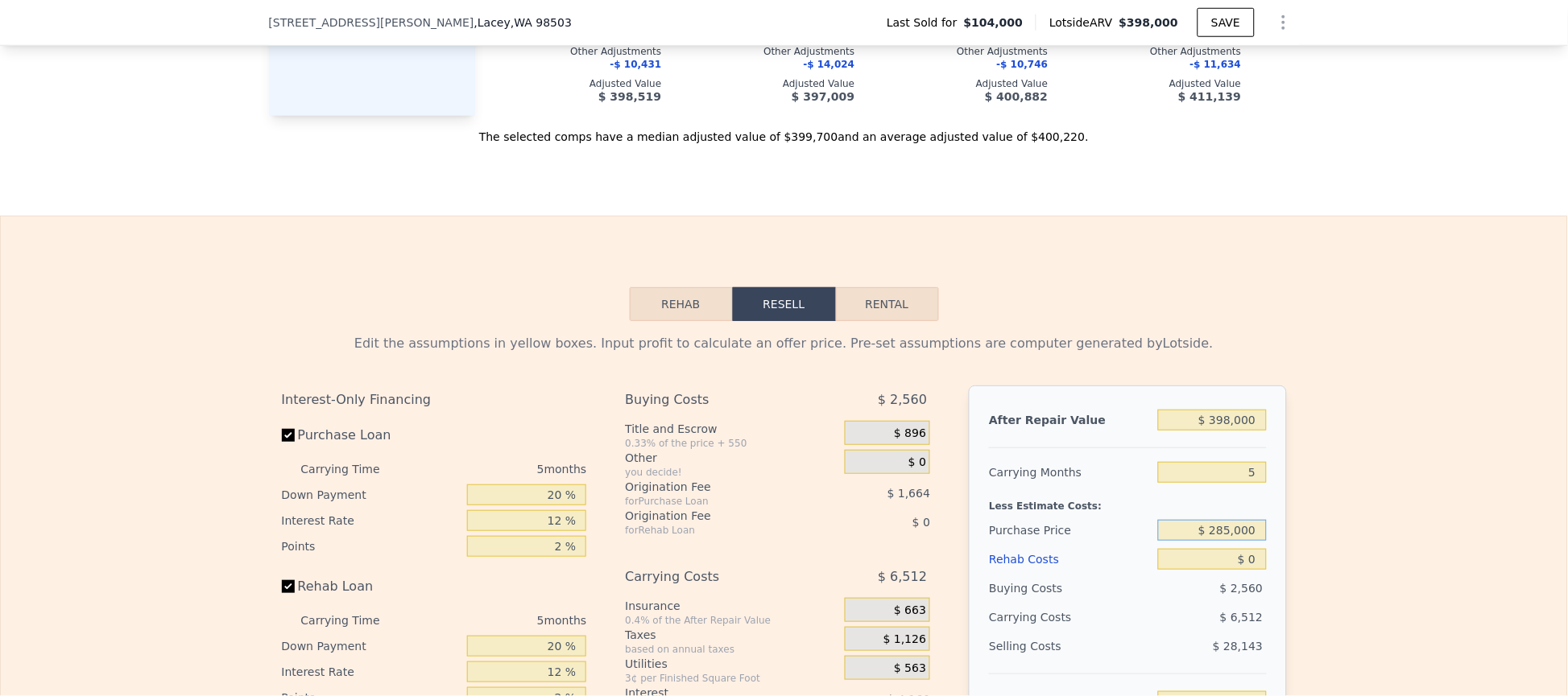
scroll to position [2047, 0]
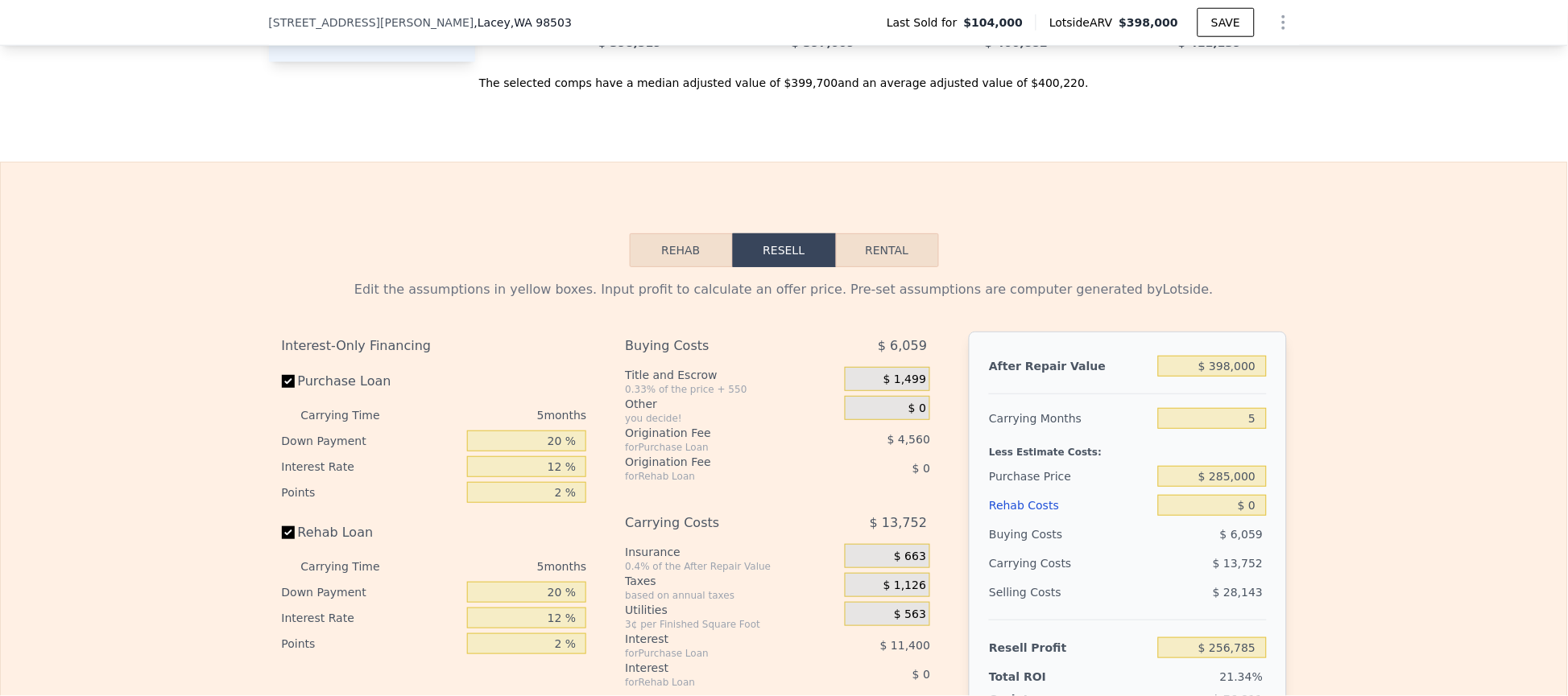
type input "$ 65,046"
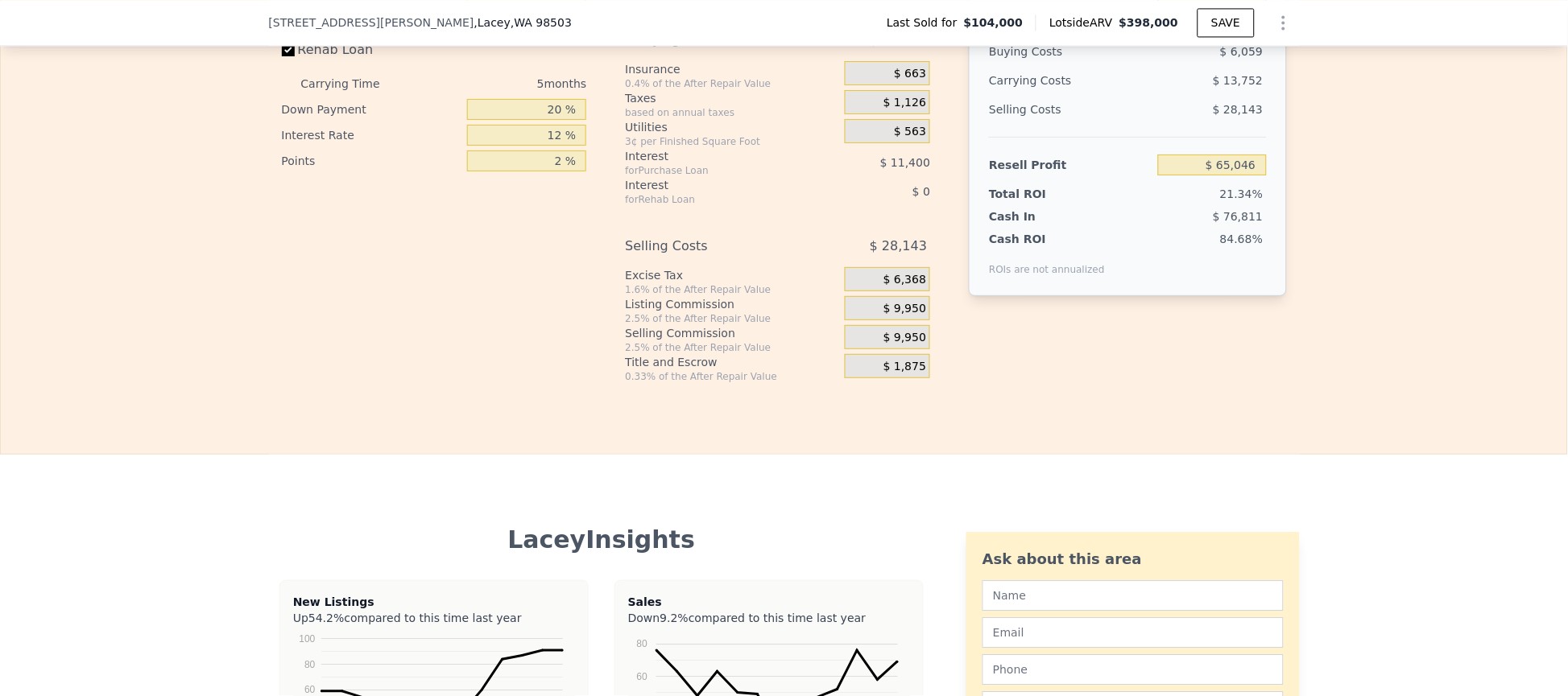
scroll to position [2168, 0]
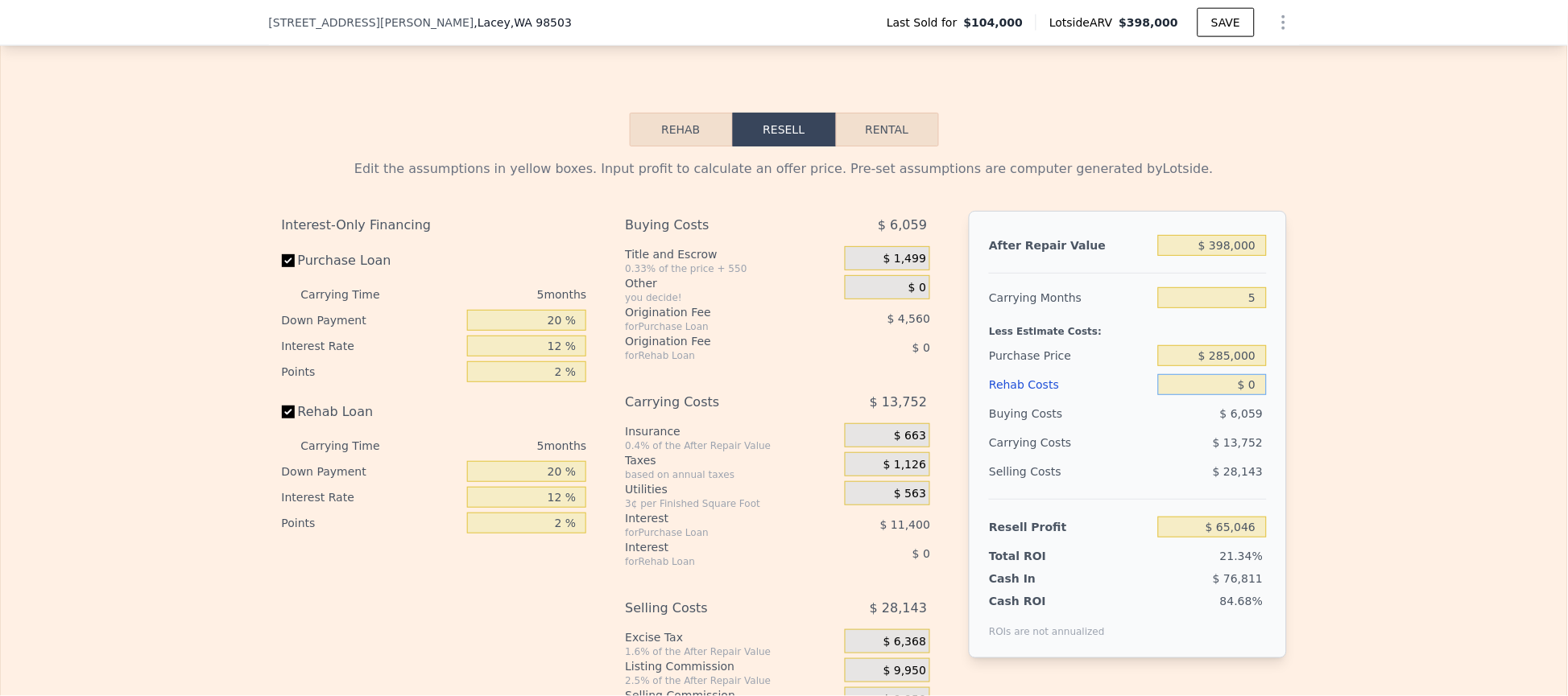
click at [1226, 396] on input "$ 0" at bounding box center [1212, 384] width 108 height 21
type input "$ 50"
type input "$ 64,995"
type input "$ 5,000"
type input "$ 59,766"
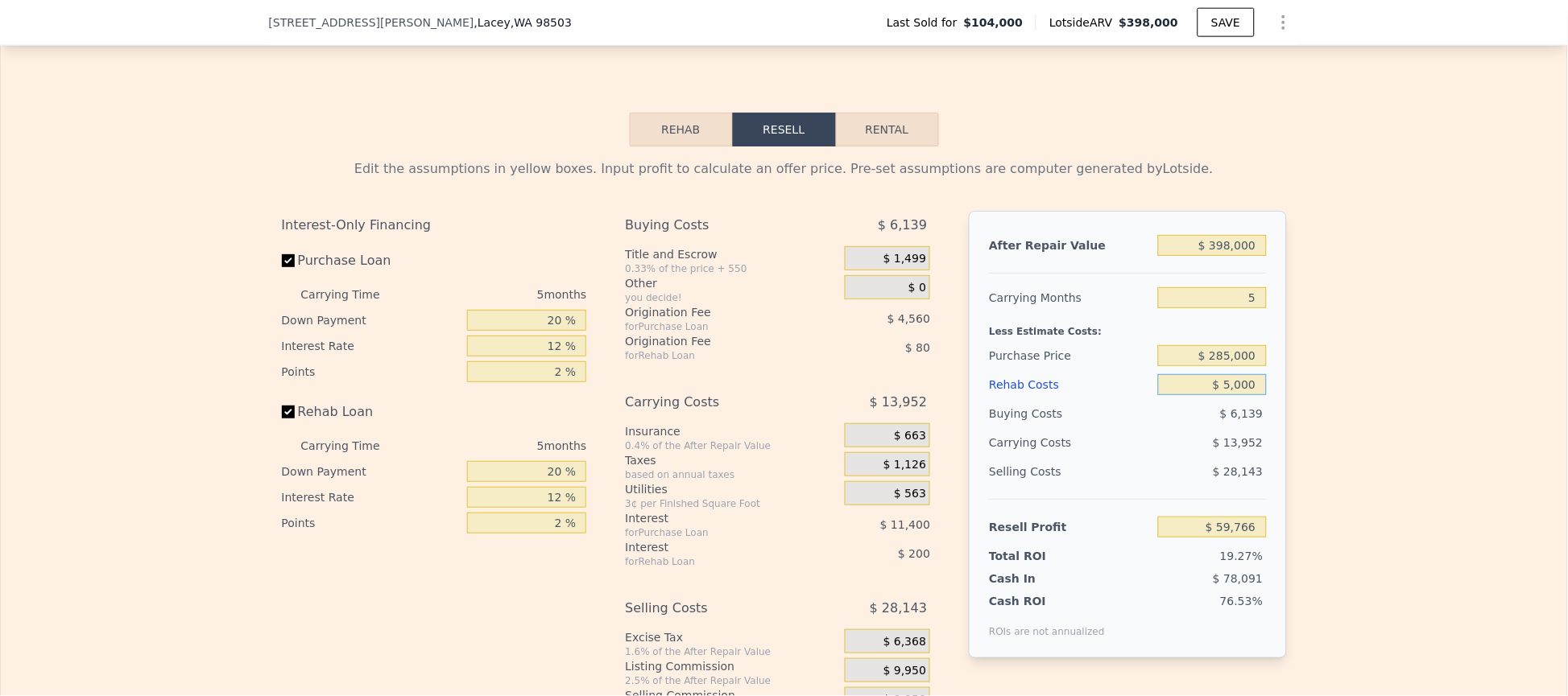
type input "$ 50,000"
type input "$ 12,246"
type input "$ 50,000"
click at [1343, 321] on div "Edit the assumptions in yellow boxes. Input profit to calculate an offer price.…" at bounding box center [784, 446] width 1566 height 599
click at [1252, 367] on input "$ 285,000" at bounding box center [1212, 355] width 108 height 21
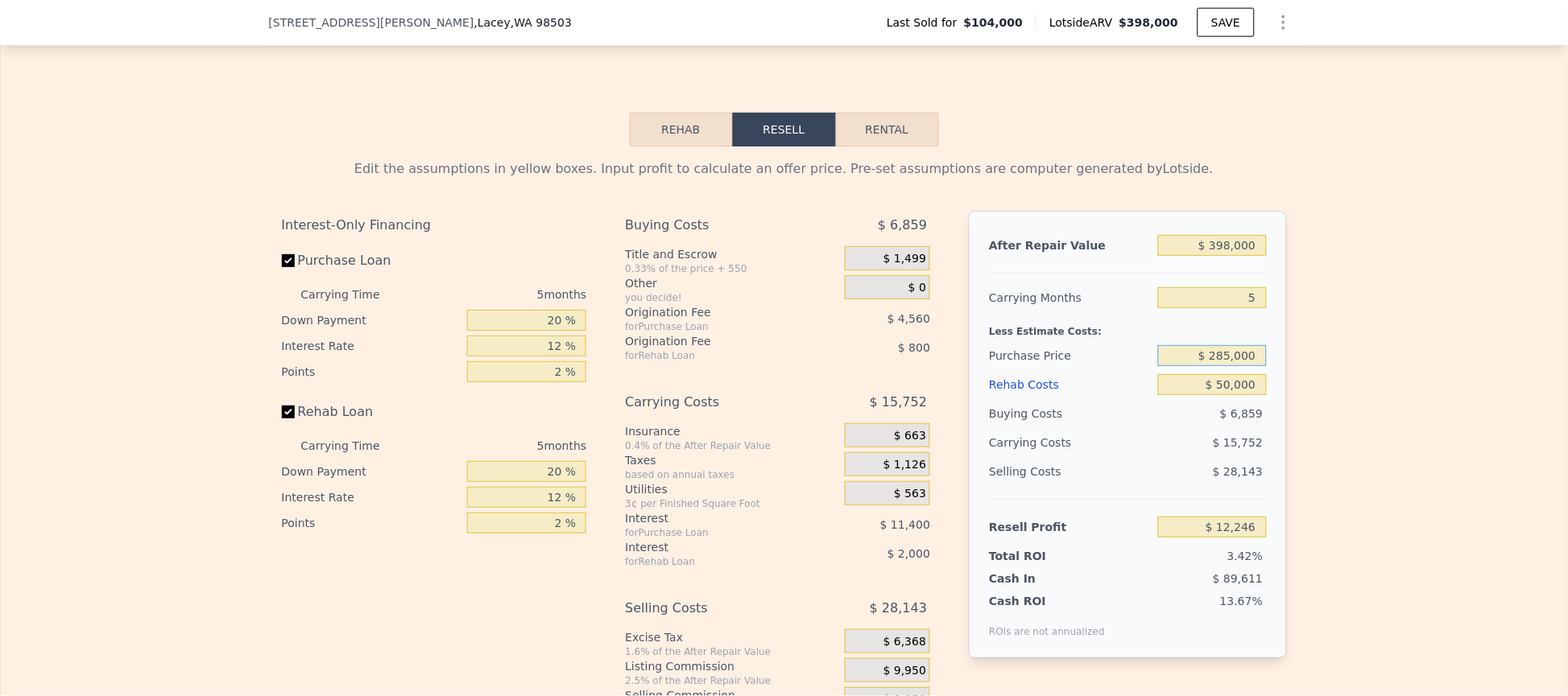
click at [1247, 367] on input "$ 285,000" at bounding box center [1212, 355] width 108 height 21
click at [1254, 396] on input "$ 50,000" at bounding box center [1212, 384] width 108 height 21
click at [1255, 396] on input "$ 50,000" at bounding box center [1212, 384] width 108 height 21
click at [1251, 367] on input "$ 285,000" at bounding box center [1212, 355] width 108 height 21
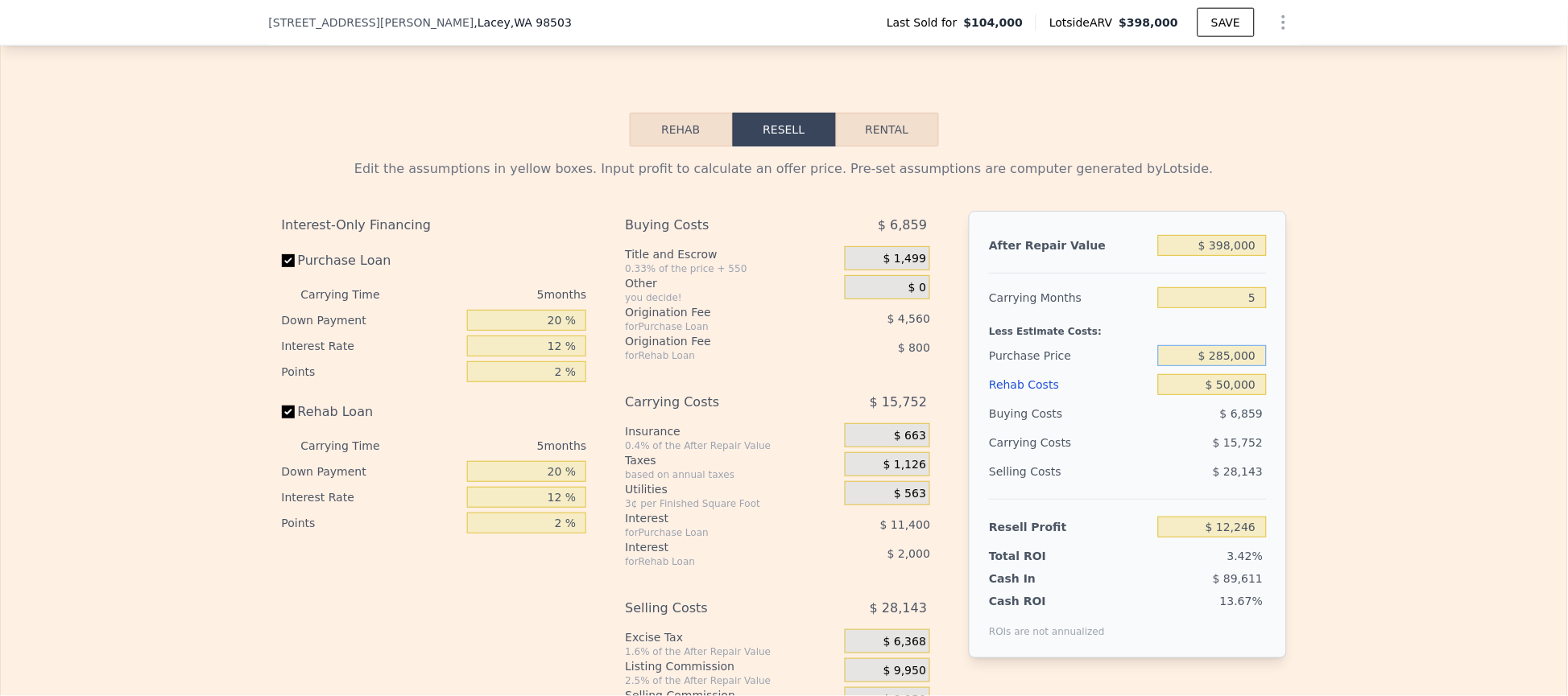
click at [1251, 367] on input "$ 285,000" at bounding box center [1212, 355] width 108 height 21
click at [1425, 383] on div "Edit the assumptions in yellow boxes. Input profit to calculate an offer price.…" at bounding box center [784, 446] width 1566 height 599
click at [1257, 416] on div "After Repair Value $ 398,000 Carrying Months 5 Less Estimate Costs: Purchase Pr…" at bounding box center [1127, 435] width 317 height 448
click at [1251, 396] on input "$ 50,000" at bounding box center [1212, 384] width 108 height 21
click at [1254, 309] on input "5" at bounding box center [1212, 297] width 108 height 21
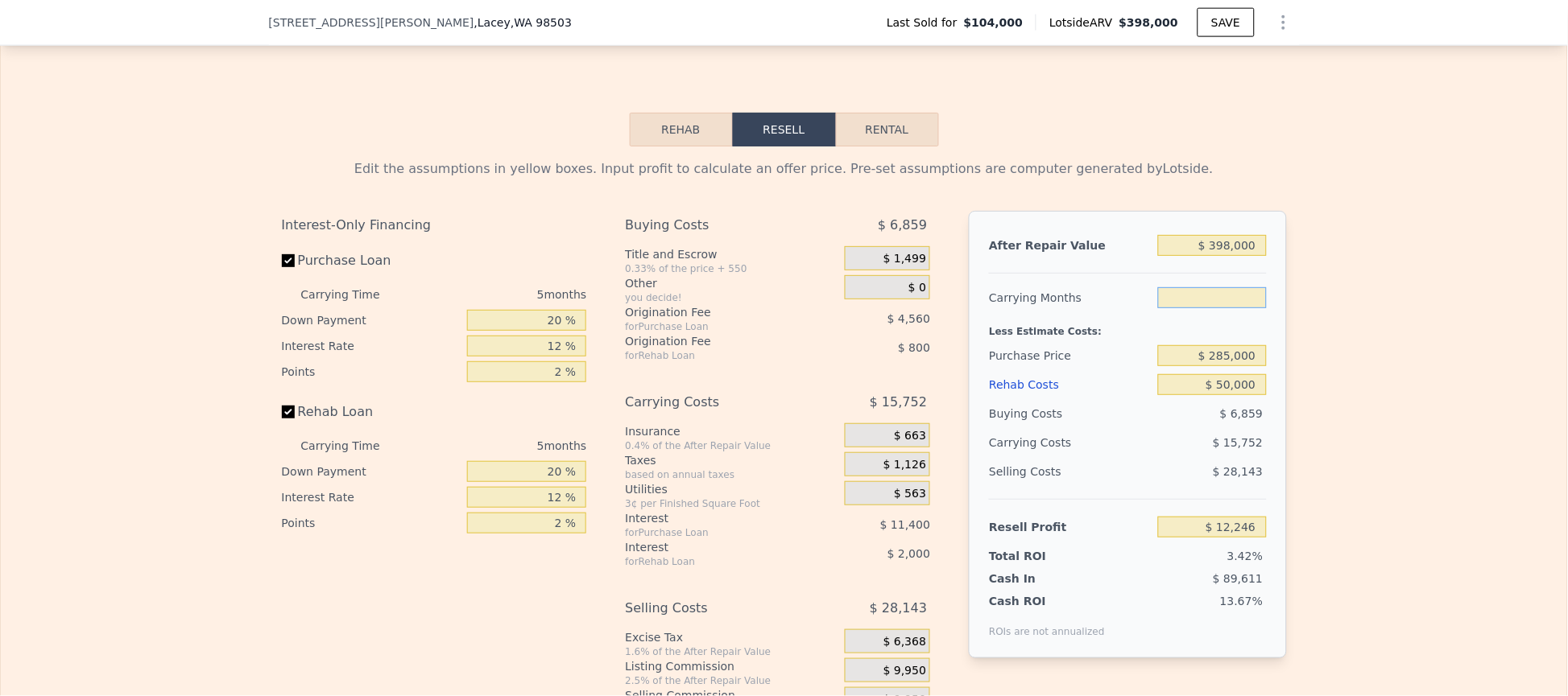
type input "4"
type input "$ 15,396"
click at [1249, 367] on input "$ 285,000" at bounding box center [1212, 355] width 108 height 21
click at [1251, 396] on input "$ 50,000" at bounding box center [1212, 384] width 108 height 21
click at [1205, 309] on input "4" at bounding box center [1212, 297] width 108 height 21
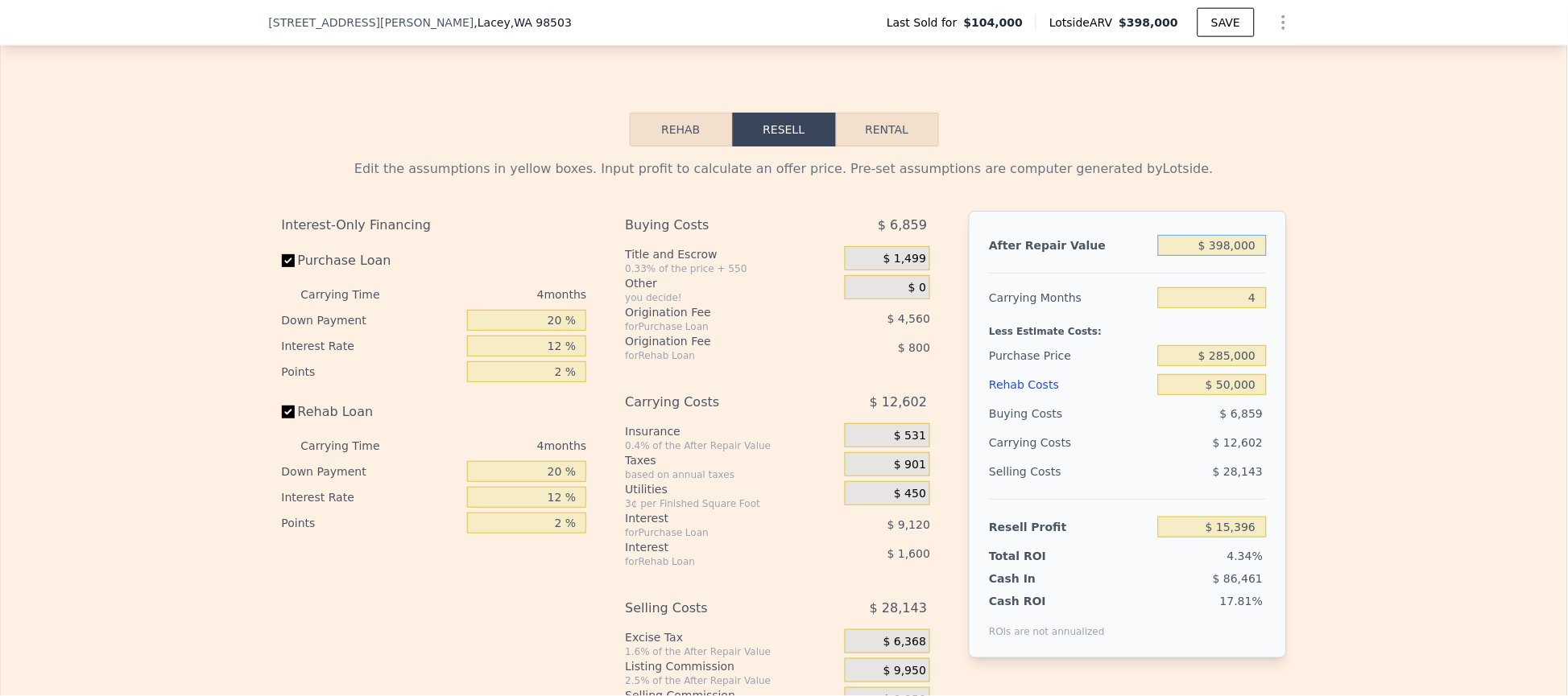
click at [1193, 256] on input "$ 398,000" at bounding box center [1212, 245] width 108 height 21
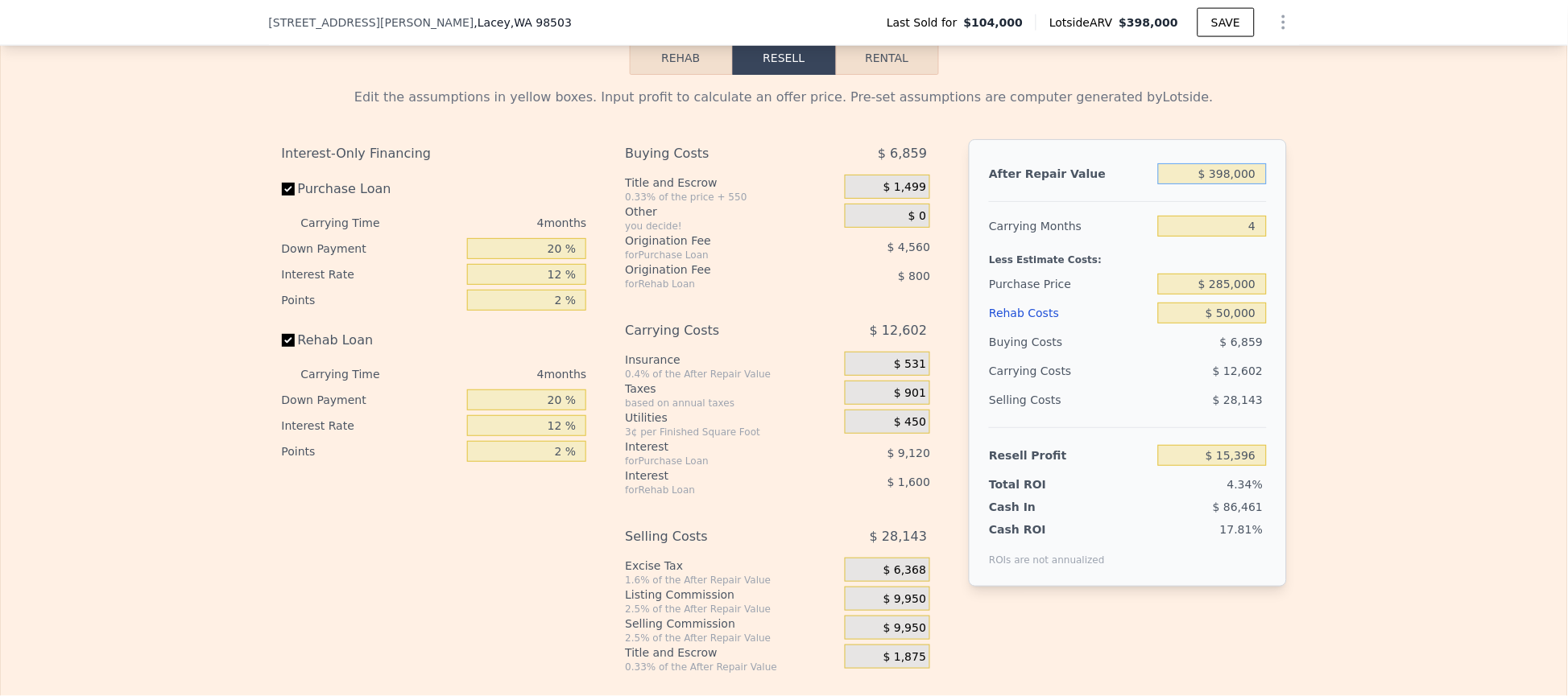
scroll to position [2288, 0]
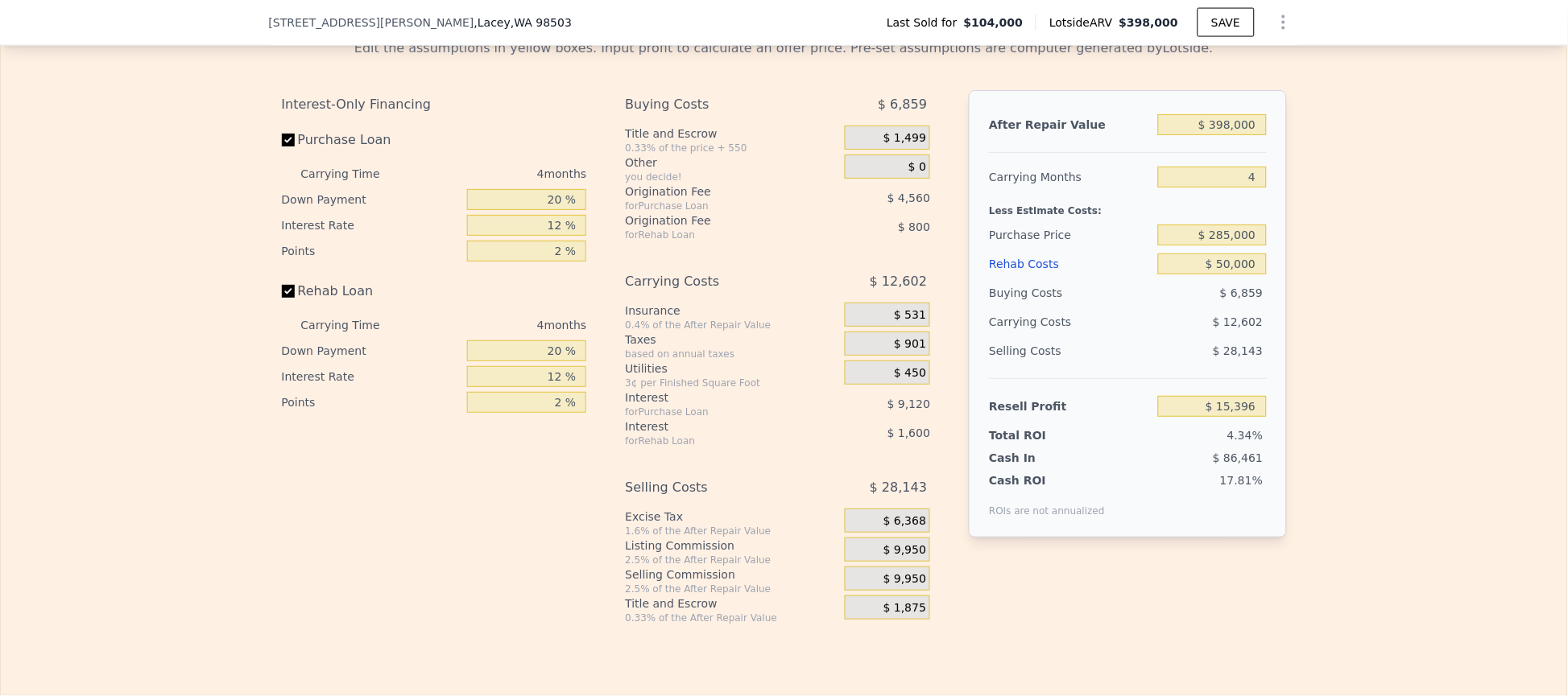
click at [1317, 311] on div "Edit the assumptions in yellow boxes. Input profit to calculate an offer price.…" at bounding box center [784, 325] width 1566 height 599
click at [1233, 187] on input "4" at bounding box center [1212, 177] width 108 height 21
click at [1248, 135] on input "$ 398,000" at bounding box center [1212, 124] width 108 height 21
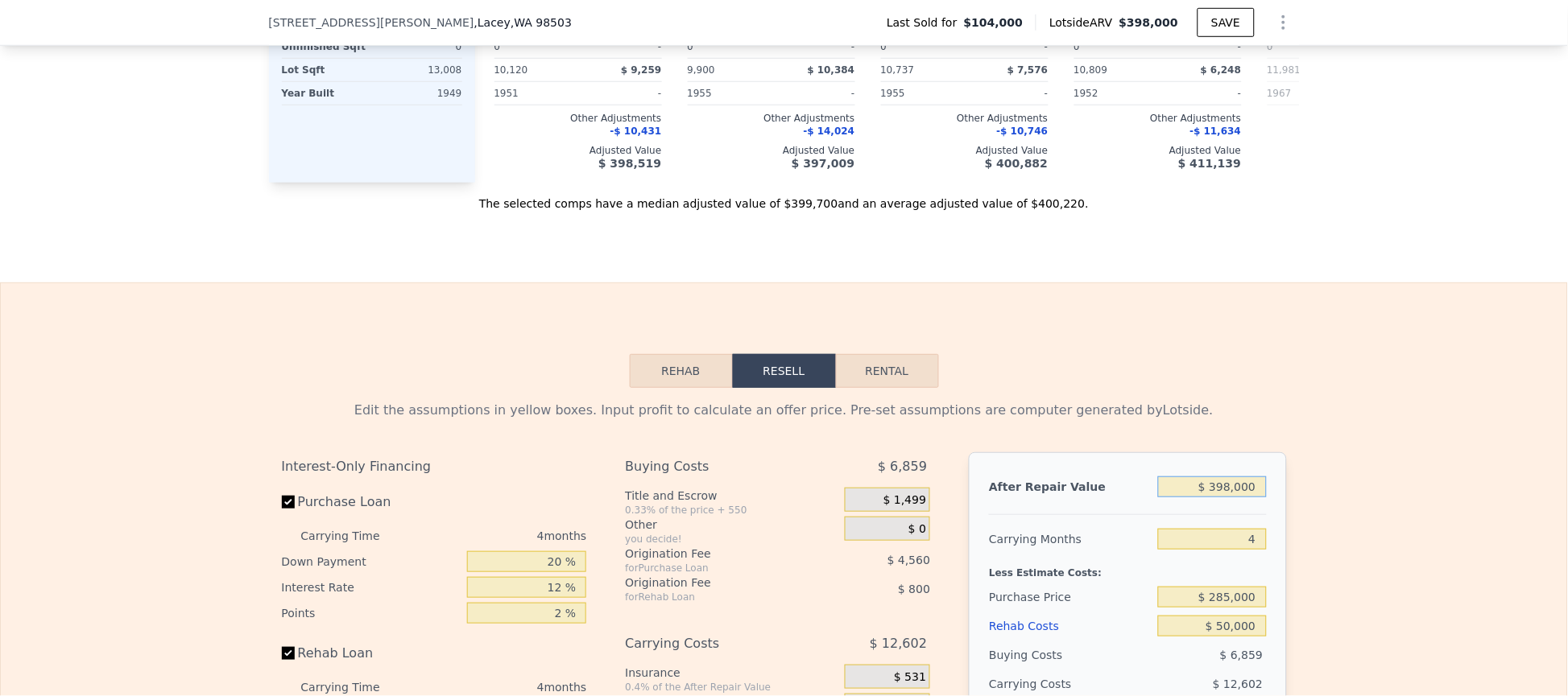
scroll to position [2168, 0]
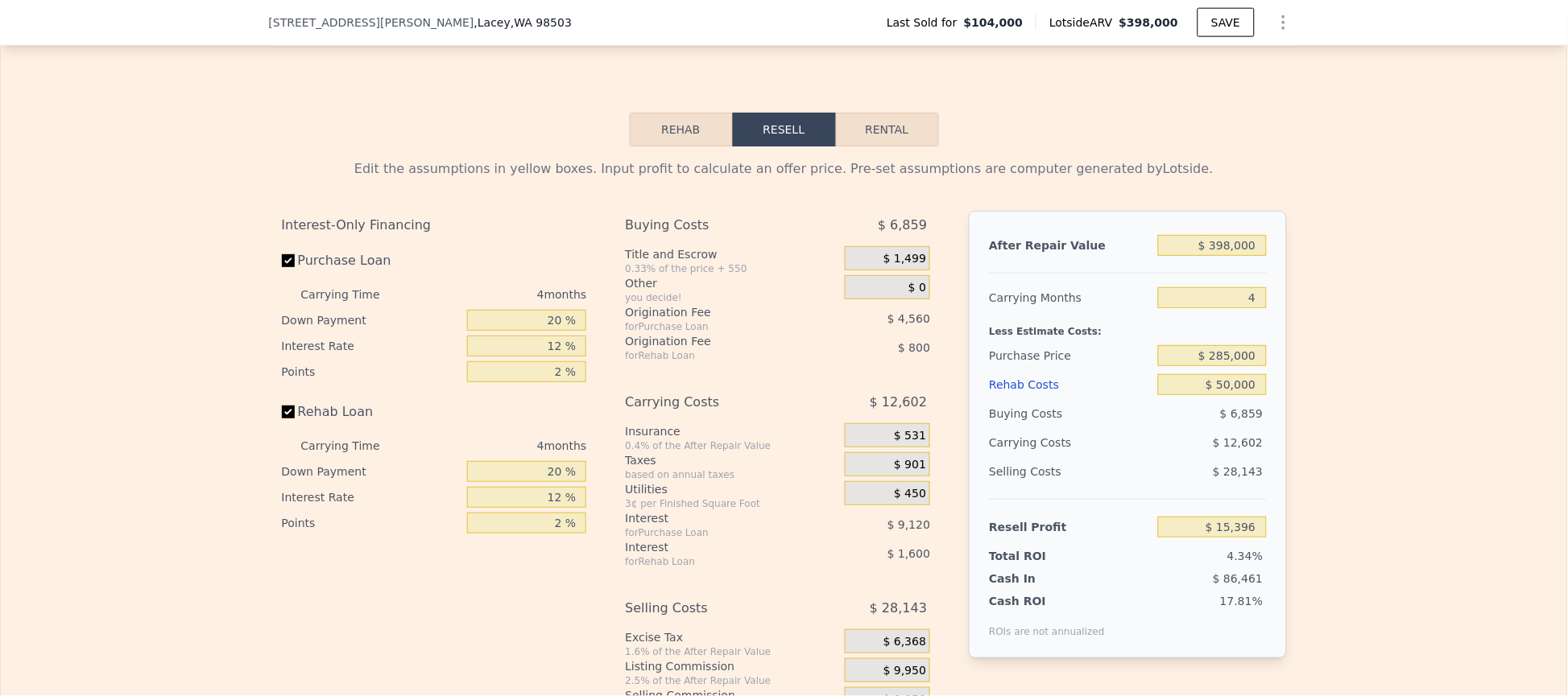
click at [1327, 304] on div "Edit the assumptions in yellow boxes. Input profit to calculate an offer price.…" at bounding box center [784, 446] width 1566 height 599
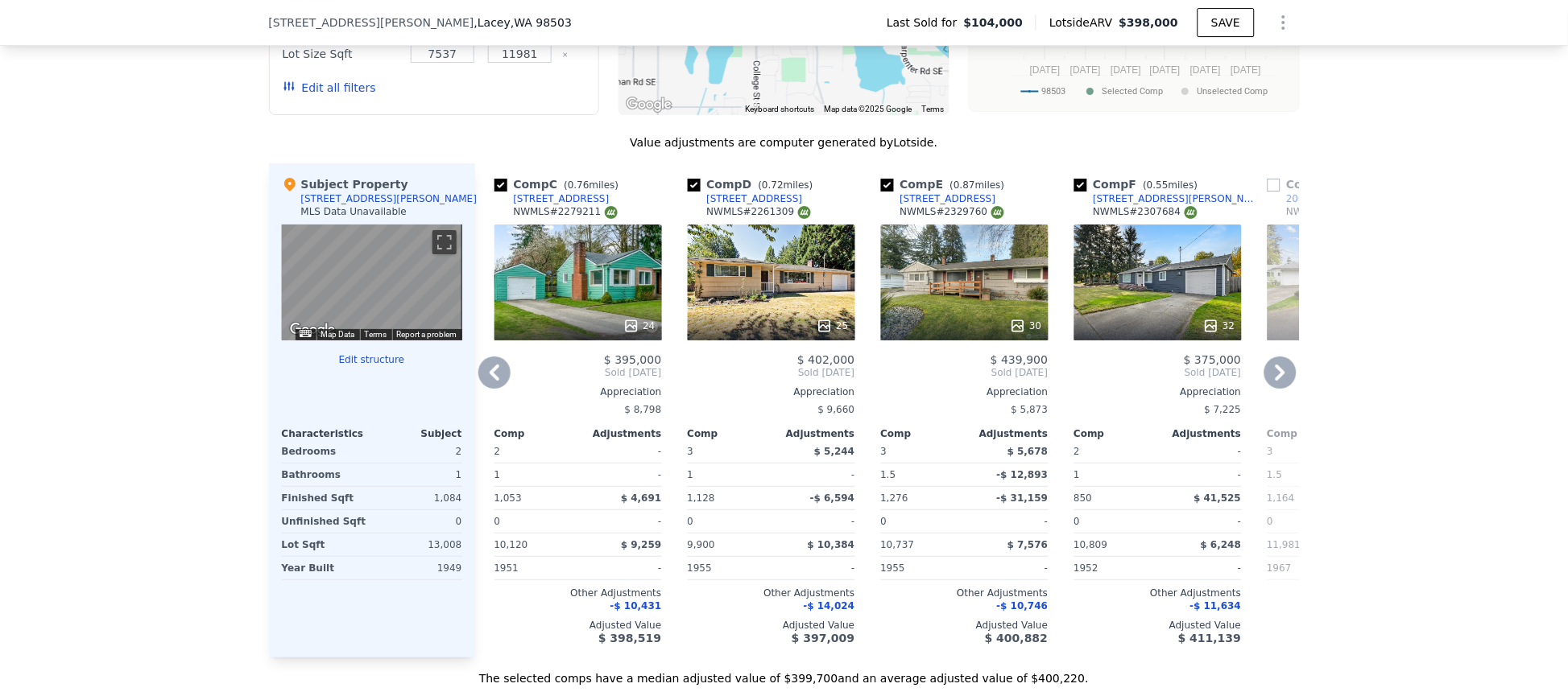
scroll to position [1443, 0]
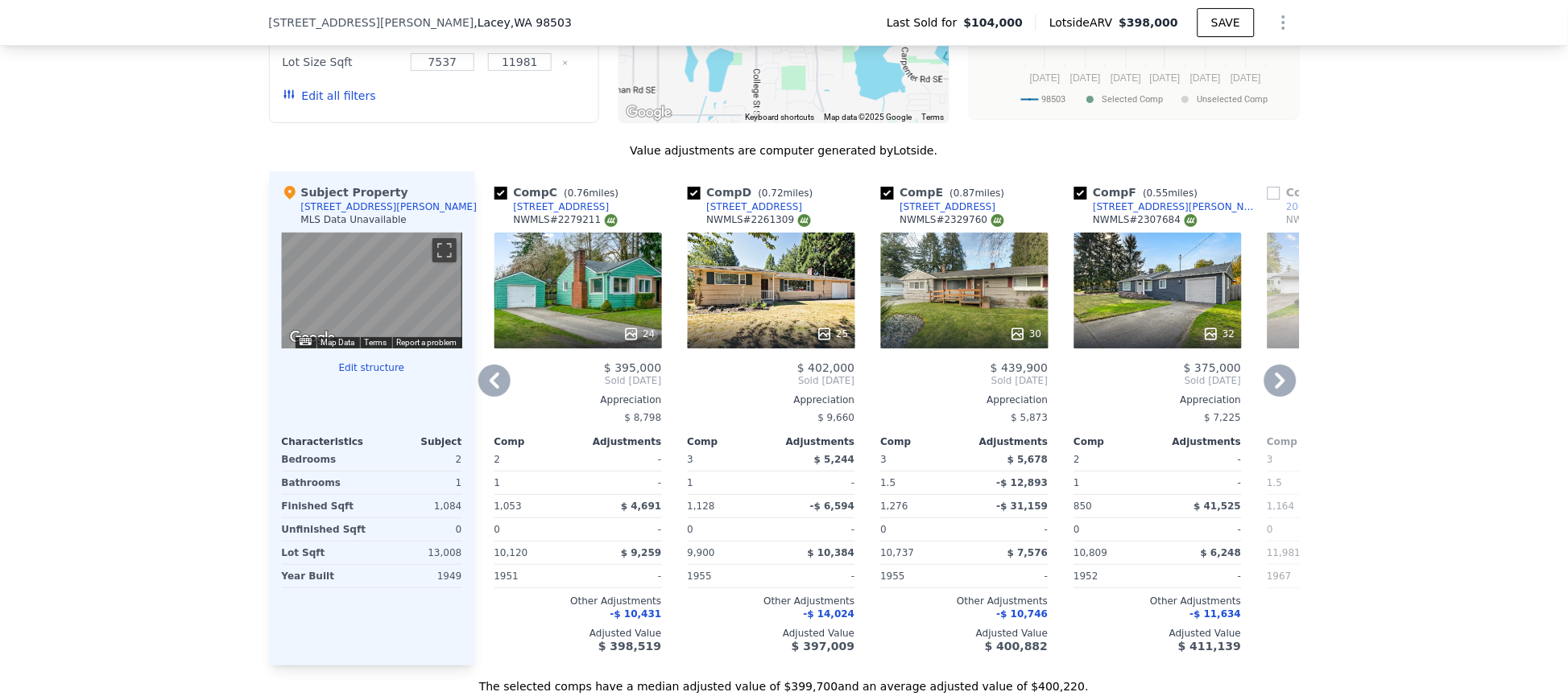
click at [489, 389] on icon at bounding box center [494, 380] width 10 height 16
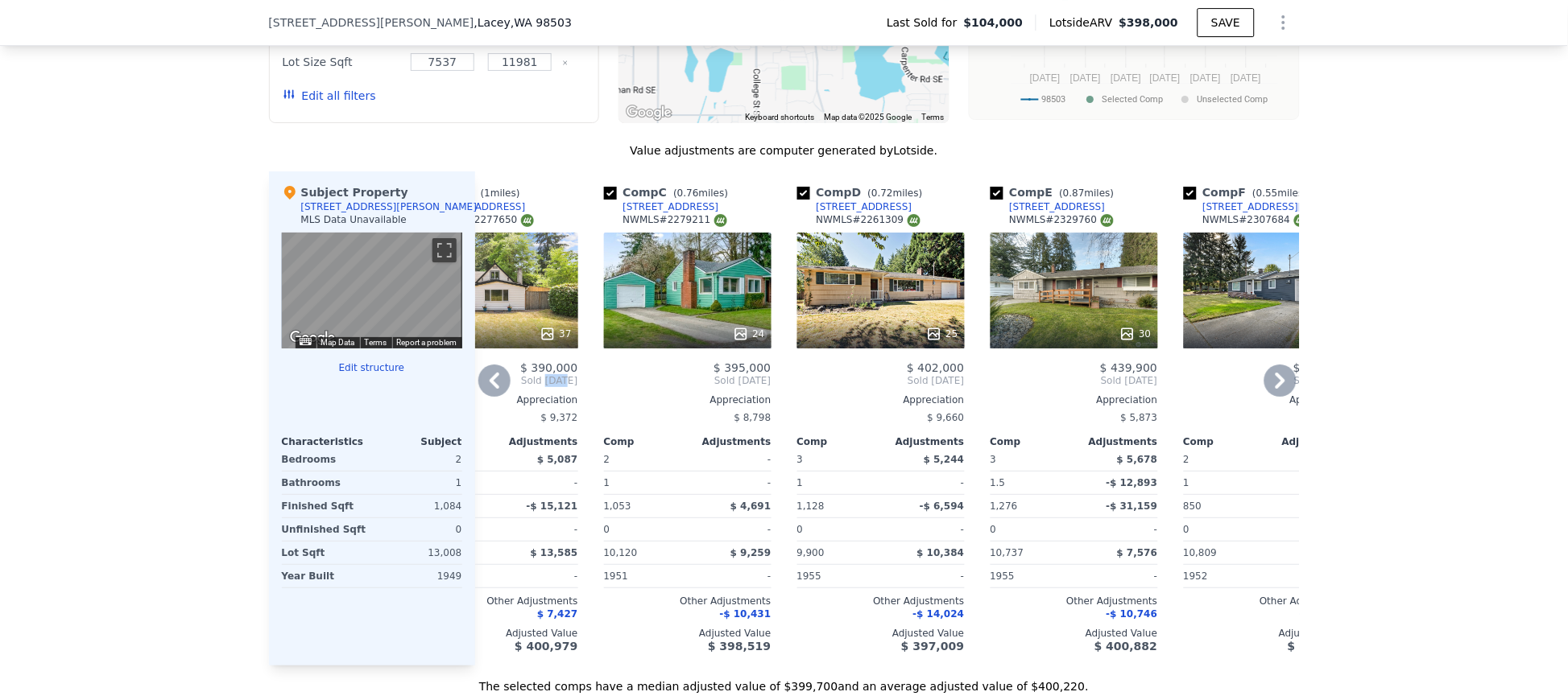
click at [489, 387] on span "Sold [DATE]" at bounding box center [494, 381] width 168 height 13
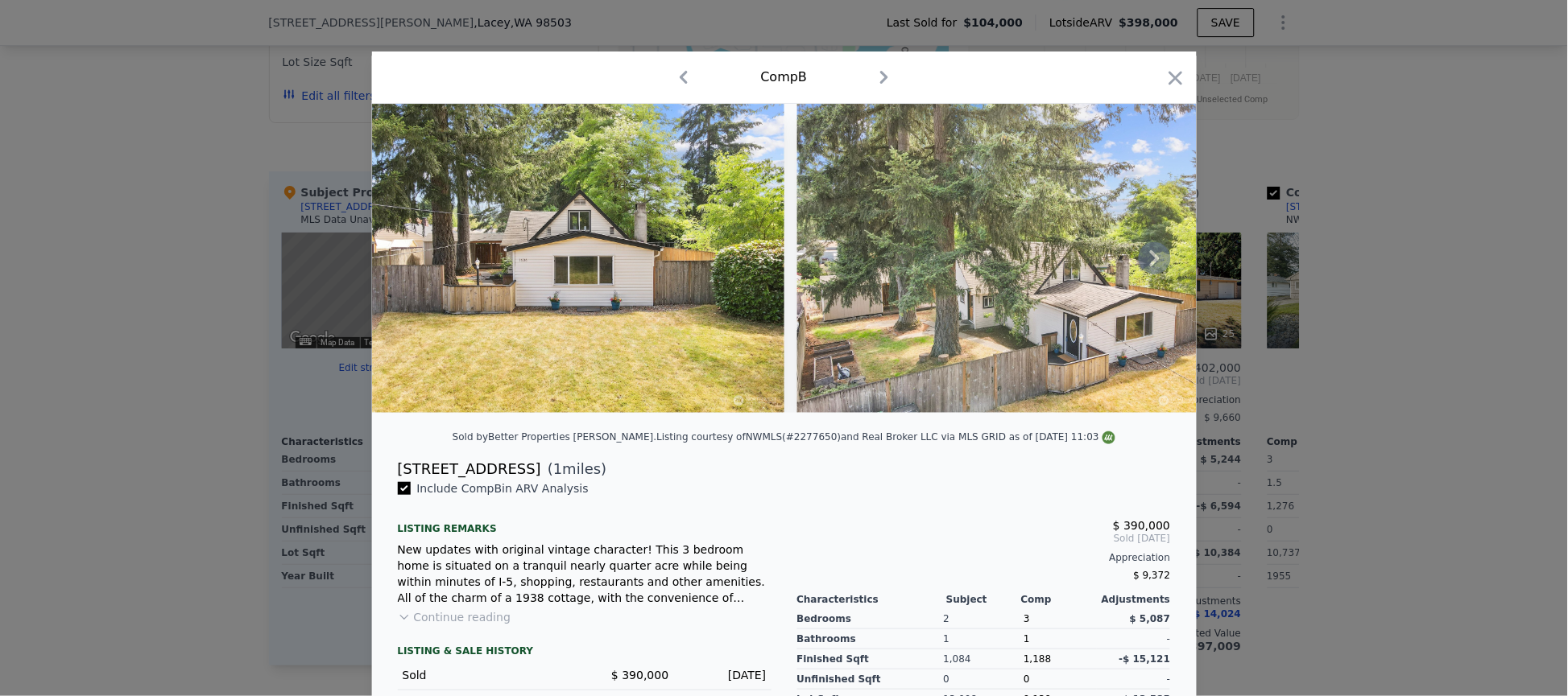
click at [489, 392] on img at bounding box center [577, 258] width 412 height 309
click at [1166, 82] on icon "button" at bounding box center [1175, 78] width 22 height 22
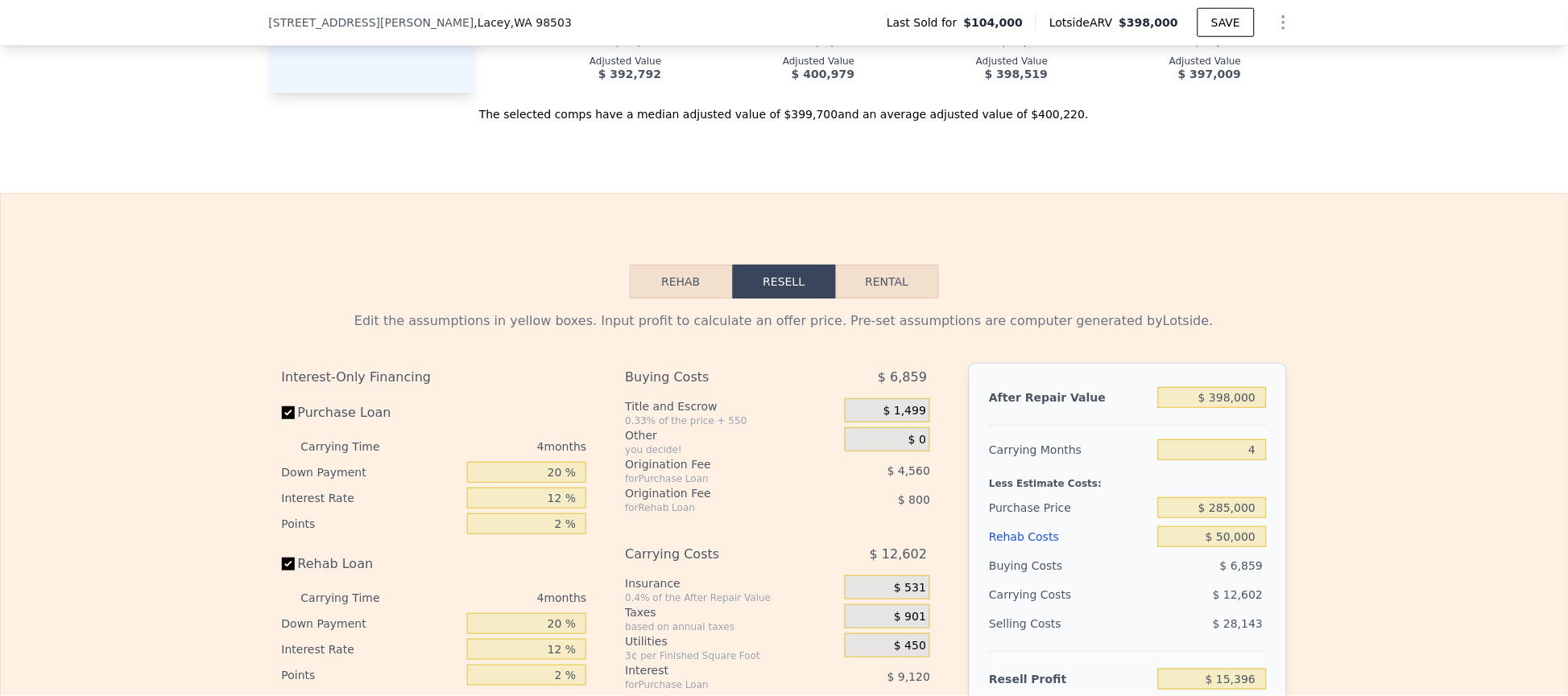
scroll to position [2288, 0]
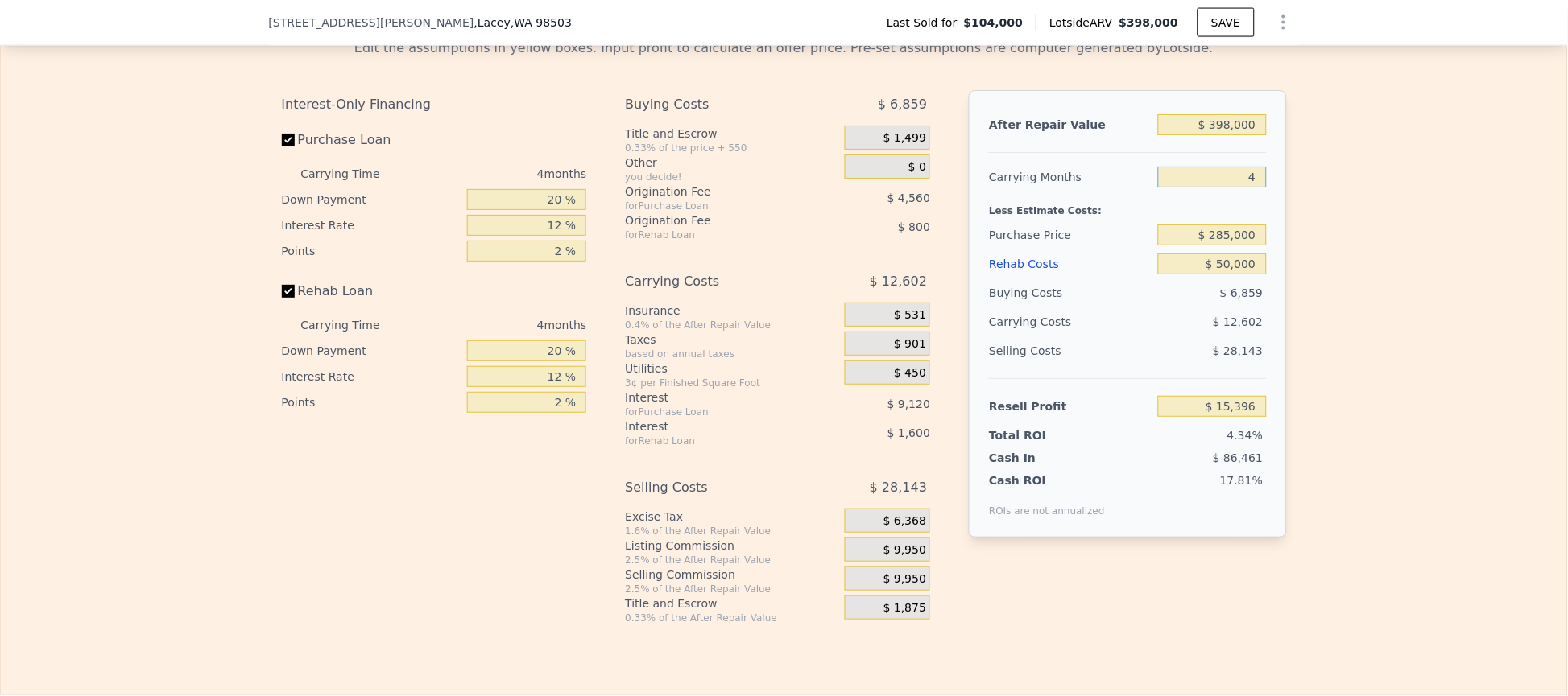
click at [1217, 187] on input "4" at bounding box center [1212, 177] width 108 height 21
click at [1214, 246] on input "$ 285,000" at bounding box center [1212, 235] width 108 height 21
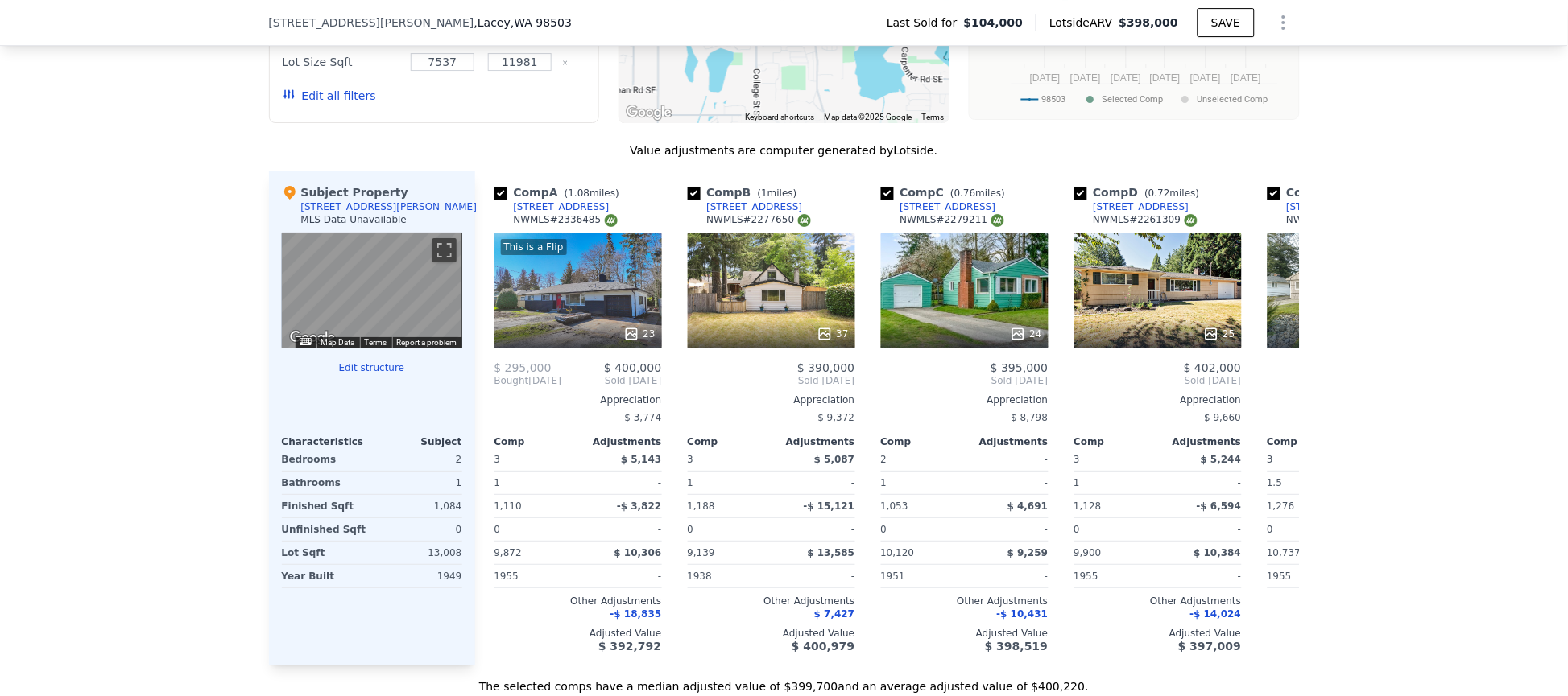
scroll to position [718, 0]
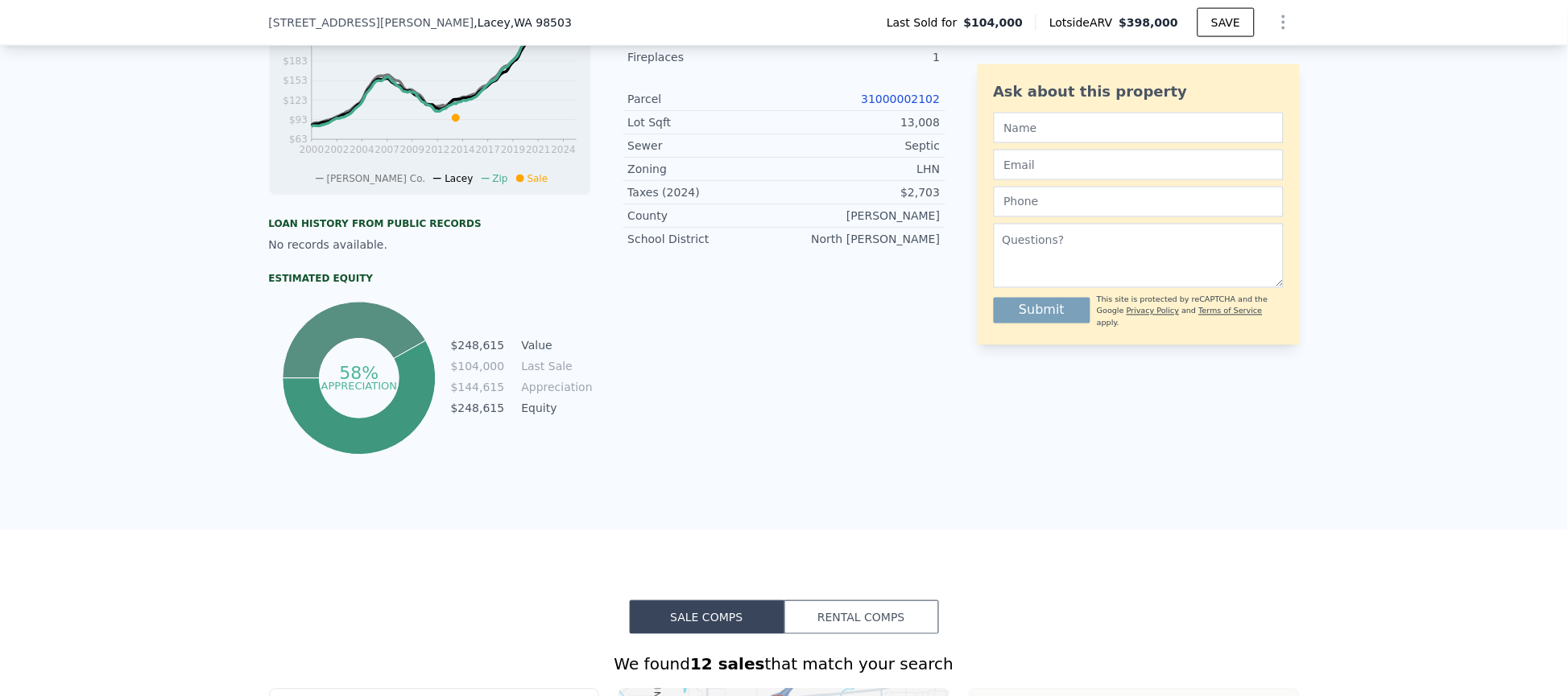
type input "5"
type input "$ 0"
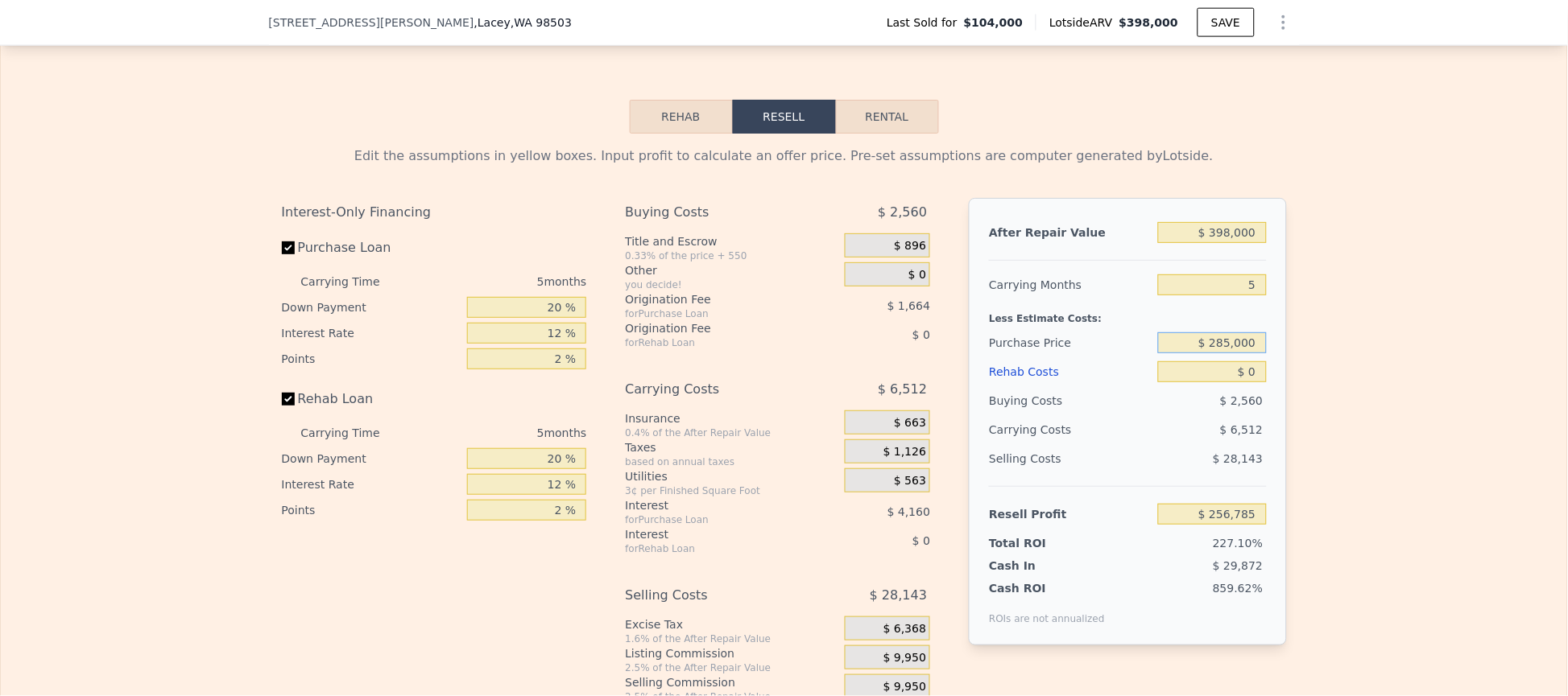
scroll to position [2288, 0]
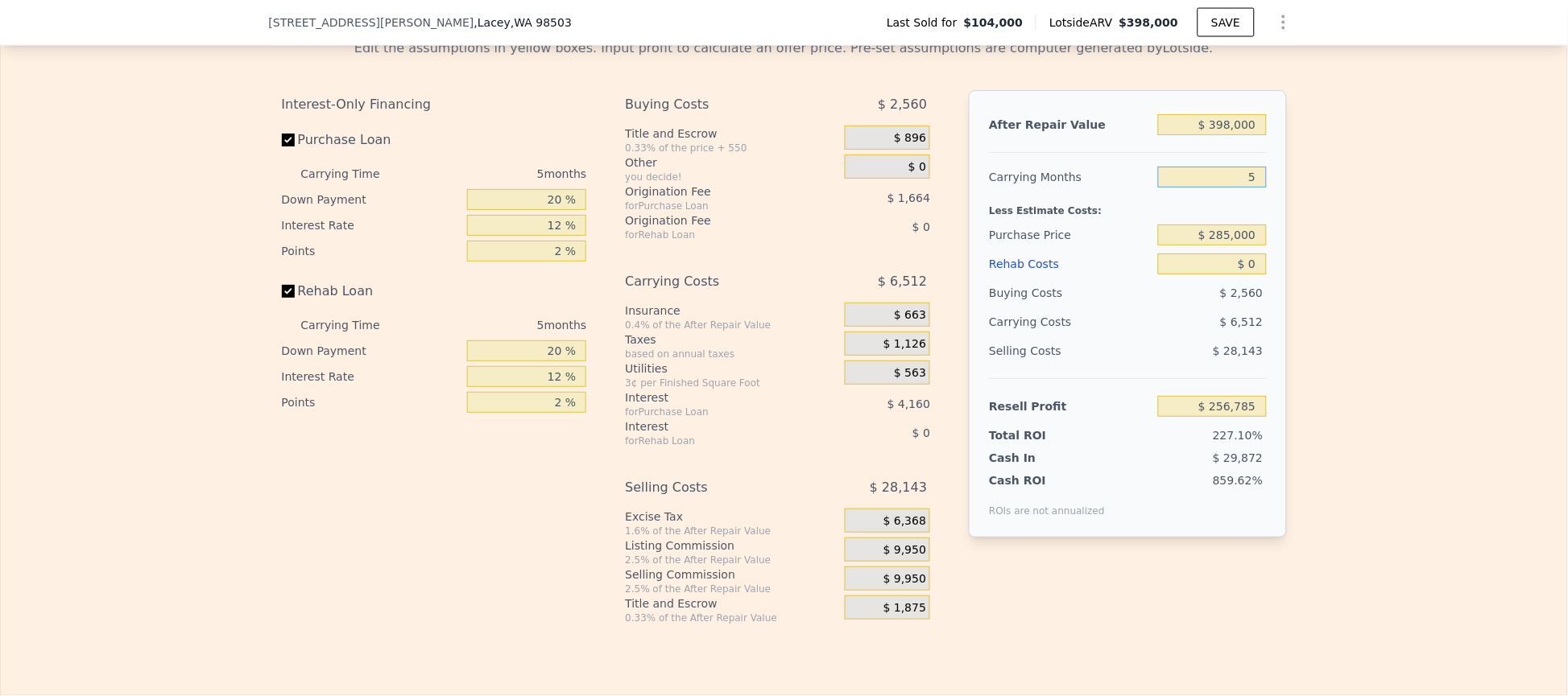
click at [1225, 187] on input "5" at bounding box center [1212, 177] width 108 height 21
type input "$ 65,046"
click at [1229, 187] on input "5" at bounding box center [1212, 177] width 108 height 21
type input "4"
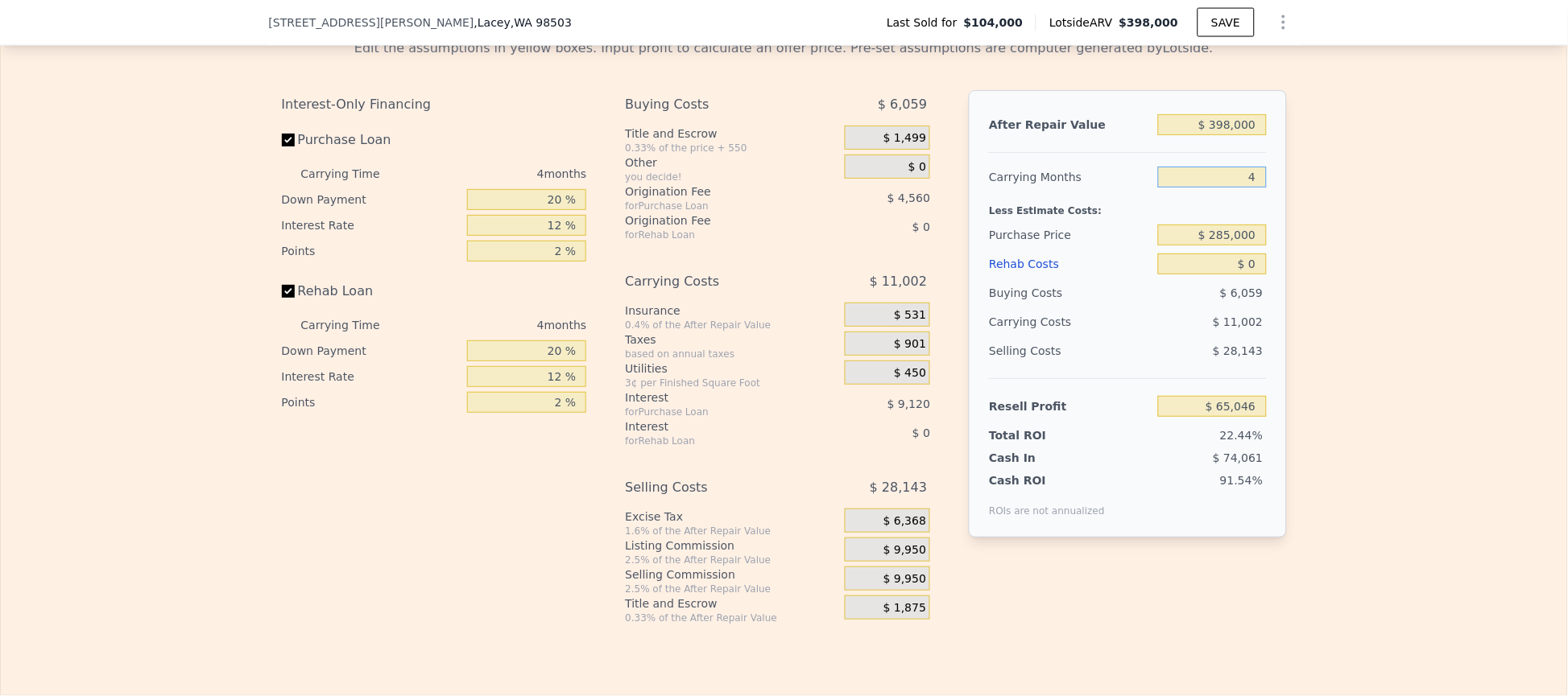
type input "$ 67,796"
type input "43"
type input "-$ 39,471"
type input "4"
type input "$ 67,796"
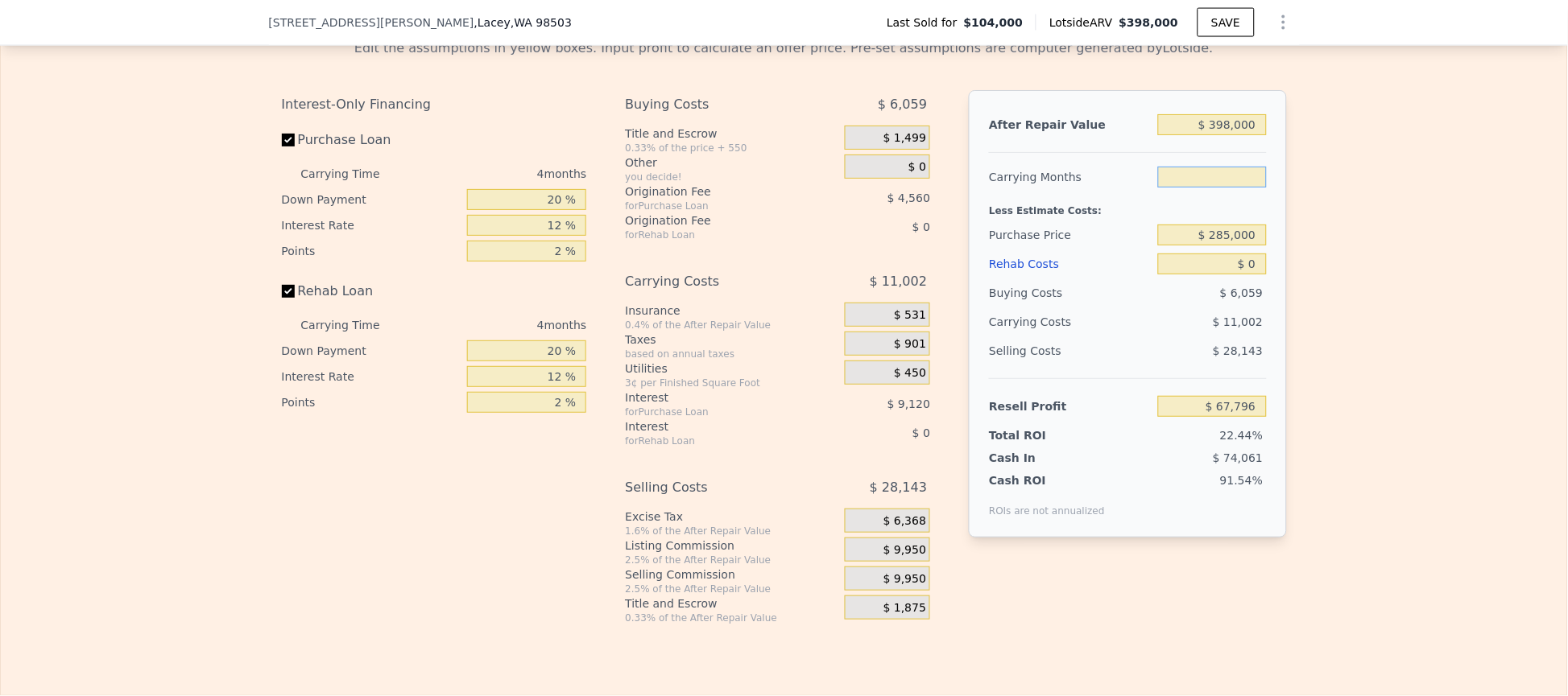
type input "5"
type input "$ 65,046"
type input "4"
type input "$ 67,796"
type input "4"
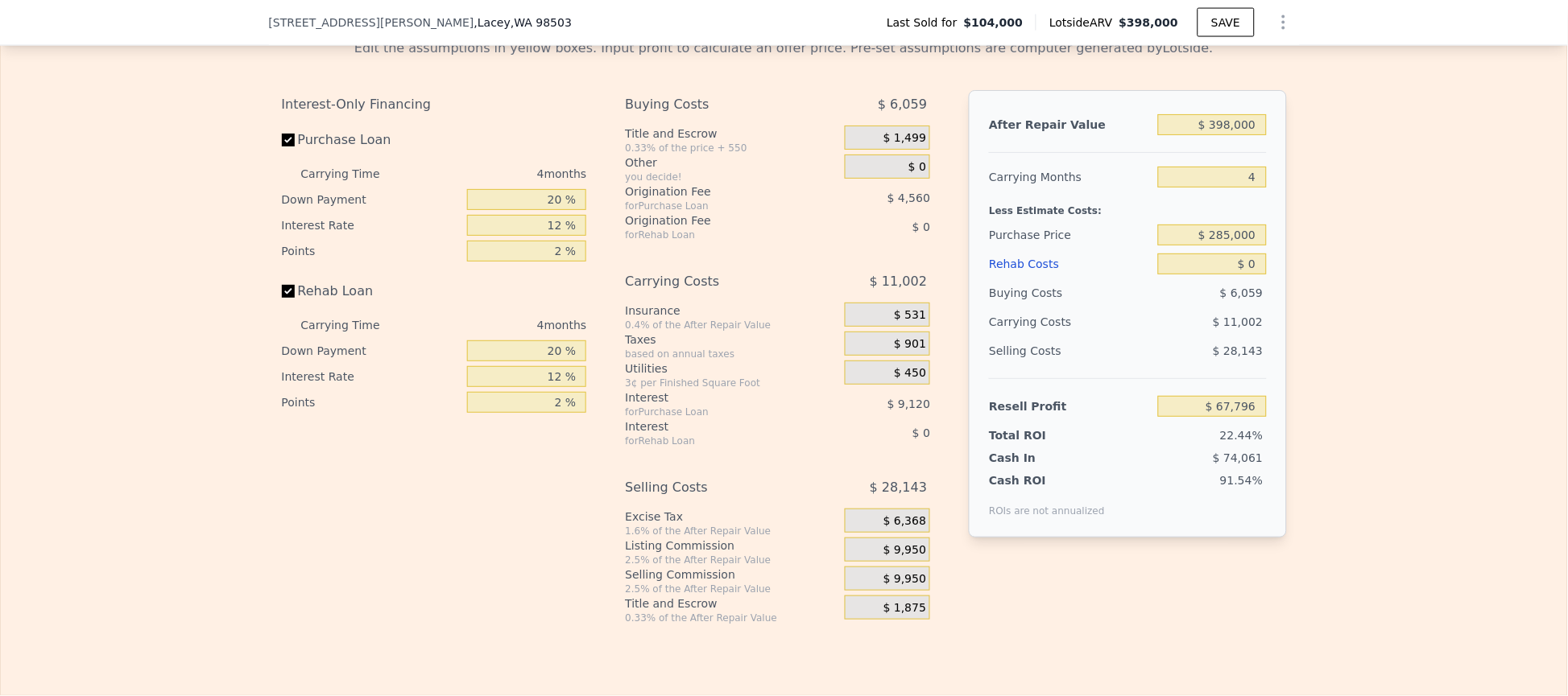
click at [1373, 209] on div "Edit the assumptions in yellow boxes. Input profit to calculate an offer price.…" at bounding box center [784, 325] width 1566 height 599
click at [1261, 273] on div "After Repair Value $ 398,000 Carrying Months 4 Less Estimate Costs: Purchase Pr…" at bounding box center [1127, 314] width 317 height 448
click at [1239, 246] on input "$ 285,000" at bounding box center [1212, 235] width 108 height 21
click at [1241, 246] on input "$ 285,000" at bounding box center [1212, 235] width 108 height 21
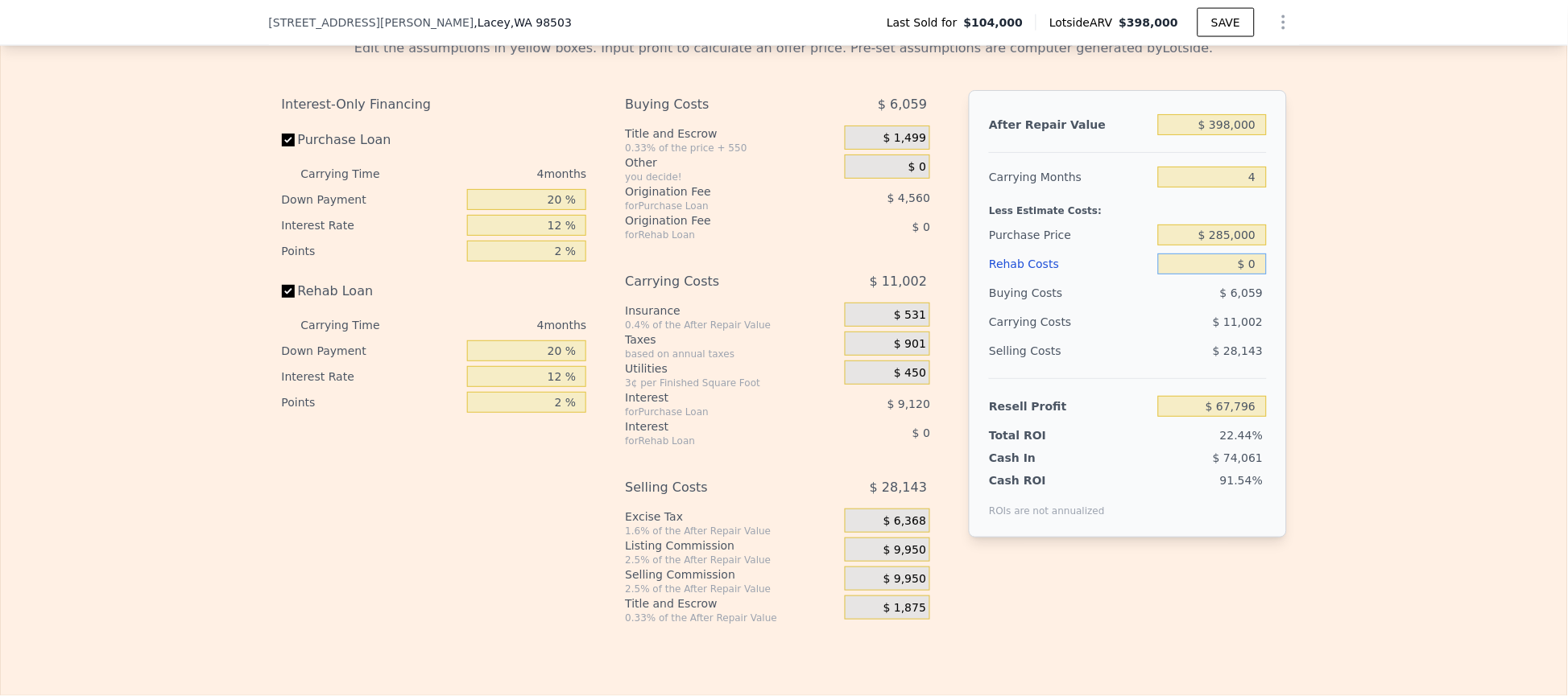
click at [1246, 275] on input "$ 0" at bounding box center [1212, 264] width 108 height 21
type input "$ 2"
type input "$ 67,794"
type input "$ 20"
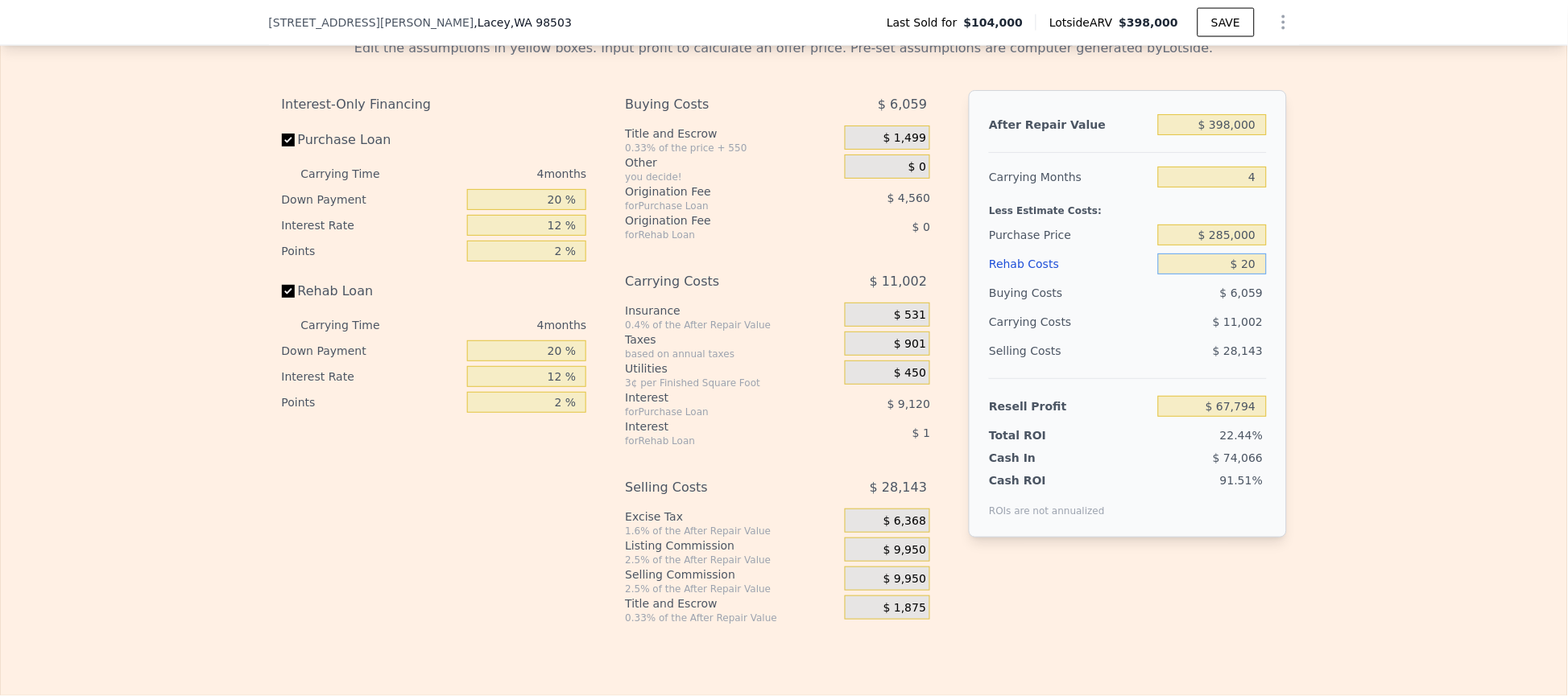
type input "$ 67,776"
type input "$ 2,000"
type input "$ 65,700"
type input "$ 20,000"
type input "$ 46,836"
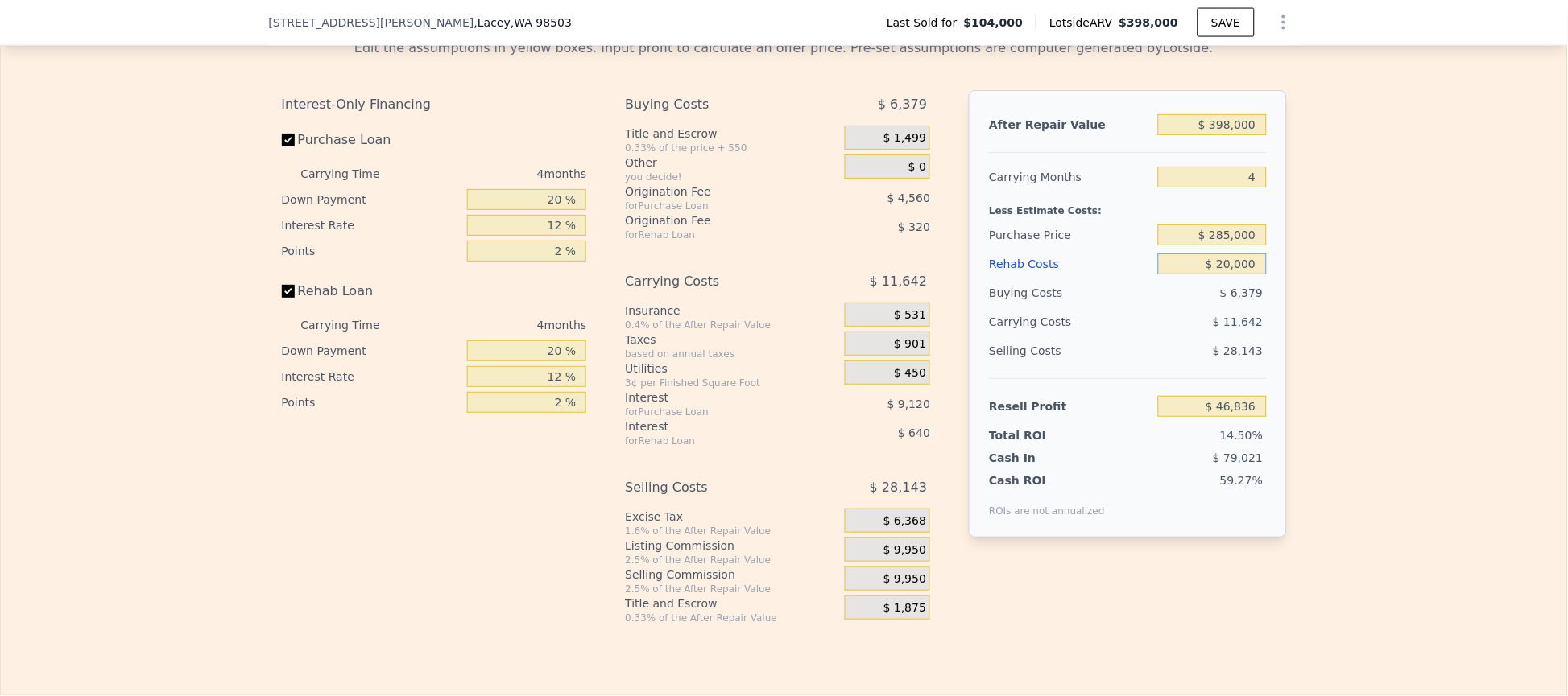
type input "$ 20,000"
click at [1332, 250] on div "Edit the assumptions in yellow boxes. Input profit to calculate an offer price.…" at bounding box center [784, 325] width 1566 height 599
click at [1250, 246] on input "$ 285,000" at bounding box center [1212, 235] width 108 height 21
click at [1220, 246] on input "$ 285,000" at bounding box center [1212, 235] width 108 height 21
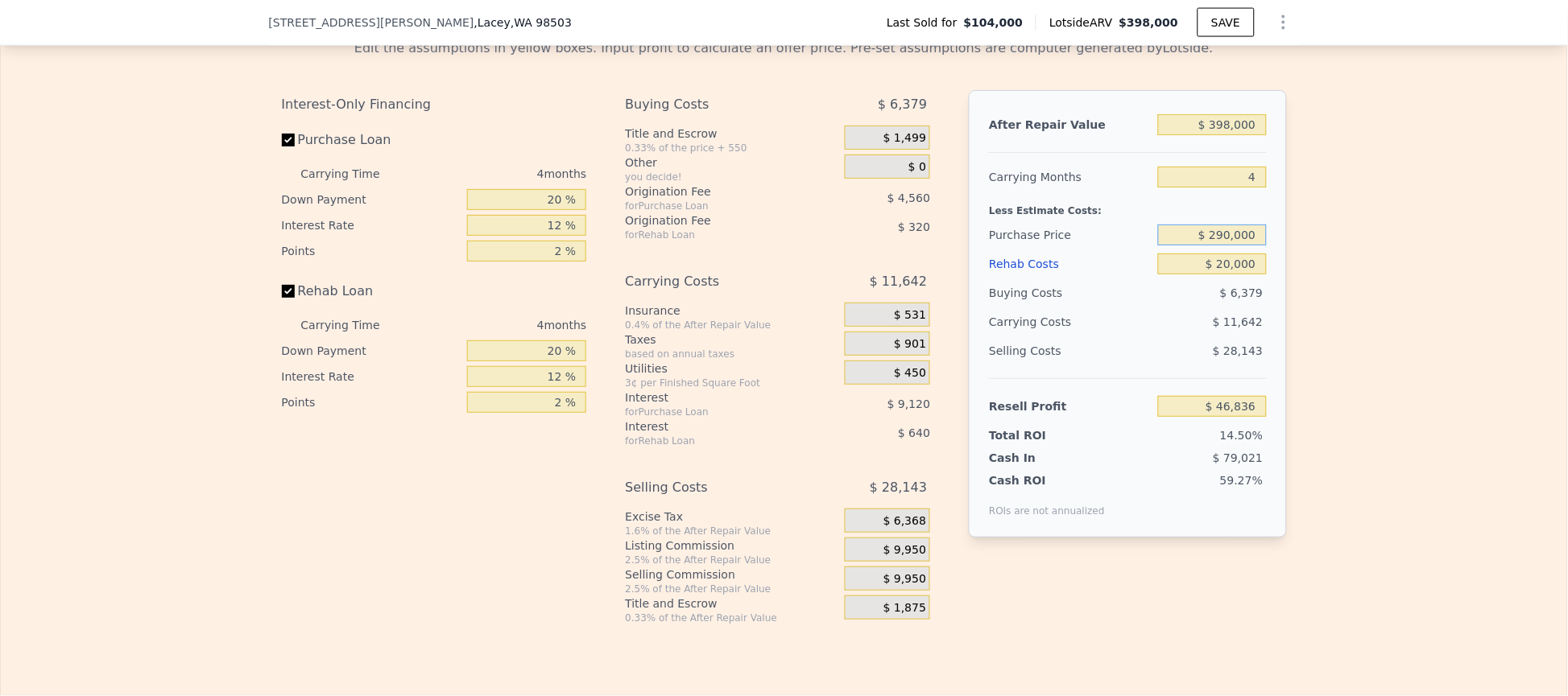
type input "$ 290,000"
click at [1332, 271] on div "Edit the assumptions in yellow boxes. Input profit to calculate an offer price.…" at bounding box center [784, 325] width 1566 height 599
type input "$ 41,579"
click at [1250, 246] on input "$ 290,000" at bounding box center [1212, 235] width 108 height 21
type input "$ 275,000"
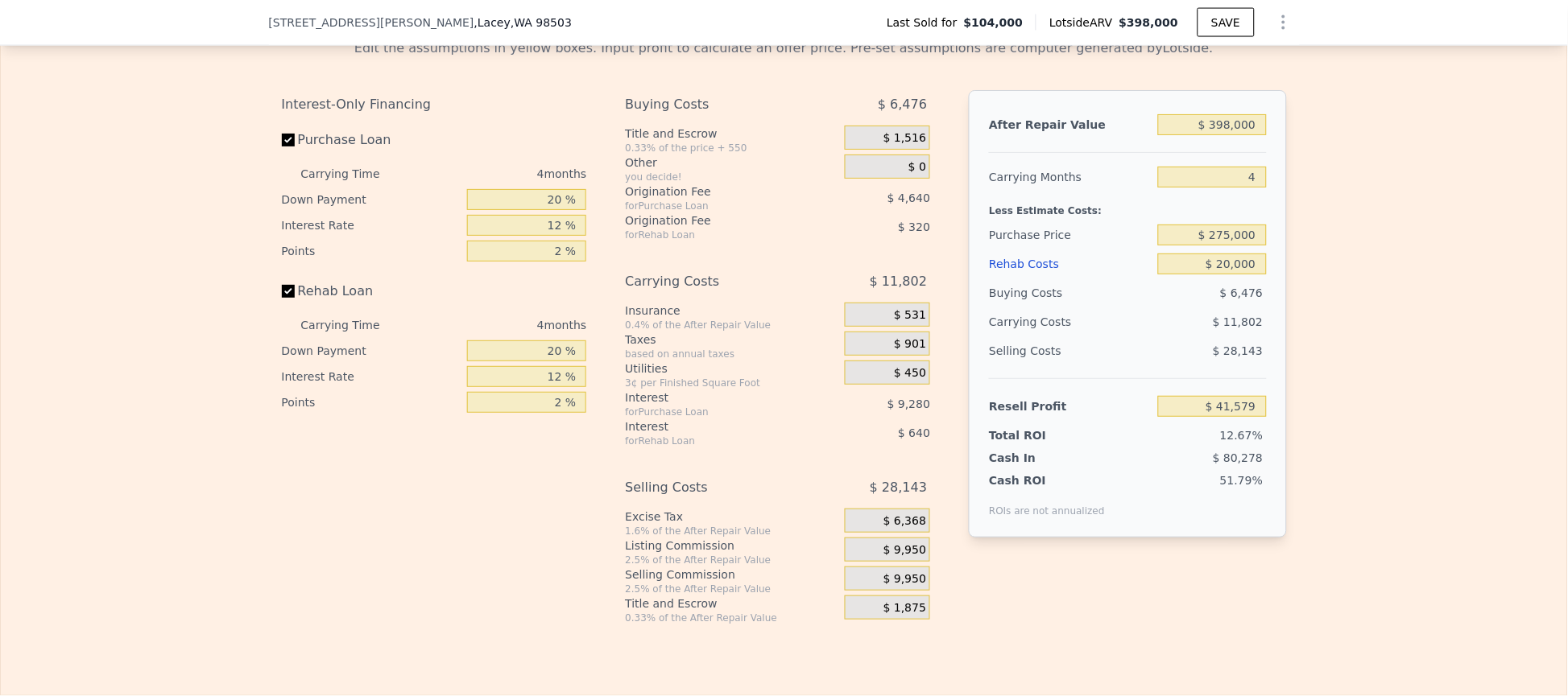
click at [1408, 251] on div "Edit the assumptions in yellow boxes. Input profit to calculate an offer price.…" at bounding box center [784, 325] width 1566 height 599
type input "$ 57,349"
click at [1356, 322] on div "Edit the assumptions in yellow boxes. Input profit to calculate an offer price.…" at bounding box center [784, 325] width 1566 height 599
click at [1249, 275] on input "$ 20,000" at bounding box center [1212, 264] width 108 height 21
click at [1247, 246] on input "$ 275,000" at bounding box center [1212, 235] width 108 height 21
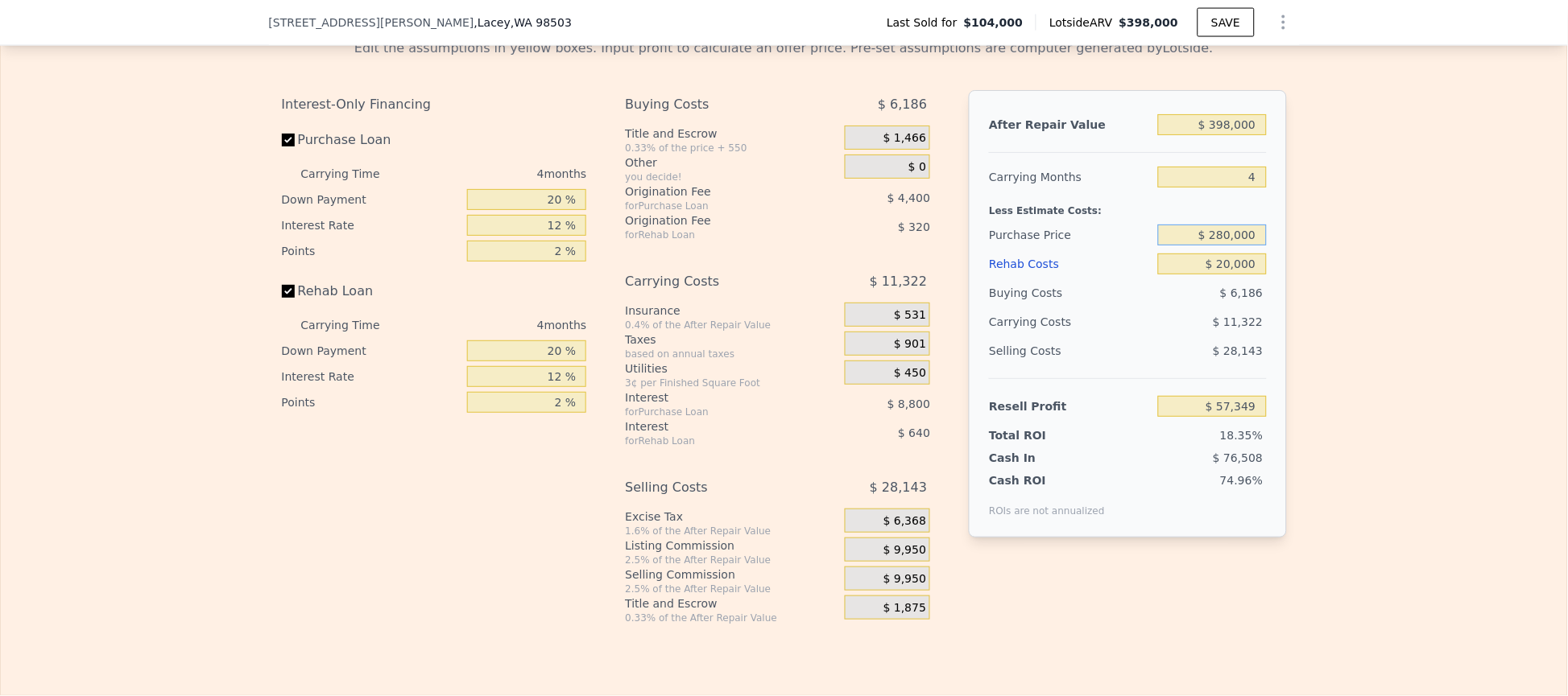
type input "$ 280,000"
click at [1304, 267] on div "Edit the assumptions in yellow boxes. Input profit to calculate an offer price.…" at bounding box center [784, 325] width 1566 height 599
type input "$ 52,093"
click at [1248, 417] on input "$ 52,093" at bounding box center [1212, 406] width 108 height 21
click at [1245, 246] on input "$ 280,000" at bounding box center [1212, 235] width 108 height 21
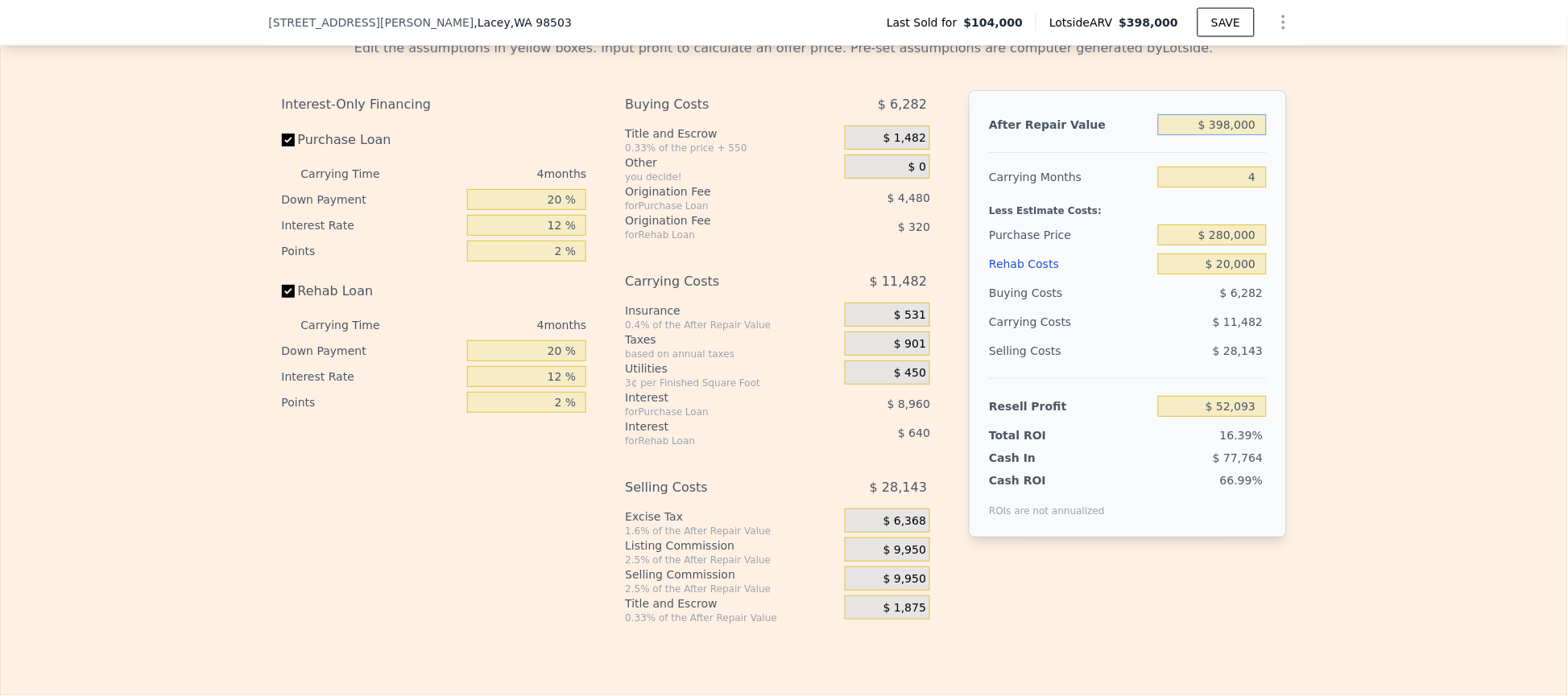
click at [1249, 135] on input "$ 398,000" at bounding box center [1212, 124] width 108 height 21
click at [1356, 256] on div "Edit the assumptions in yellow boxes. Input profit to calculate an offer price.…" at bounding box center [784, 325] width 1566 height 599
click at [1260, 273] on div "After Repair Value $ 398,000 Carrying Months 4 Less Estimate Costs: Purchase Pr…" at bounding box center [1127, 314] width 317 height 448
click at [1254, 246] on input "$ 280,000" at bounding box center [1212, 235] width 108 height 21
click at [1249, 187] on input "4" at bounding box center [1212, 177] width 108 height 21
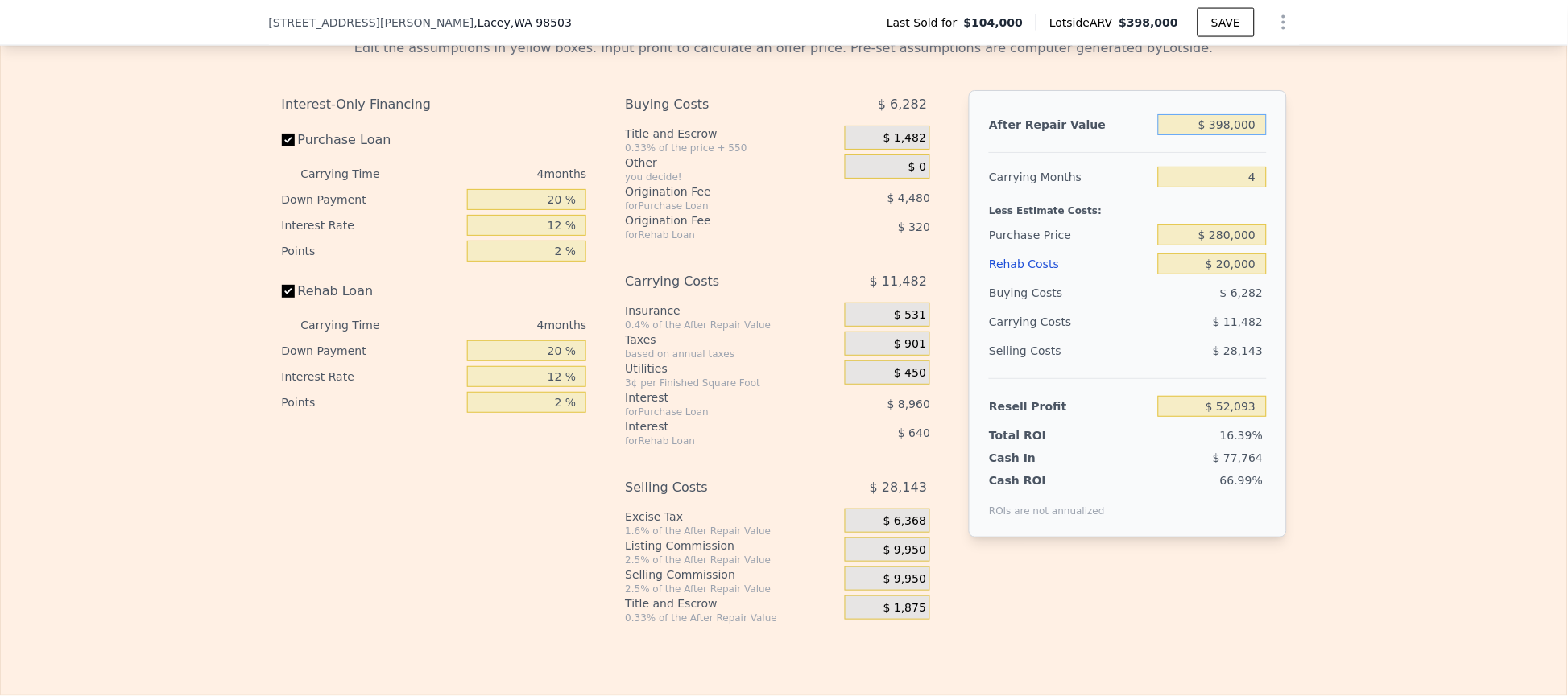
click at [1249, 135] on input "$ 398,000" at bounding box center [1212, 124] width 108 height 21
click at [1249, 417] on input "$ 52,093" at bounding box center [1212, 406] width 108 height 21
click at [1254, 246] on input "$ 280,000" at bounding box center [1212, 235] width 108 height 21
click at [1203, 187] on input "4" at bounding box center [1212, 177] width 108 height 21
click at [282, 147] on input "Purchase Loan" at bounding box center [289, 140] width 13 height 13
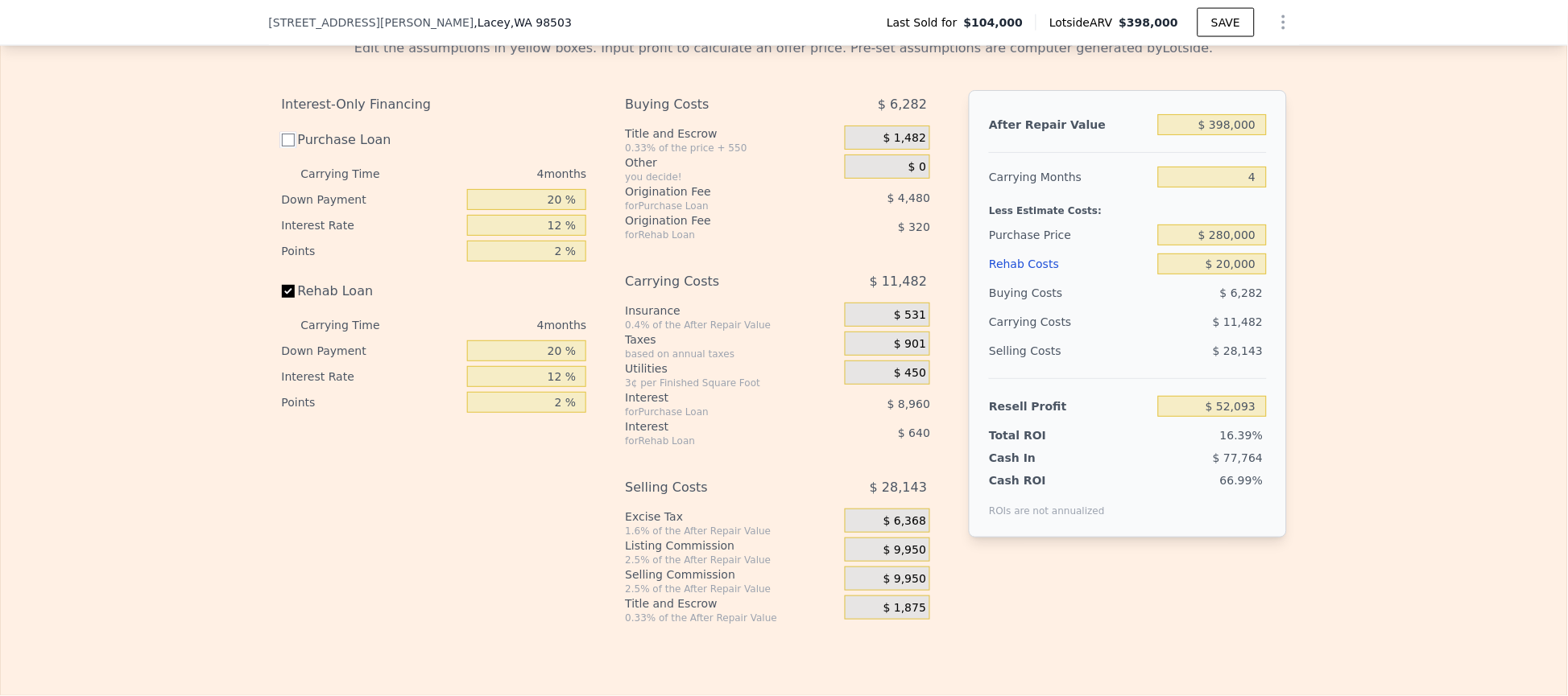
checkbox input "false"
type input "$ 65,533"
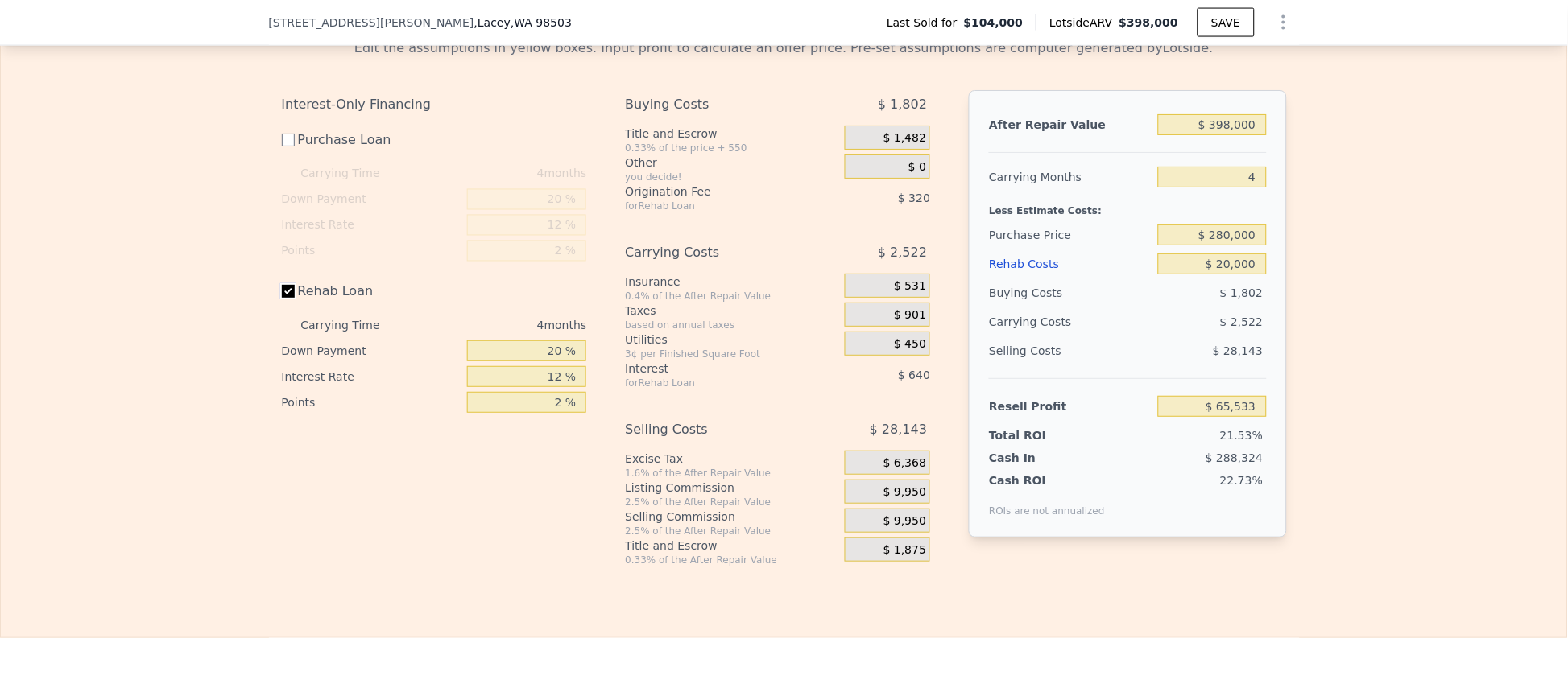
click at [282, 298] on input "Rehab Loan" at bounding box center [289, 292] width 13 height 13
checkbox input "false"
type input "$ 66,493"
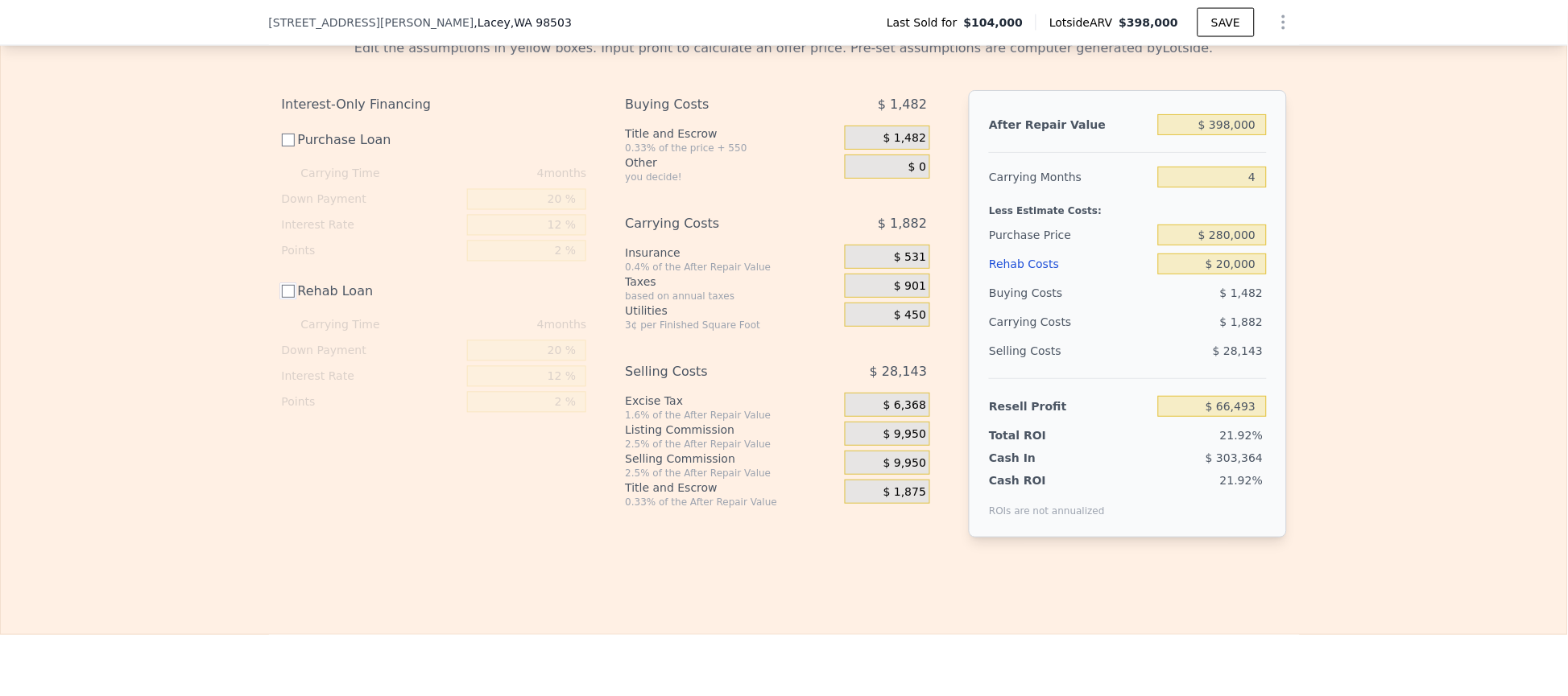
click at [282, 298] on input "Rehab Loan" at bounding box center [289, 292] width 13 height 13
checkbox input "true"
type input "$ 65,533"
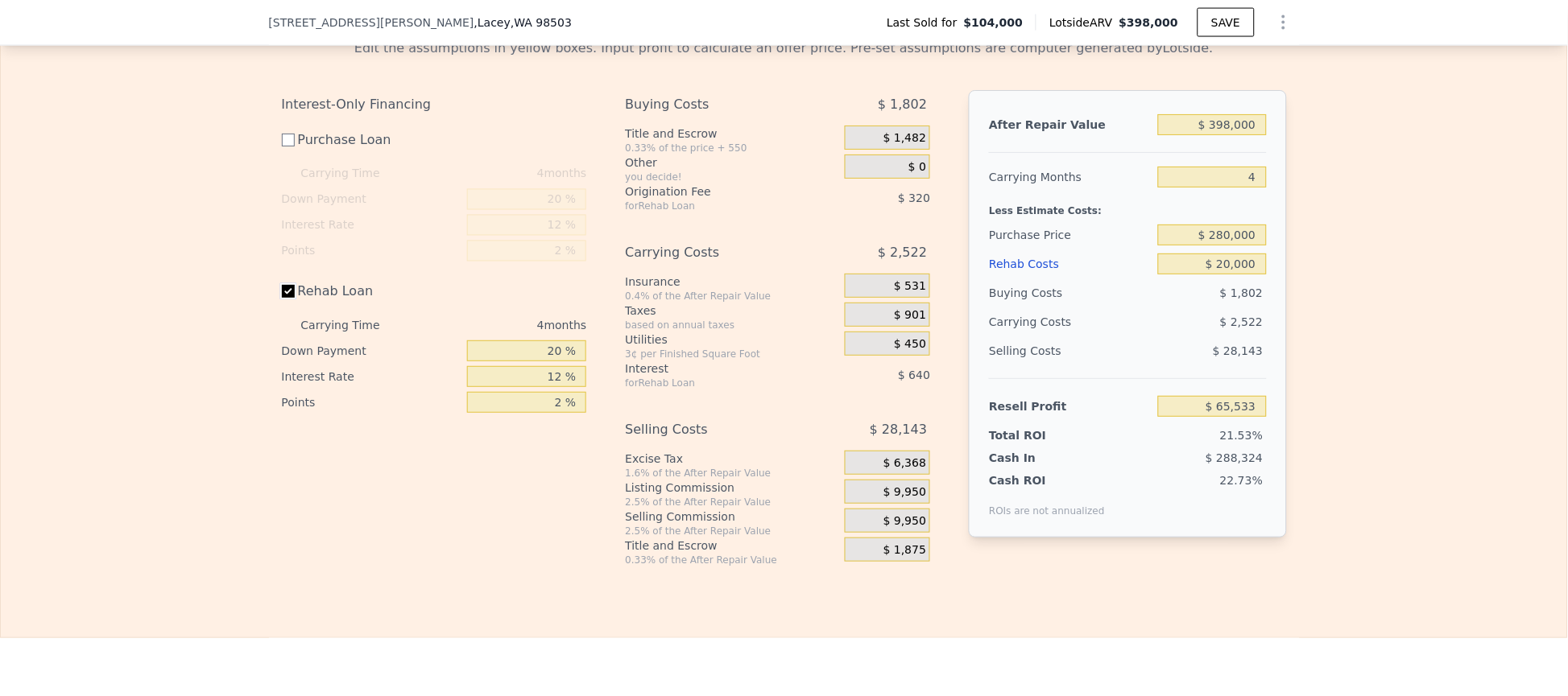
click at [282, 298] on input "Rehab Loan" at bounding box center [289, 292] width 13 height 13
checkbox input "false"
type input "$ 66,493"
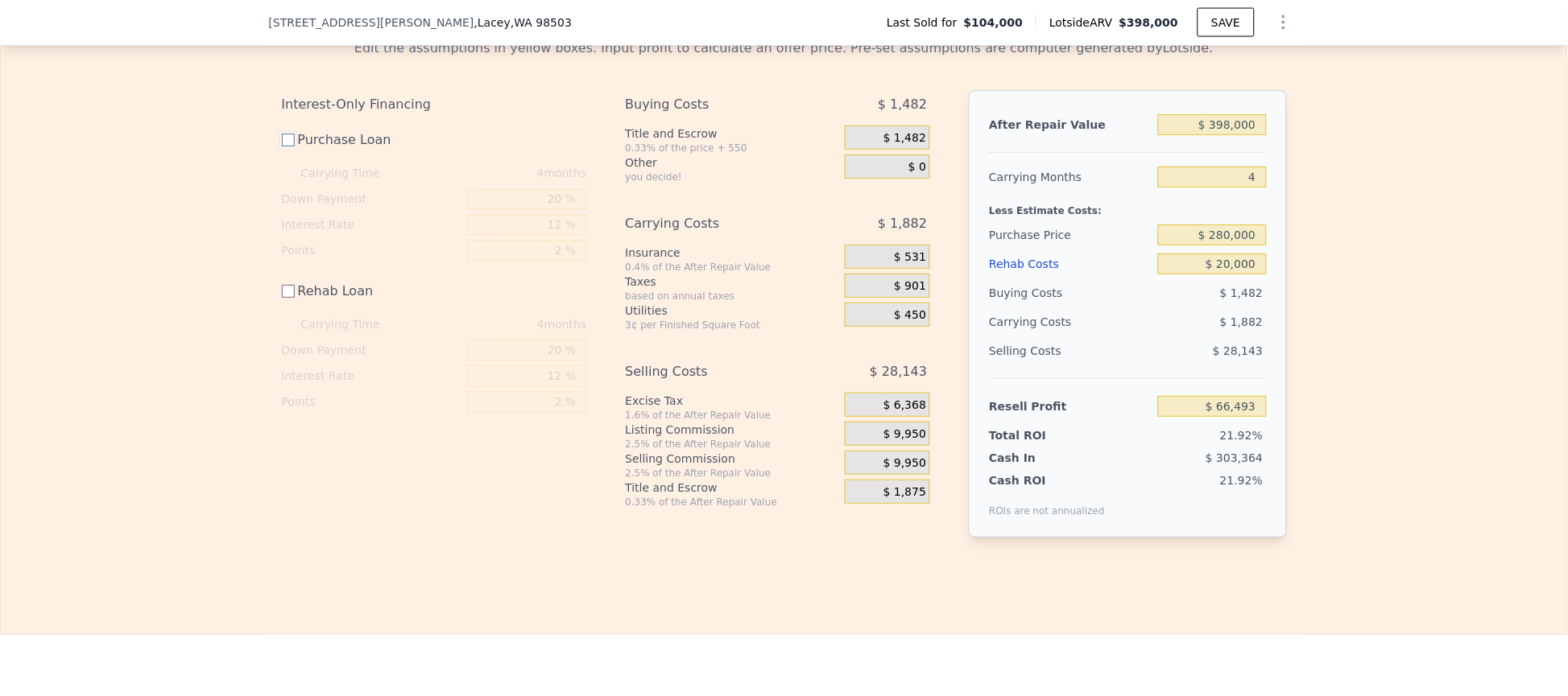
click at [282, 147] on input "Purchase Loan" at bounding box center [289, 140] width 13 height 13
checkbox input "true"
type input "$ 53,053"
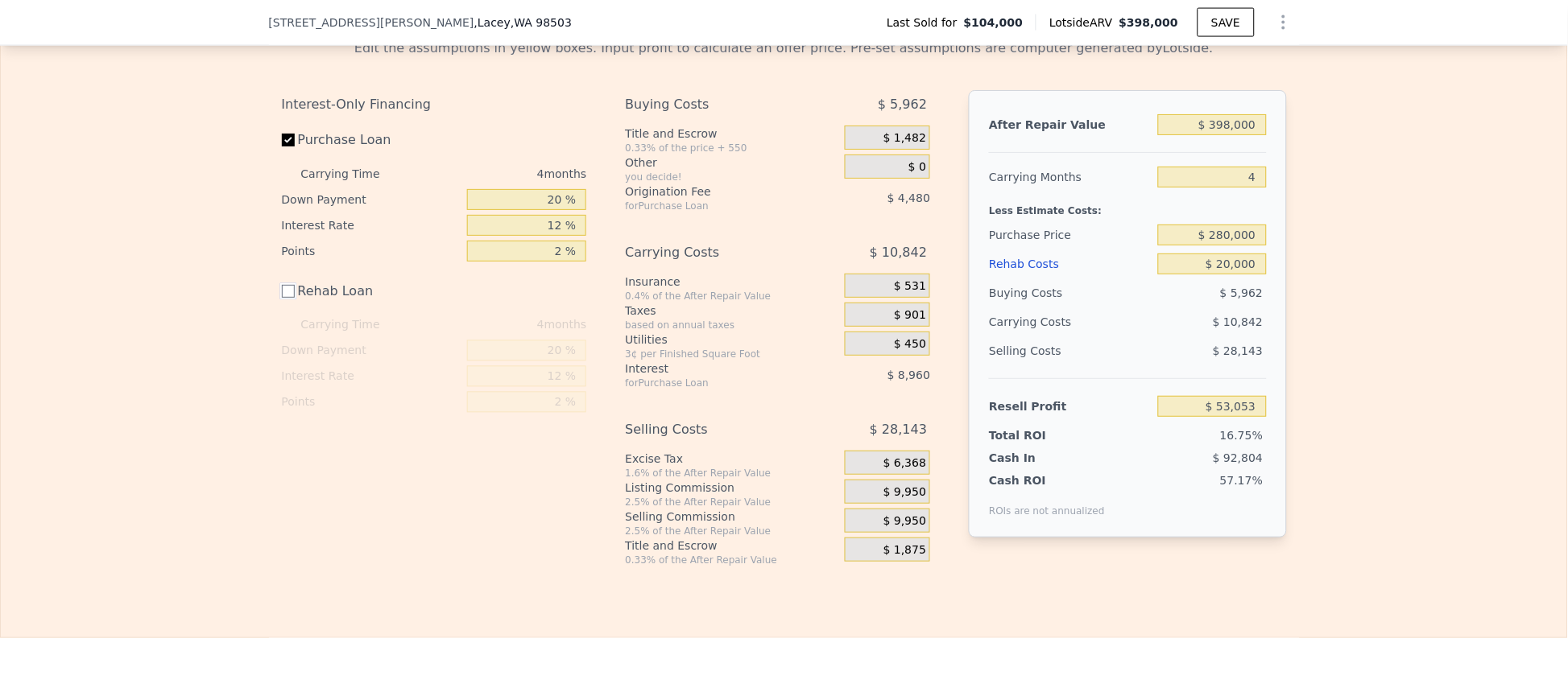
click at [282, 298] on input "Rehab Loan" at bounding box center [289, 292] width 13 height 13
checkbox input "true"
type input "$ 52,093"
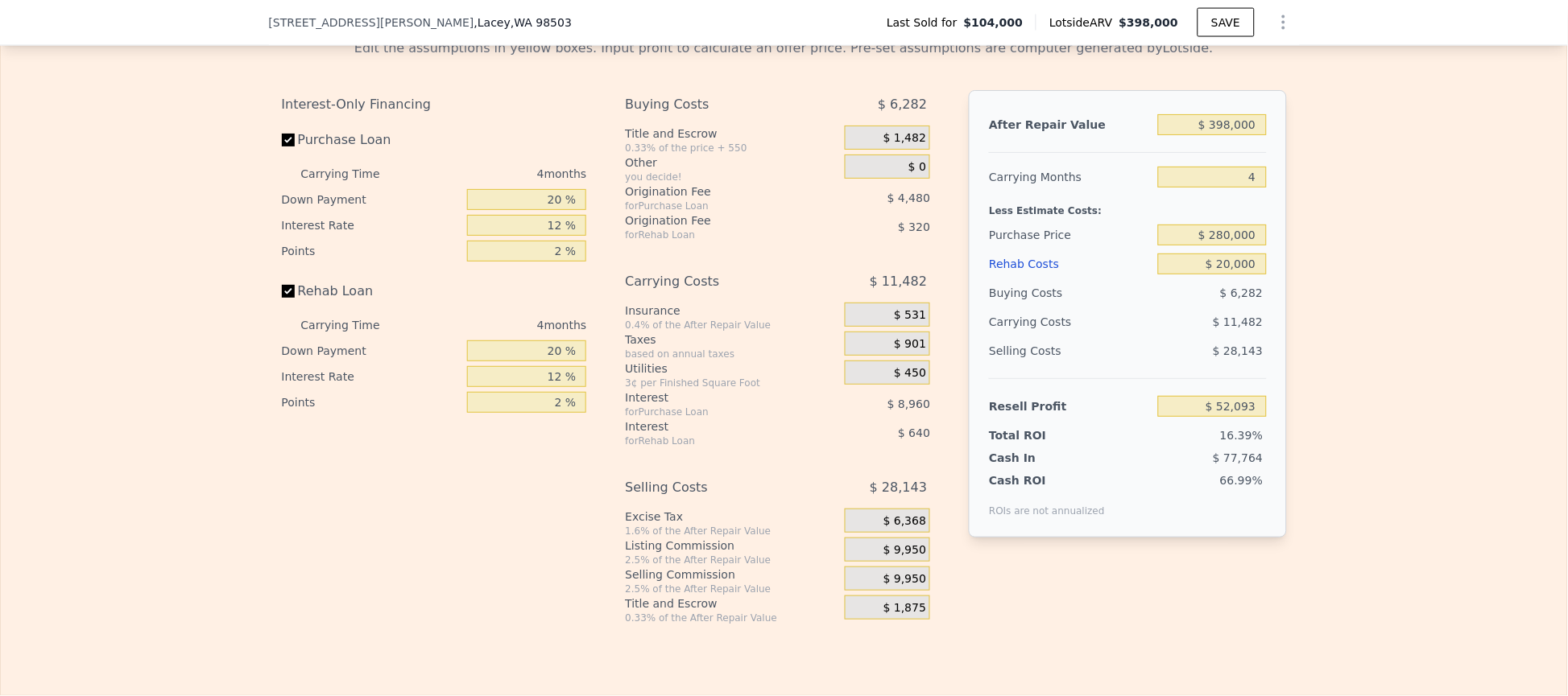
click at [1401, 333] on div "Edit the assumptions in yellow boxes. Input profit to calculate an offer price.…" at bounding box center [784, 325] width 1566 height 599
click at [1373, 332] on div "Edit the assumptions in yellow boxes. Input profit to calculate an offer price.…" at bounding box center [784, 325] width 1566 height 599
click at [1225, 135] on input "$ 398,000" at bounding box center [1212, 124] width 108 height 21
type input "5"
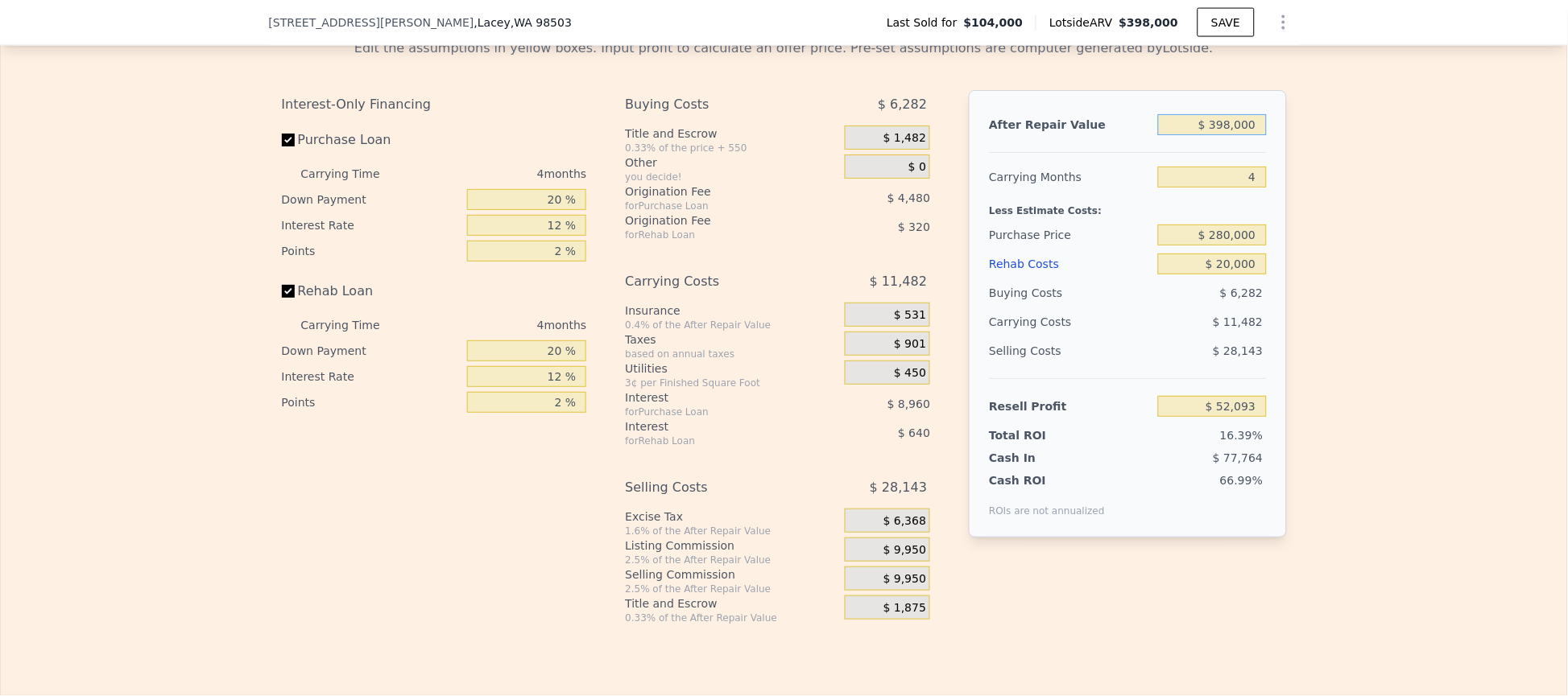
type input "$ 0"
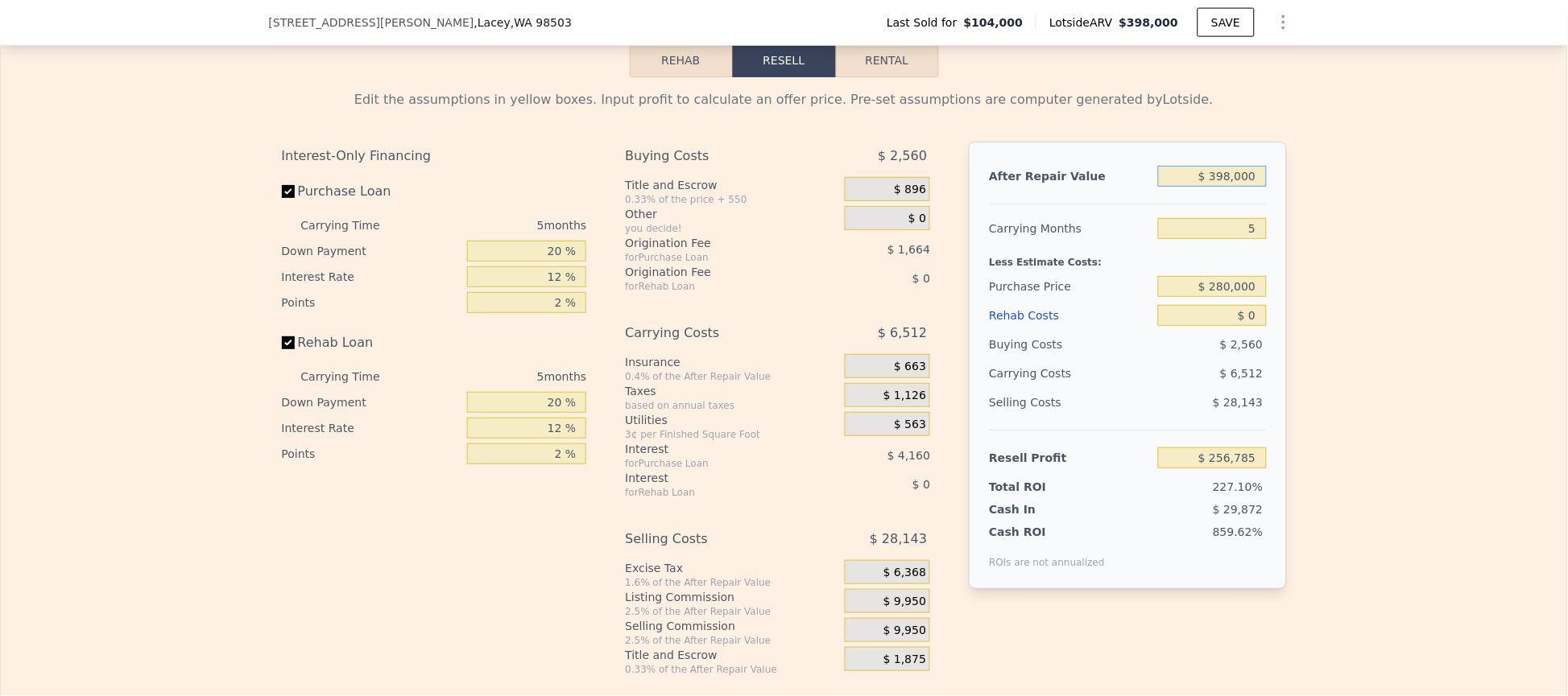
scroll to position [2168, 0]
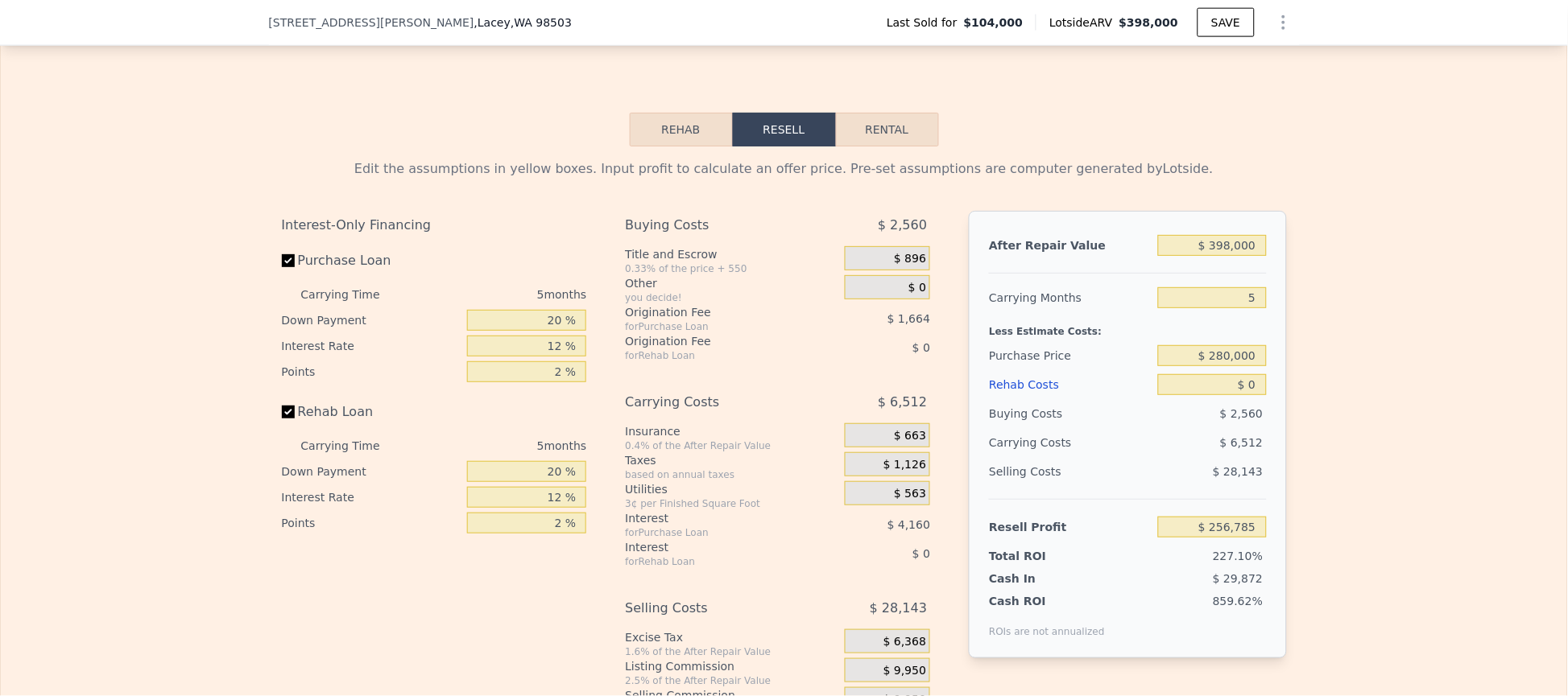
click at [1182, 313] on div "5" at bounding box center [1212, 298] width 108 height 29
click at [1181, 367] on input "$ 280,000" at bounding box center [1212, 355] width 108 height 21
type input "$ 70,343"
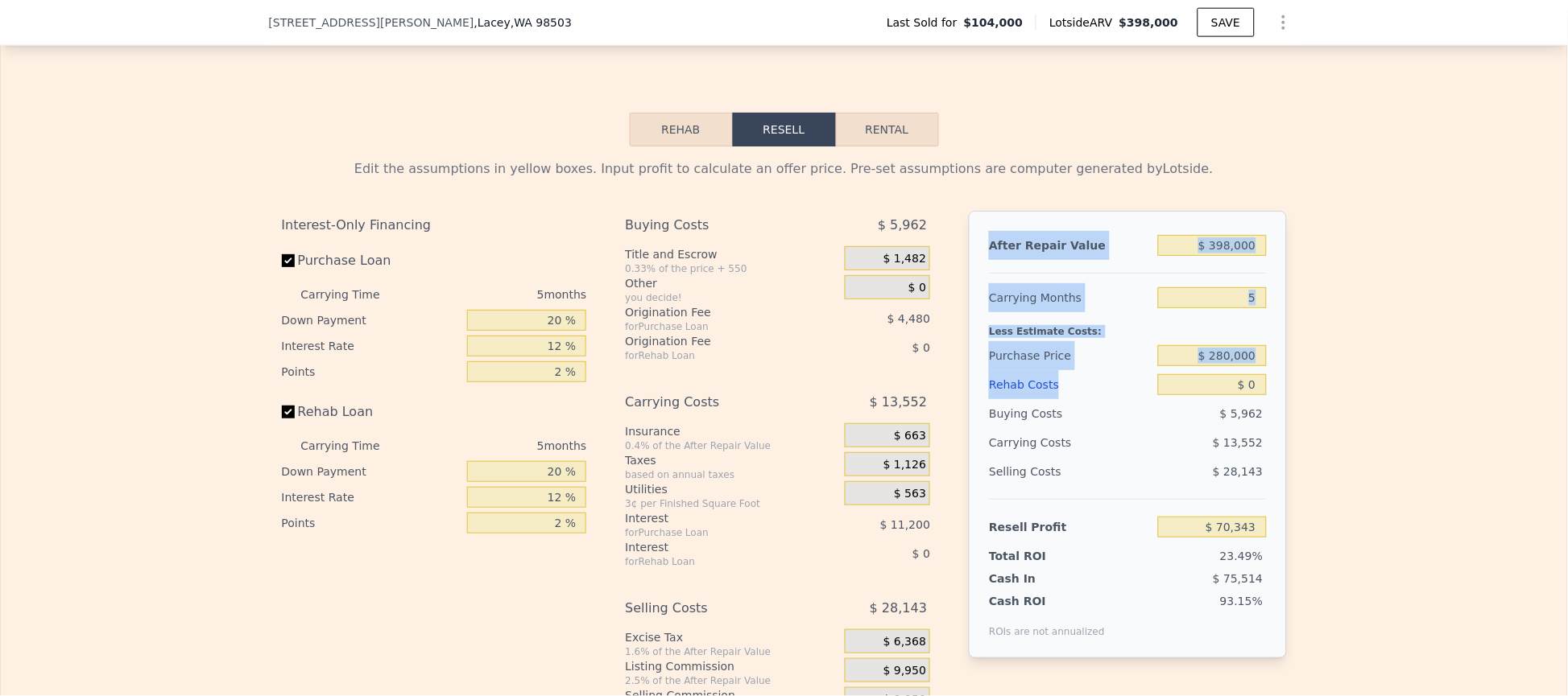
drag, startPoint x: 972, startPoint y: 283, endPoint x: 1252, endPoint y: 387, distance: 298.7
click at [1252, 407] on div "After Repair Value $ 398,000 Carrying Months 5 Less Estimate Costs: Purchase Pr…" at bounding box center [1127, 435] width 317 height 448
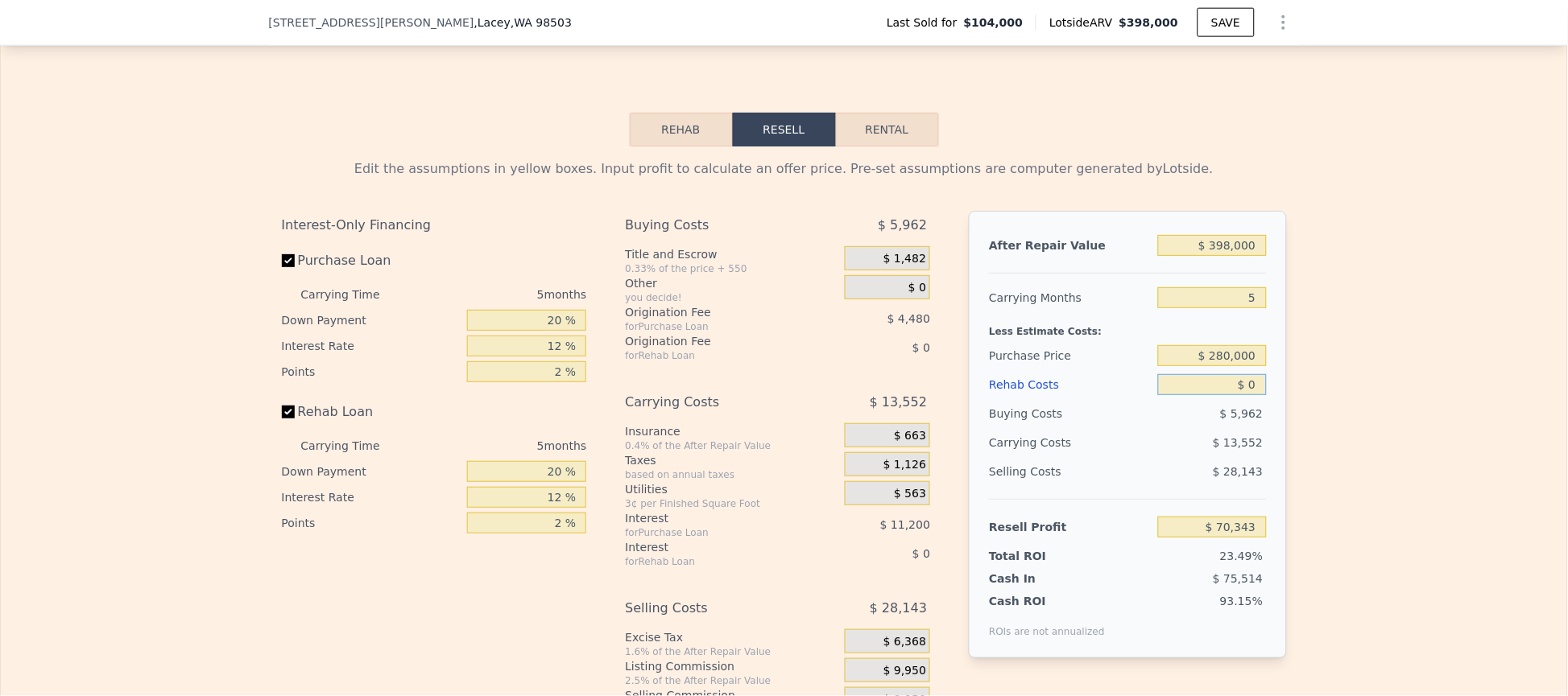
click at [1225, 396] on input "$ 0" at bounding box center [1212, 384] width 108 height 21
type input "$ 20"
type input "$ 70,323"
type input "$ 200"
type input "$ 70,130"
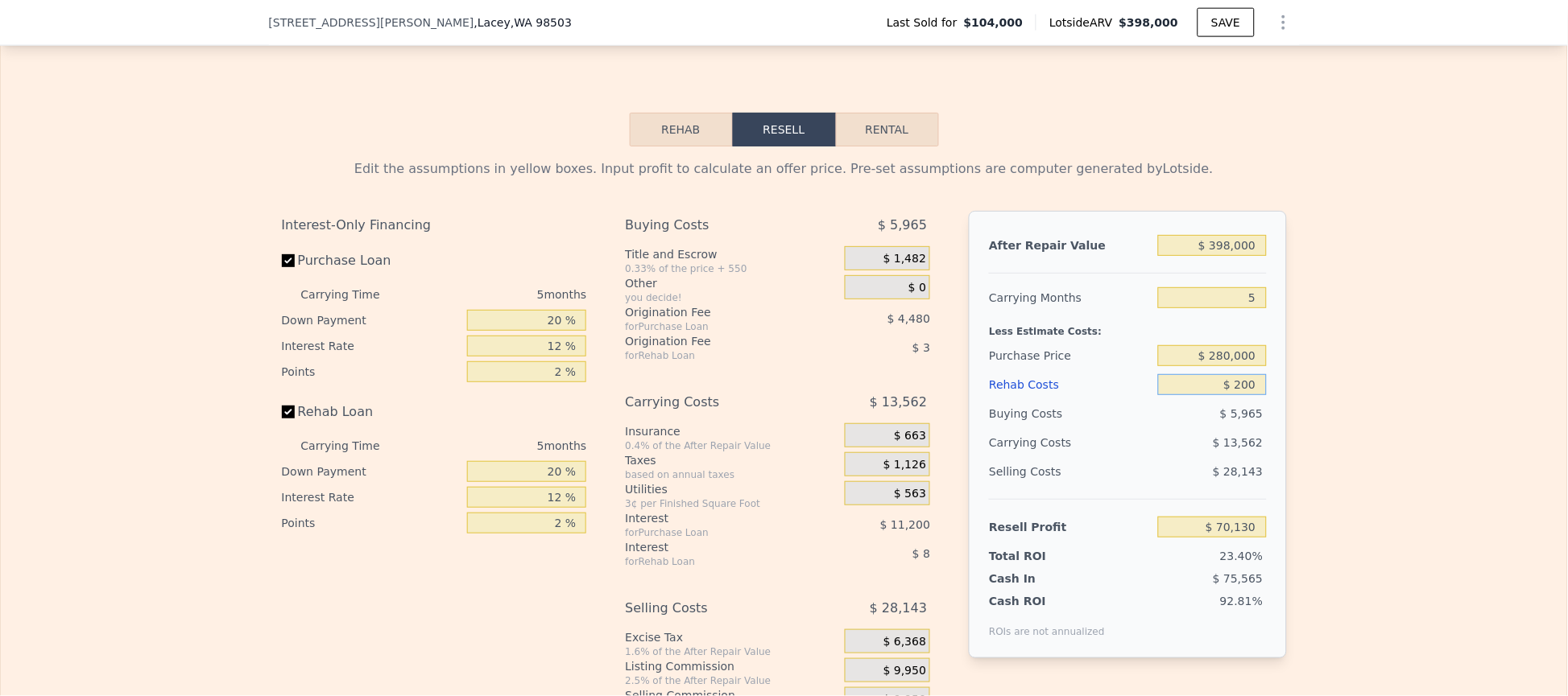
type input "$ 20"
type input "$ 70,323"
type input "$ 0"
type input "$ 70,343"
type input "$ 300"
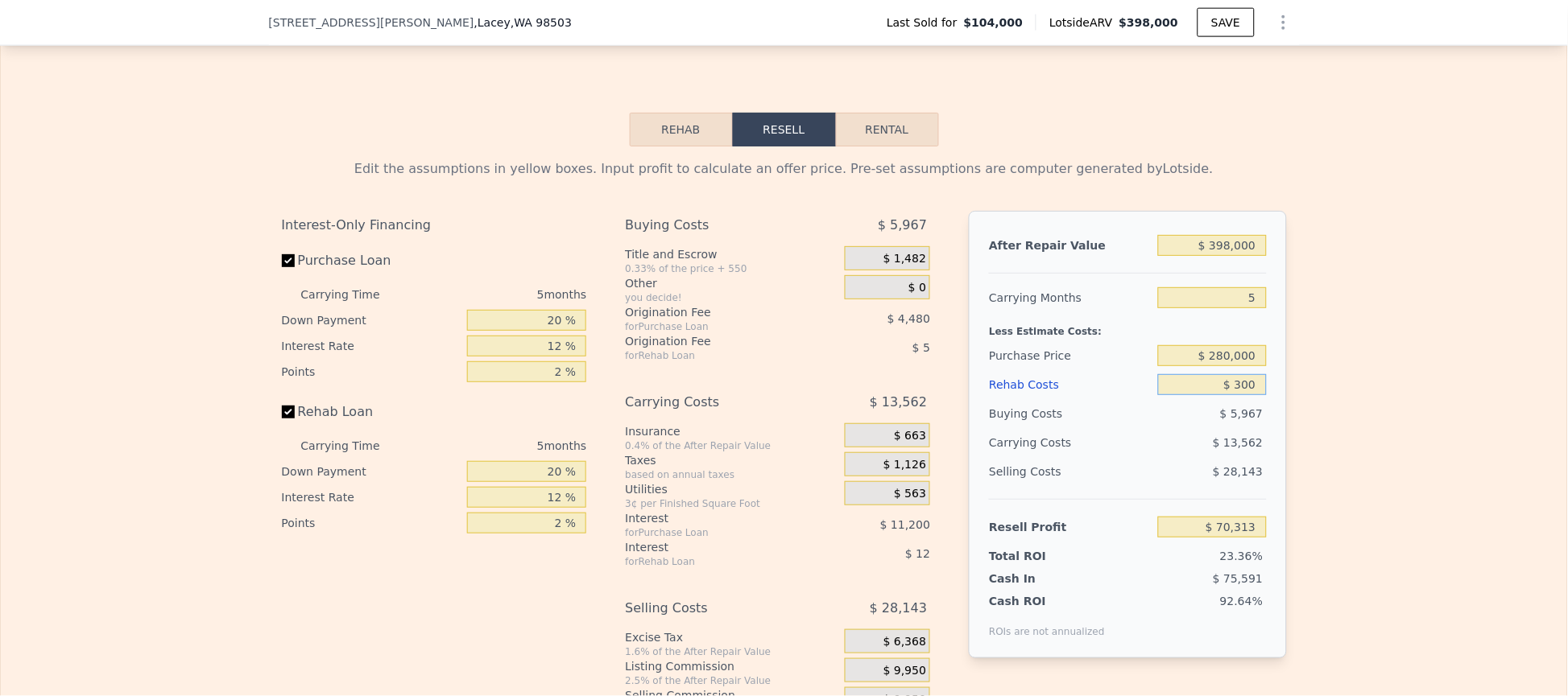
type input "$ 70,028"
type input "$ 3,000"
type input "$ 67,175"
type input "$ 30,000"
type input "$ 38,663"
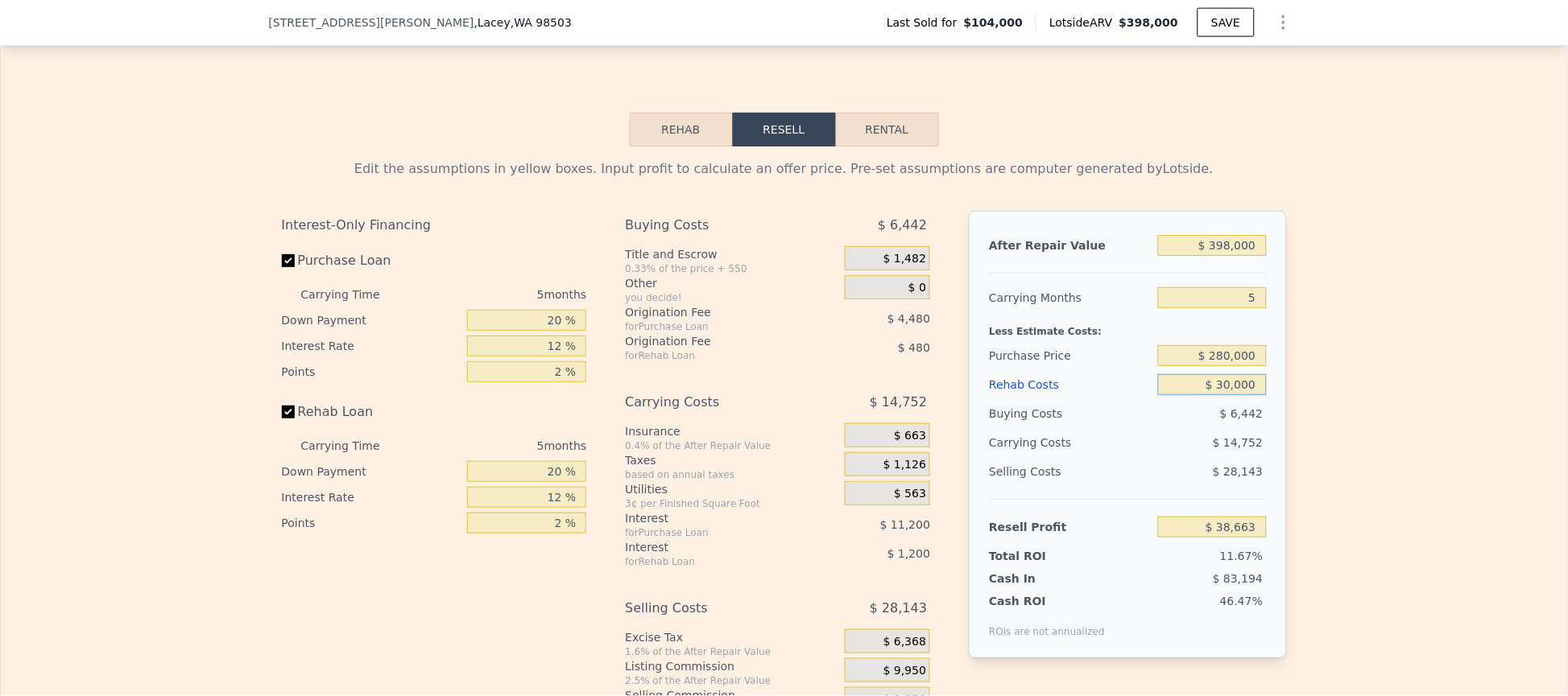
type input "$ 30,000"
click at [1437, 395] on div "Edit the assumptions in yellow boxes. Input profit to calculate an offer price.…" at bounding box center [784, 446] width 1566 height 599
click at [1246, 367] on input "$ 280,000" at bounding box center [1212, 355] width 108 height 21
type input "$ 270,000"
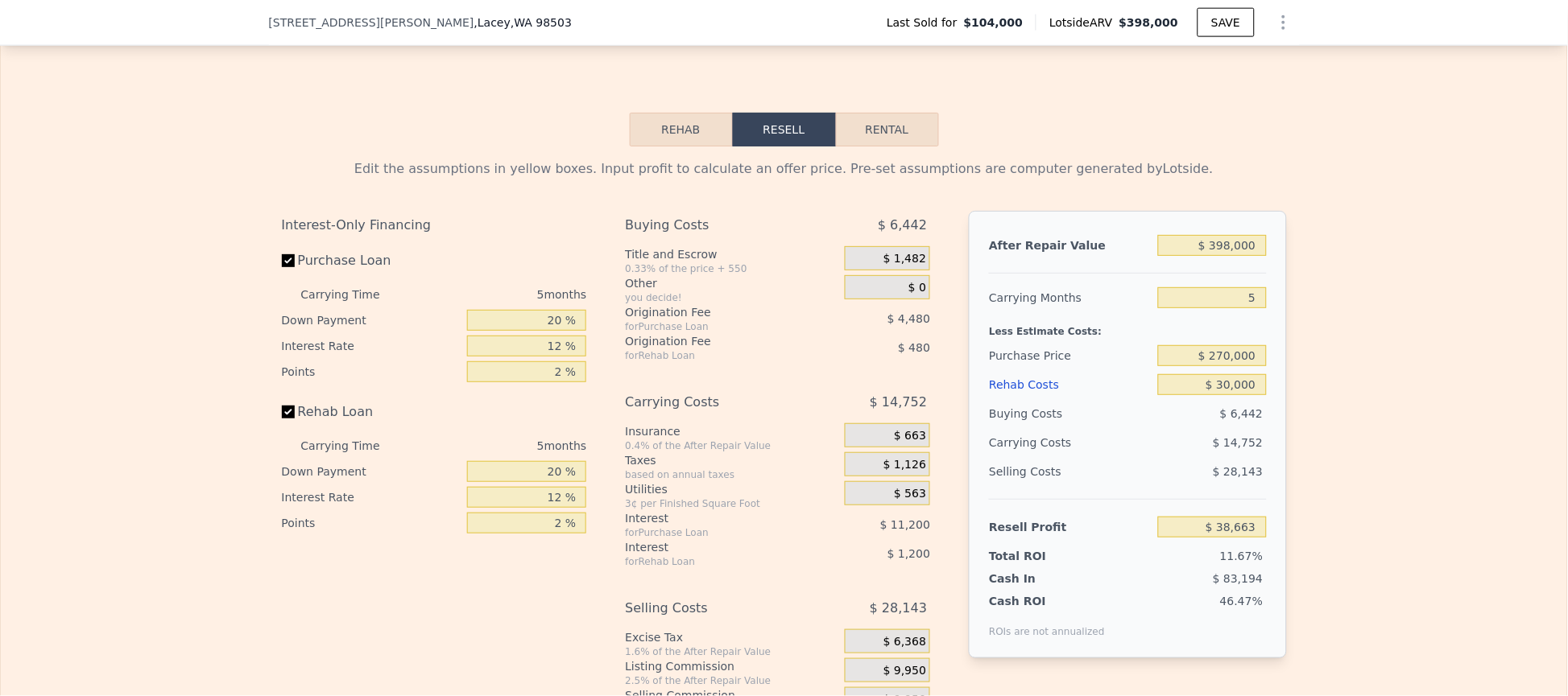
click at [1350, 375] on div "Edit the assumptions in yellow boxes. Input profit to calculate an offer price.…" at bounding box center [784, 446] width 1566 height 599
type input "$ 49,256"
click at [1237, 309] on input "5" at bounding box center [1212, 297] width 108 height 21
type input "4"
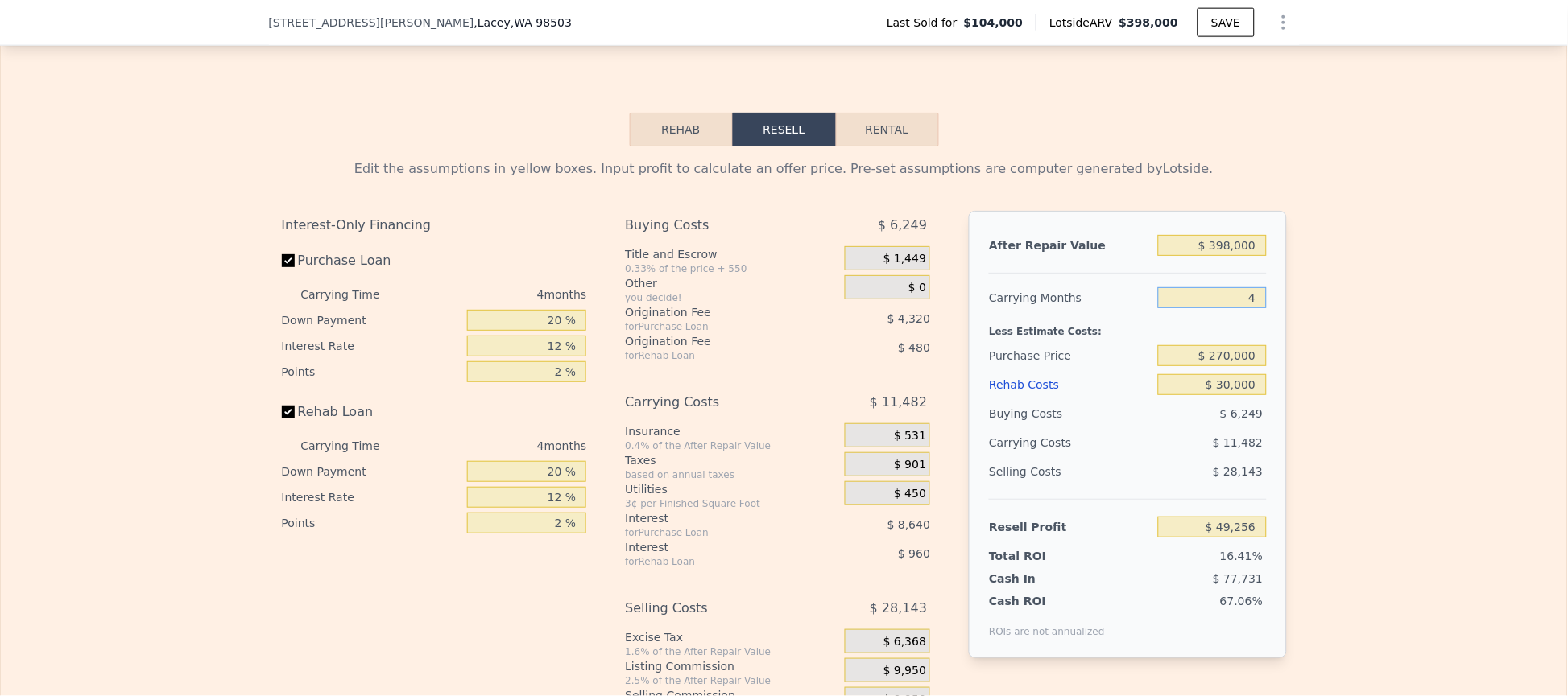
type input "$ 52,126"
type input "4"
click at [1323, 329] on div "Edit the assumptions in yellow boxes. Input profit to calculate an offer price.…" at bounding box center [784, 446] width 1566 height 599
click at [1252, 367] on input "$ 270,000" at bounding box center [1212, 355] width 108 height 21
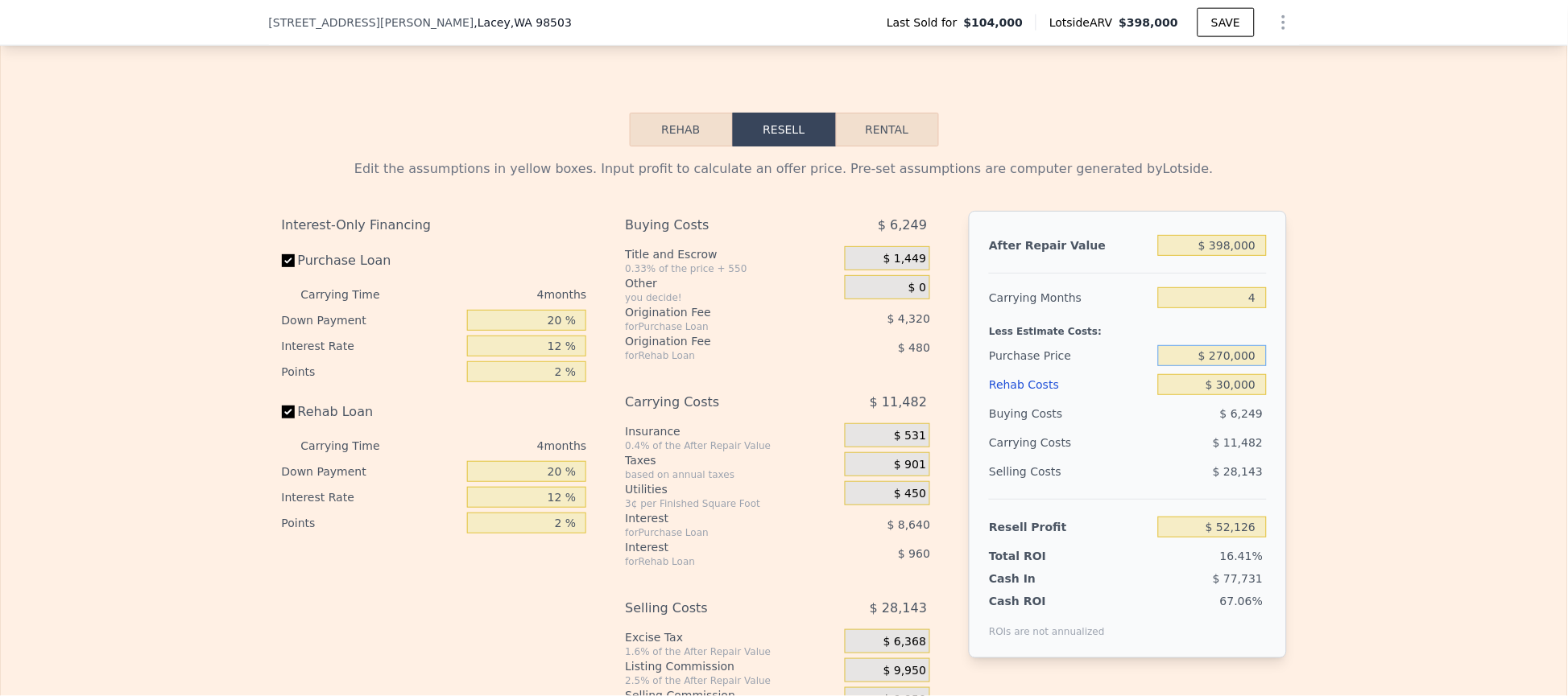
click at [1252, 367] on input "$ 270,000" at bounding box center [1212, 355] width 108 height 21
click at [1244, 396] on input "$ 30,000" at bounding box center [1212, 384] width 108 height 21
click at [1250, 367] on input "$ 270,000" at bounding box center [1212, 355] width 108 height 21
type input "$ 260,000"
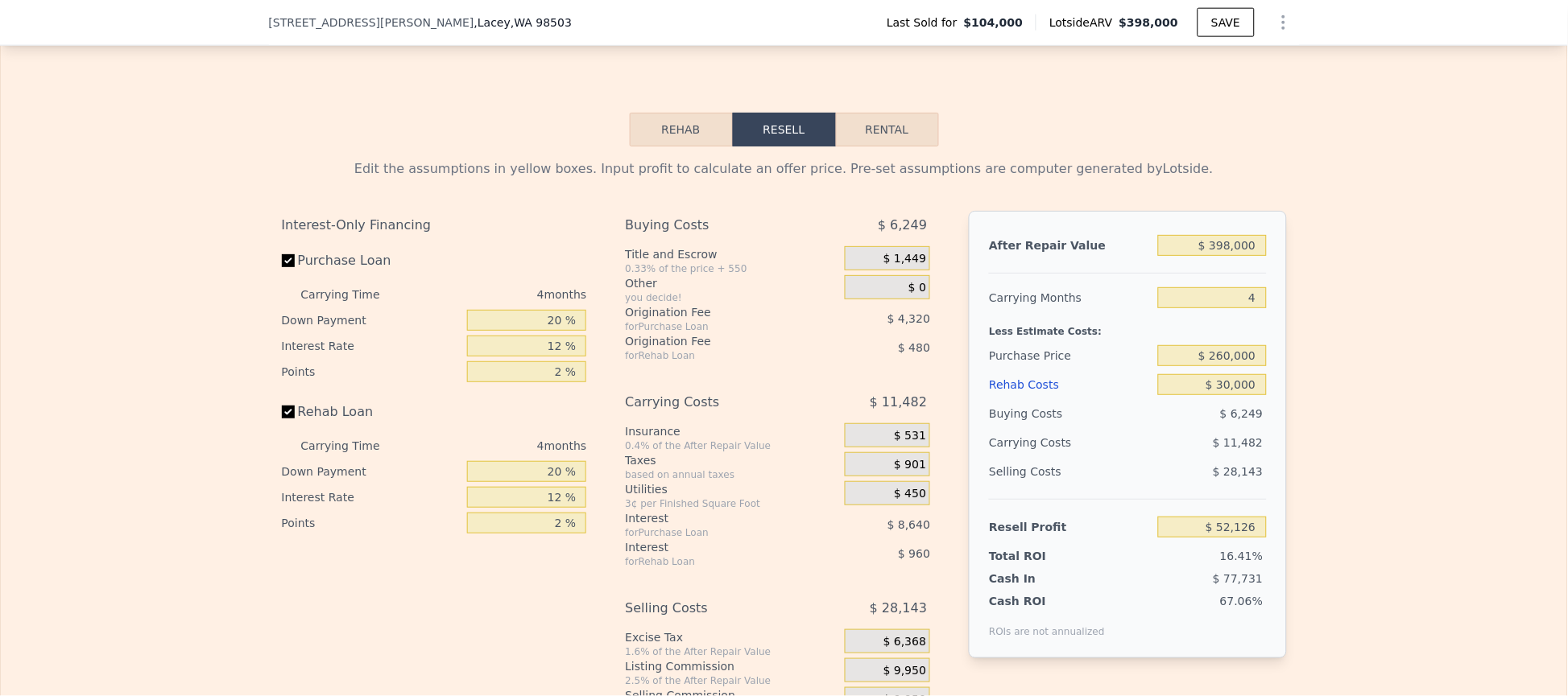
click at [1382, 388] on div "Edit the assumptions in yellow boxes. Input profit to calculate an offer price.…" at bounding box center [784, 446] width 1566 height 599
type input "$ 62,639"
click at [1242, 396] on input "$ 30,000" at bounding box center [1212, 384] width 108 height 21
click at [1245, 396] on input "$ 30,000" at bounding box center [1212, 384] width 108 height 21
click at [1248, 367] on input "$ 260,000" at bounding box center [1212, 355] width 108 height 21
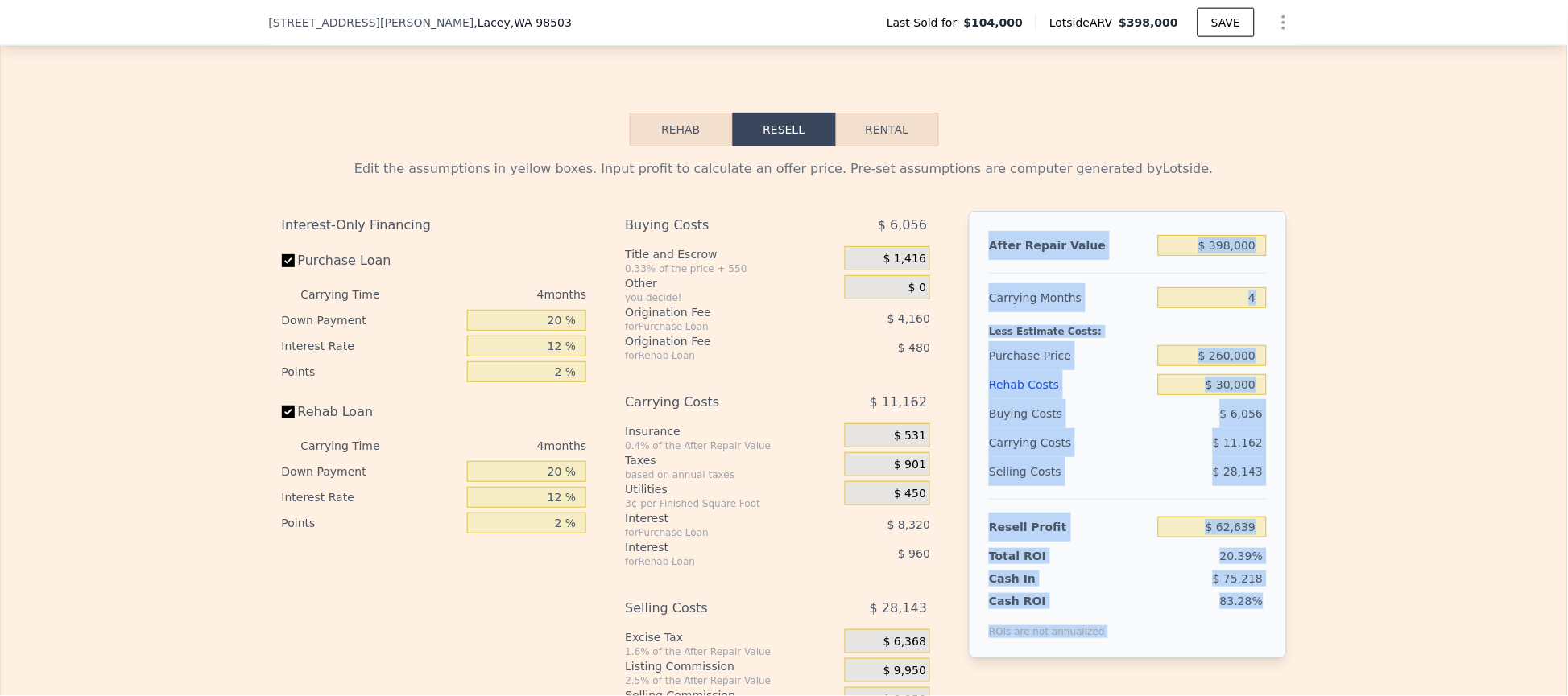
drag, startPoint x: 975, startPoint y: 279, endPoint x: 1242, endPoint y: 632, distance: 442.6
click at [1254, 636] on div "After Repair Value $ 398,000 Carrying Months 4 Less Estimate Costs: Purchase Pr…" at bounding box center [1127, 435] width 317 height 448
click at [1082, 586] on div "Cash In $ 75,218" at bounding box center [1127, 575] width 277 height 22
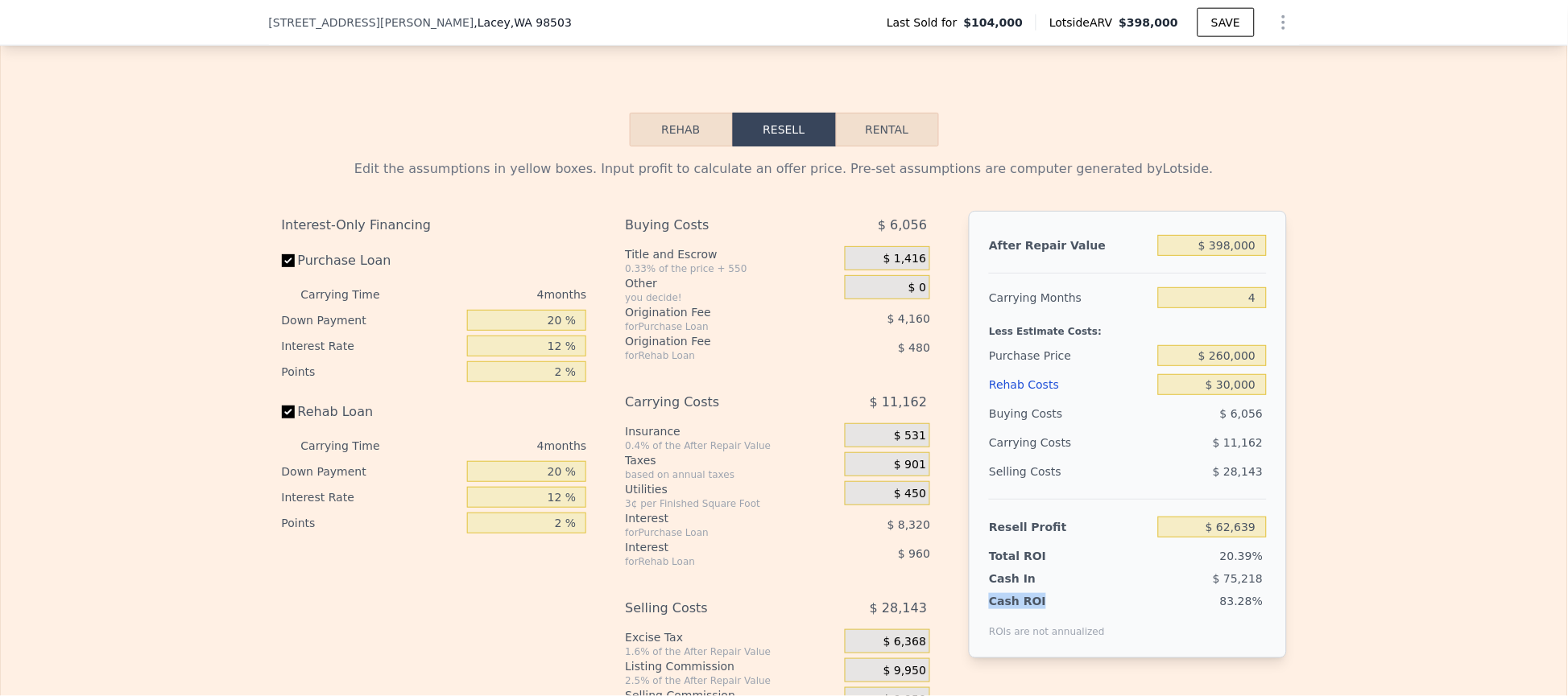
drag, startPoint x: 1052, startPoint y: 641, endPoint x: 947, endPoint y: 634, distance: 105.2
click at [947, 635] on div "Interest-Only Financing Purchase Loan Carrying Time 4 months Down Payment 20 % …" at bounding box center [784, 478] width 1005 height 534
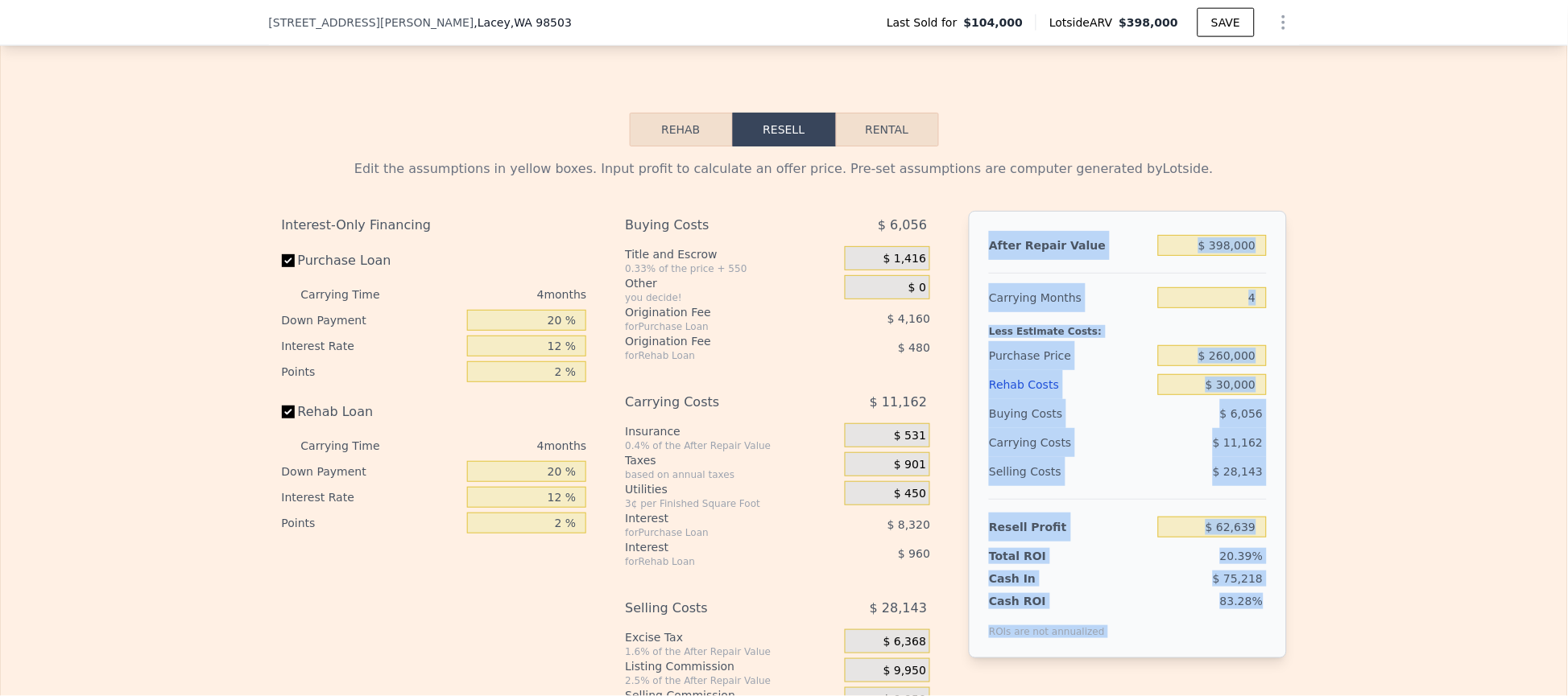
drag, startPoint x: 1265, startPoint y: 636, endPoint x: 979, endPoint y: 261, distance: 471.6
click at [979, 261] on div "After Repair Value $ 398,000 Carrying Months 4 Less Estimate Costs: Purchase Pr…" at bounding box center [1127, 435] width 317 height 448
copy div "After Repair Value Carrying Months Less Estimate Costs: Purchase Price Rehab Co…"
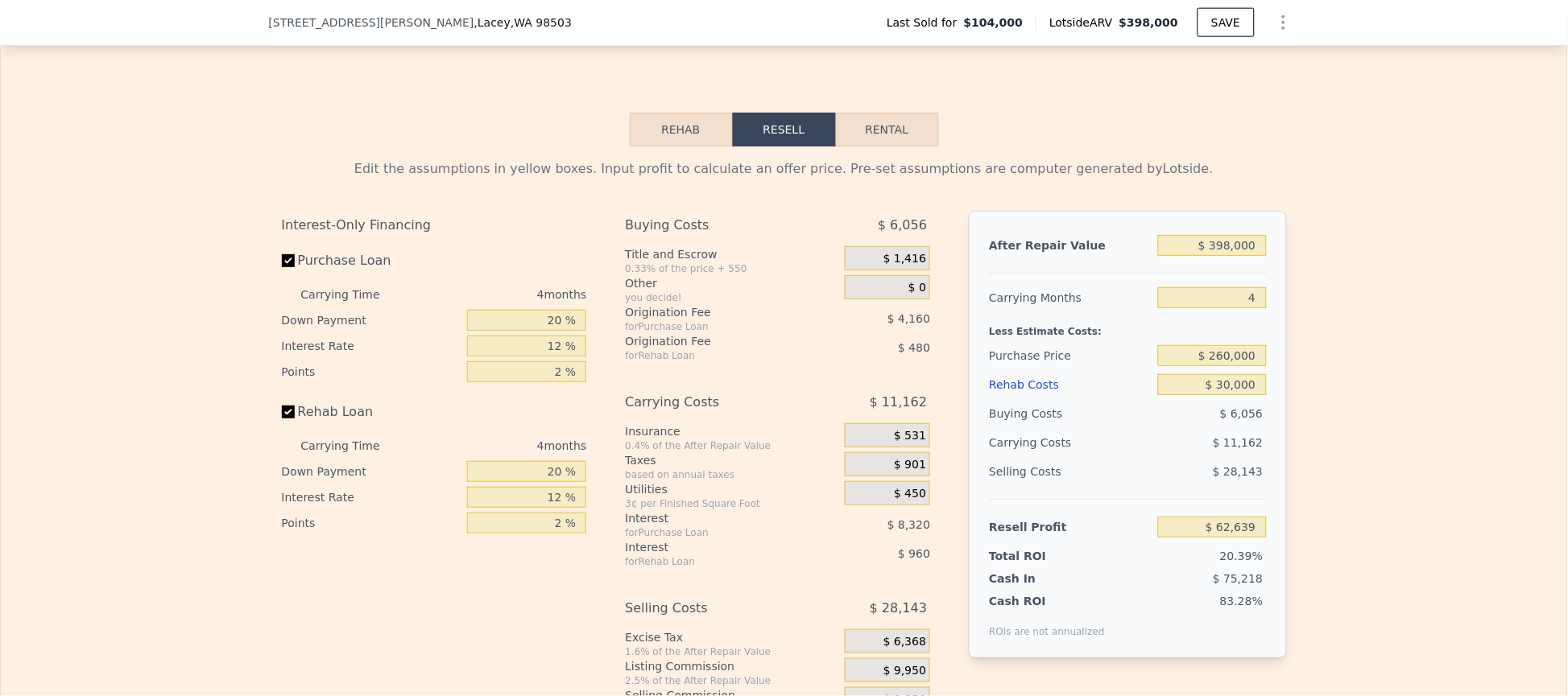
click at [1449, 222] on div "Edit the assumptions in yellow boxes. Input profit to calculate an offer price.…" at bounding box center [784, 446] width 1566 height 599
click at [1229, 17] on button "SAVE" at bounding box center [1225, 22] width 56 height 29
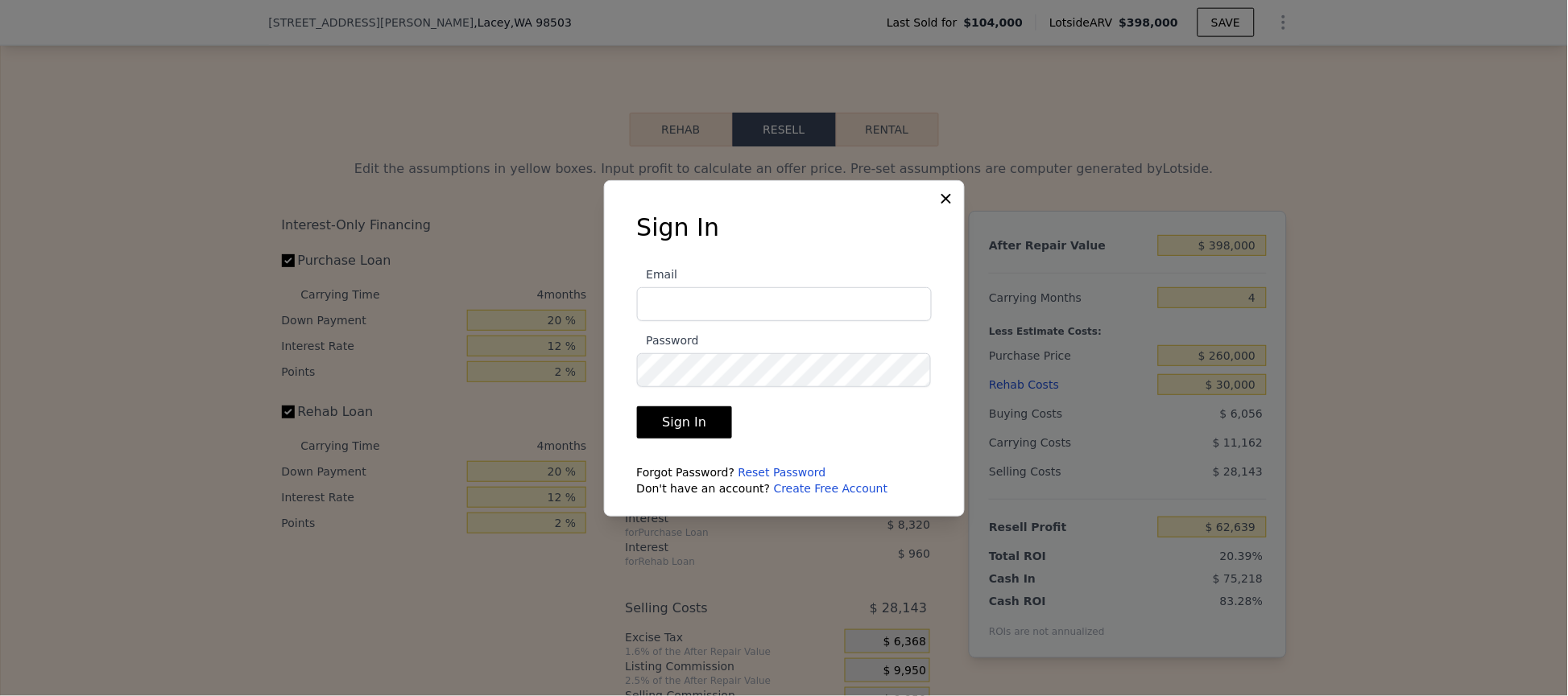
click at [733, 303] on input "Email" at bounding box center [784, 304] width 295 height 34
type input "[PERSON_NAME][EMAIL_ADDRESS][DOMAIN_NAME]"
click at [693, 416] on button "Sign In" at bounding box center [684, 422] width 95 height 32
type input "5"
type input "$ 0"
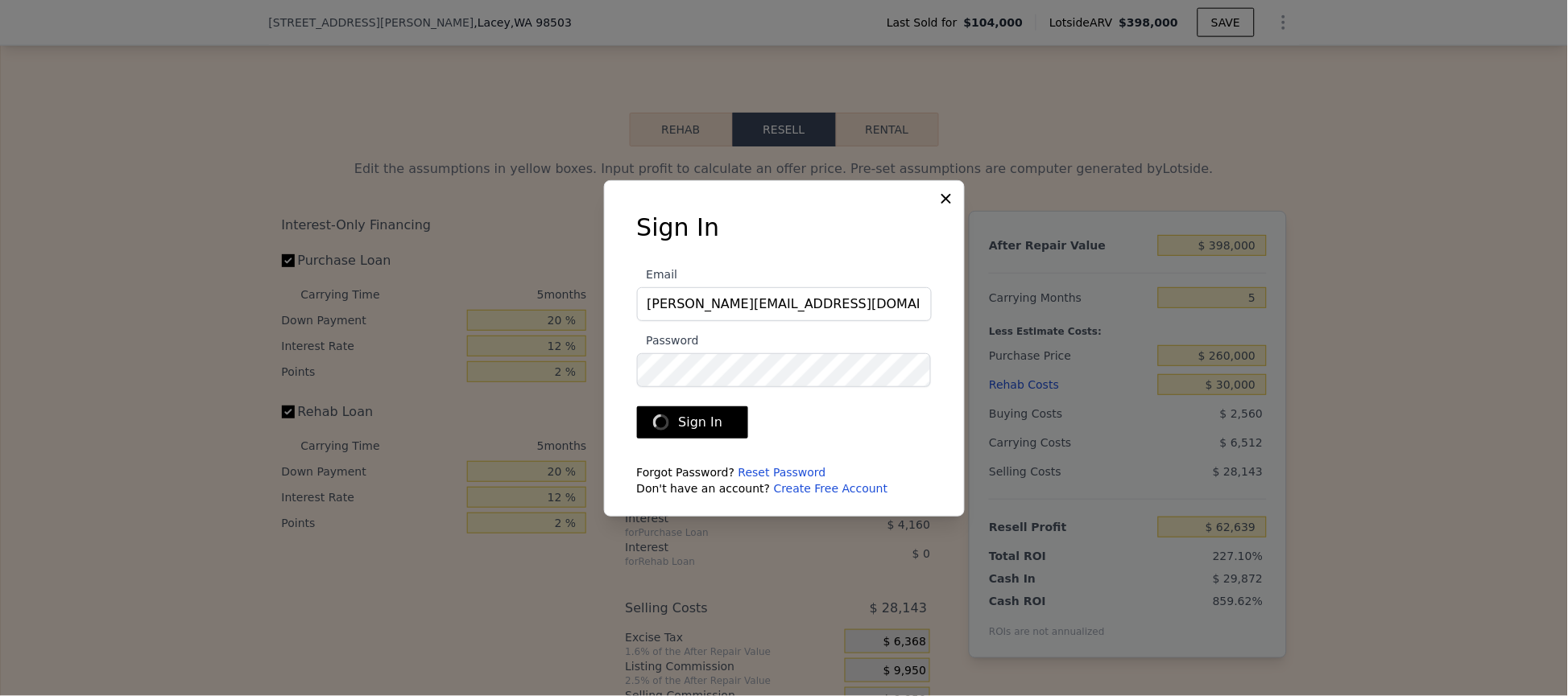
type input "$ 256,785"
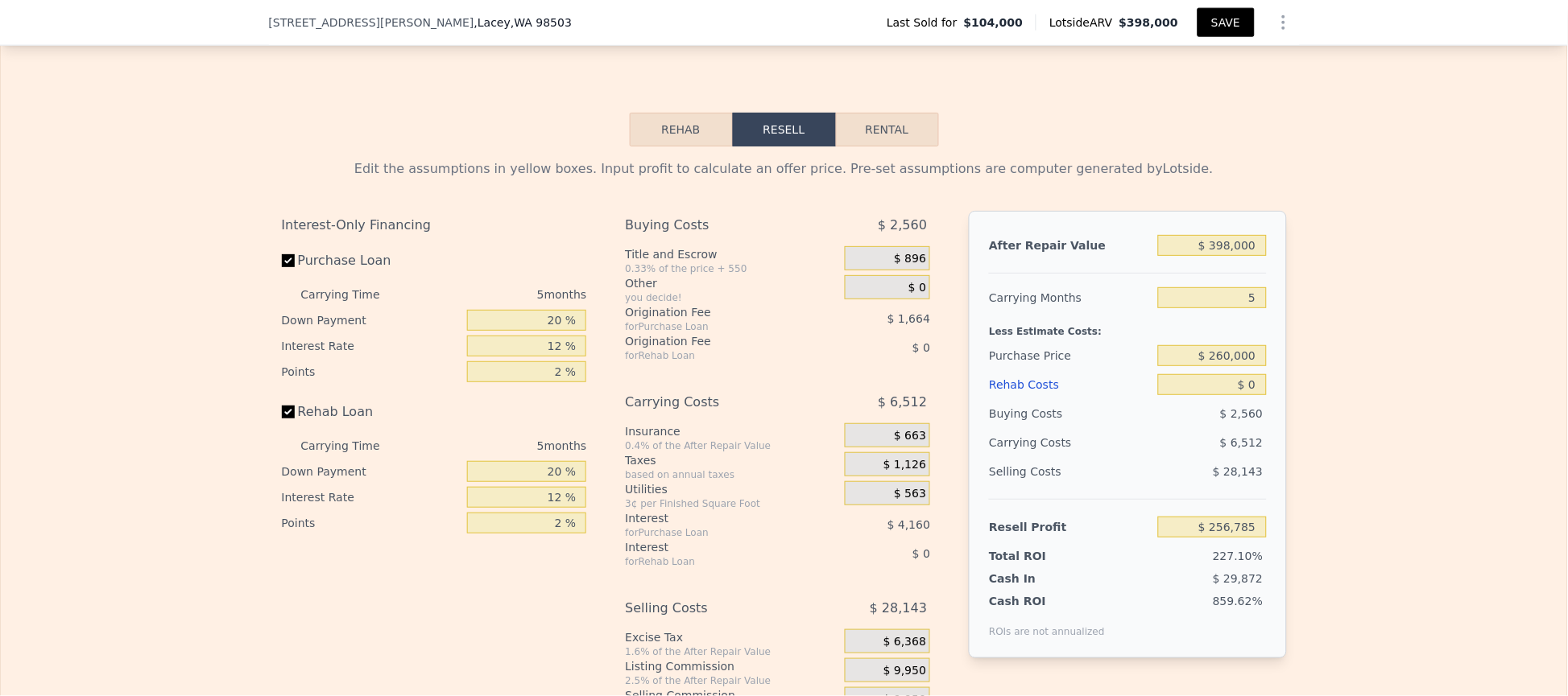
click at [1228, 23] on button "SAVE" at bounding box center [1225, 22] width 56 height 29
